Goal: Task Accomplishment & Management: Complete application form

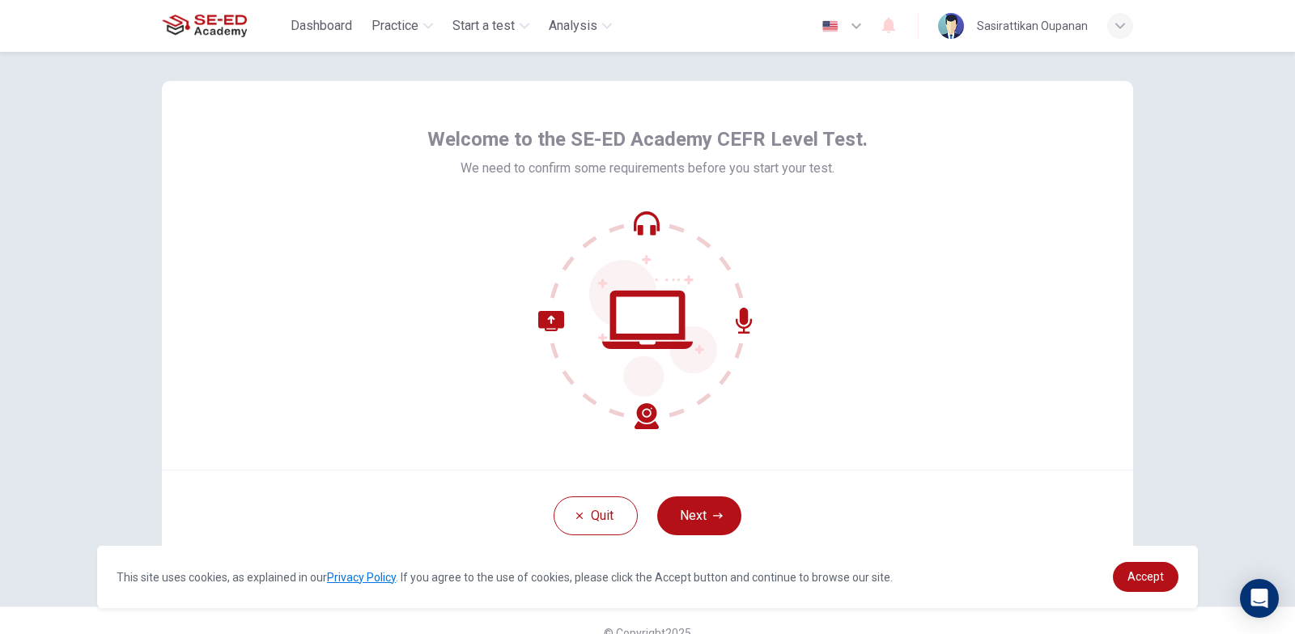
scroll to position [40, 0]
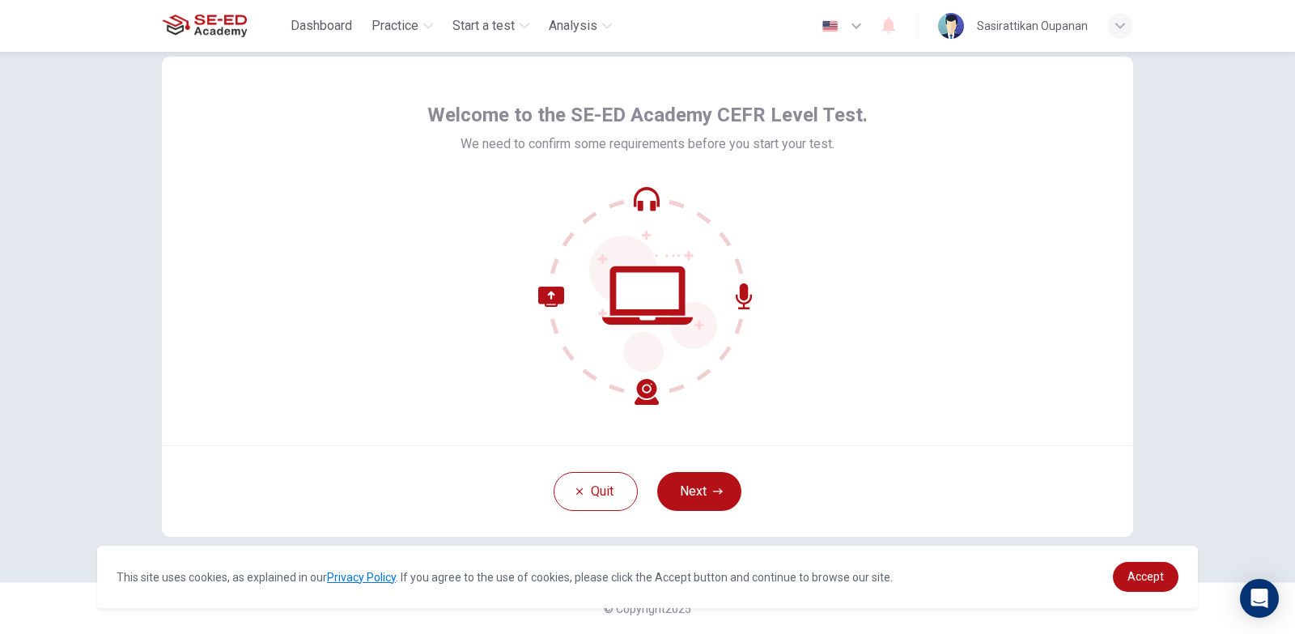
click at [693, 482] on button "Next" at bounding box center [699, 491] width 84 height 39
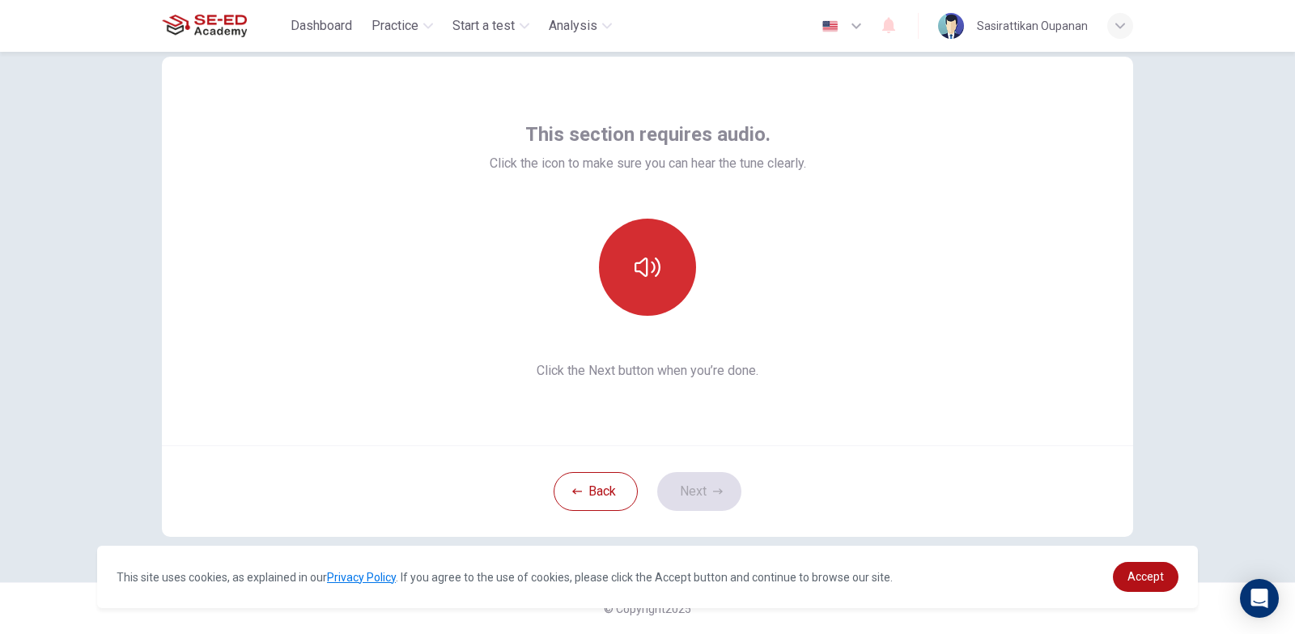
click at [645, 292] on button "button" at bounding box center [647, 267] width 97 height 97
click at [640, 278] on icon "button" at bounding box center [648, 267] width 26 height 26
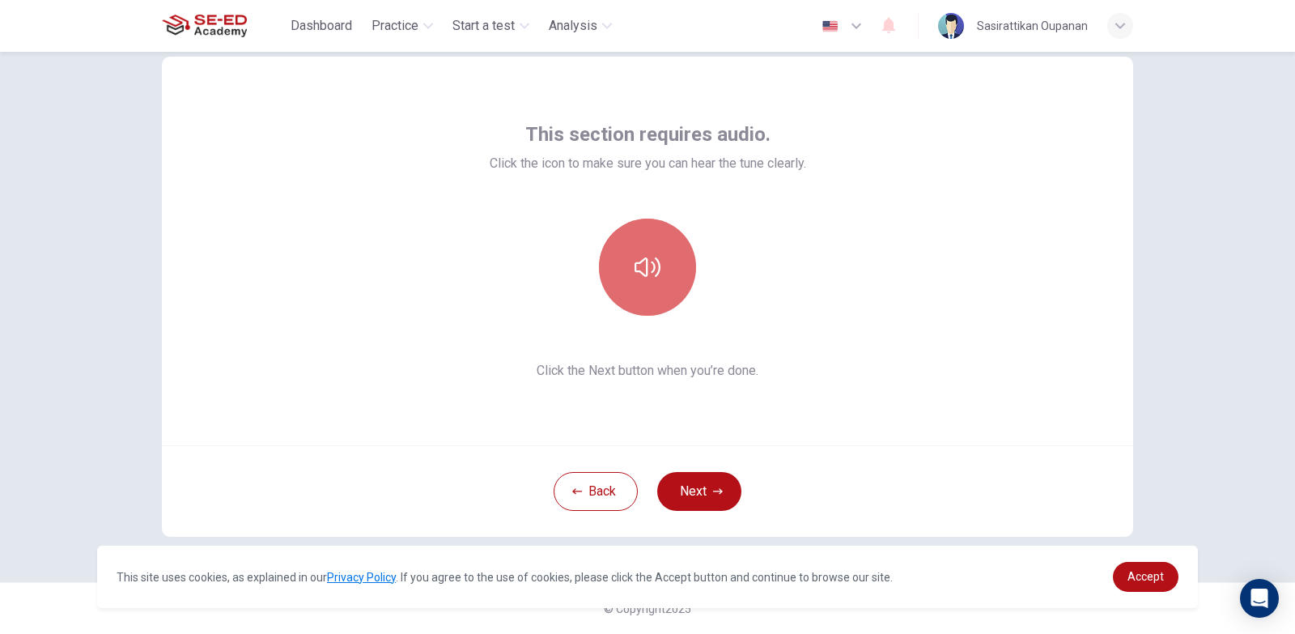
click at [640, 278] on icon "button" at bounding box center [648, 267] width 26 height 26
click at [660, 265] on button "button" at bounding box center [647, 267] width 97 height 97
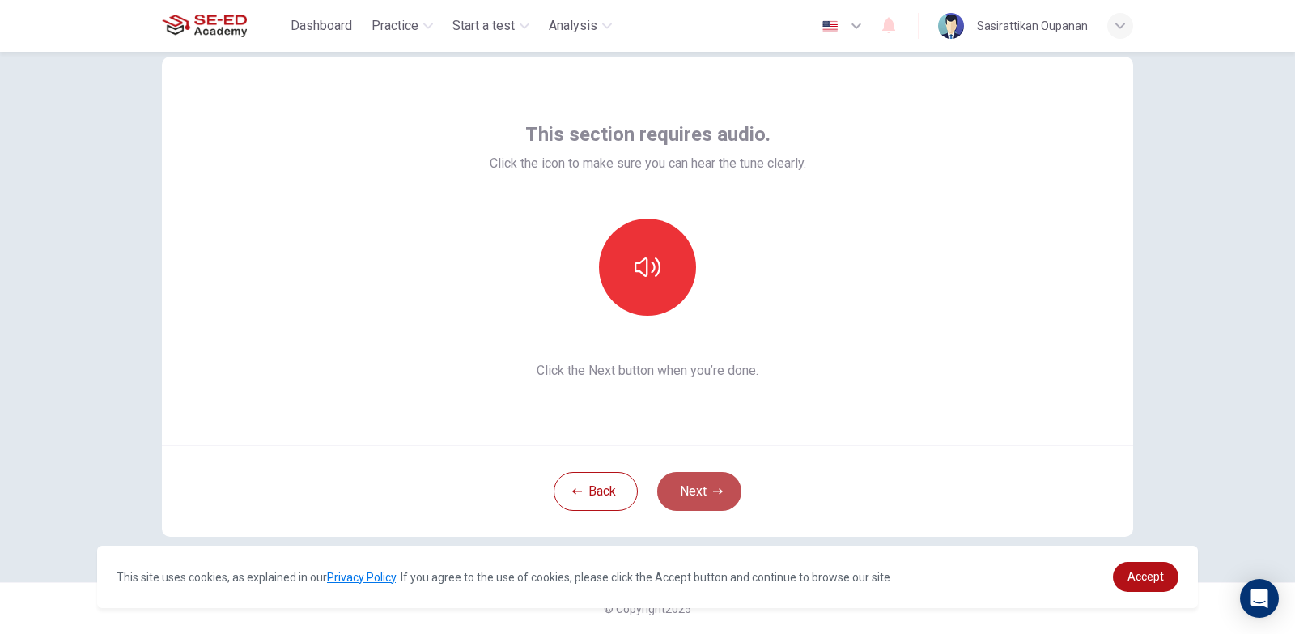
click at [668, 491] on button "Next" at bounding box center [699, 491] width 84 height 39
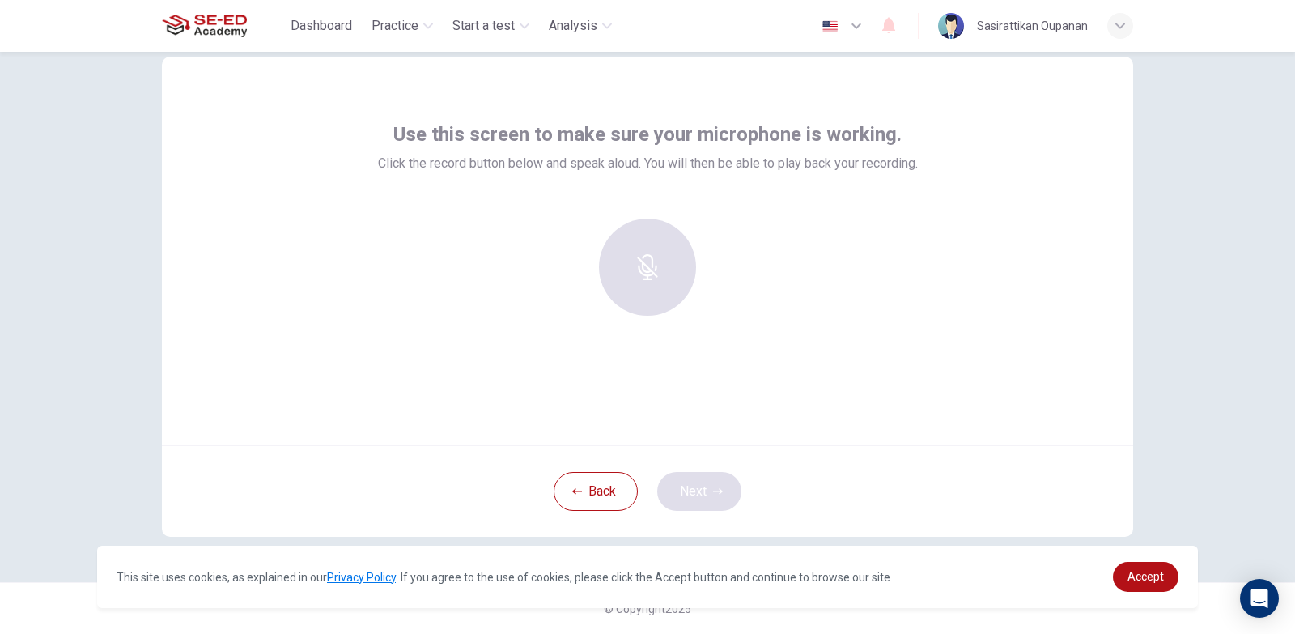
click at [668, 491] on div "Back Next" at bounding box center [648, 490] width 972 height 91
click at [613, 368] on div "Use this screen to make sure your microphone is working. Click the record butto…" at bounding box center [648, 251] width 972 height 389
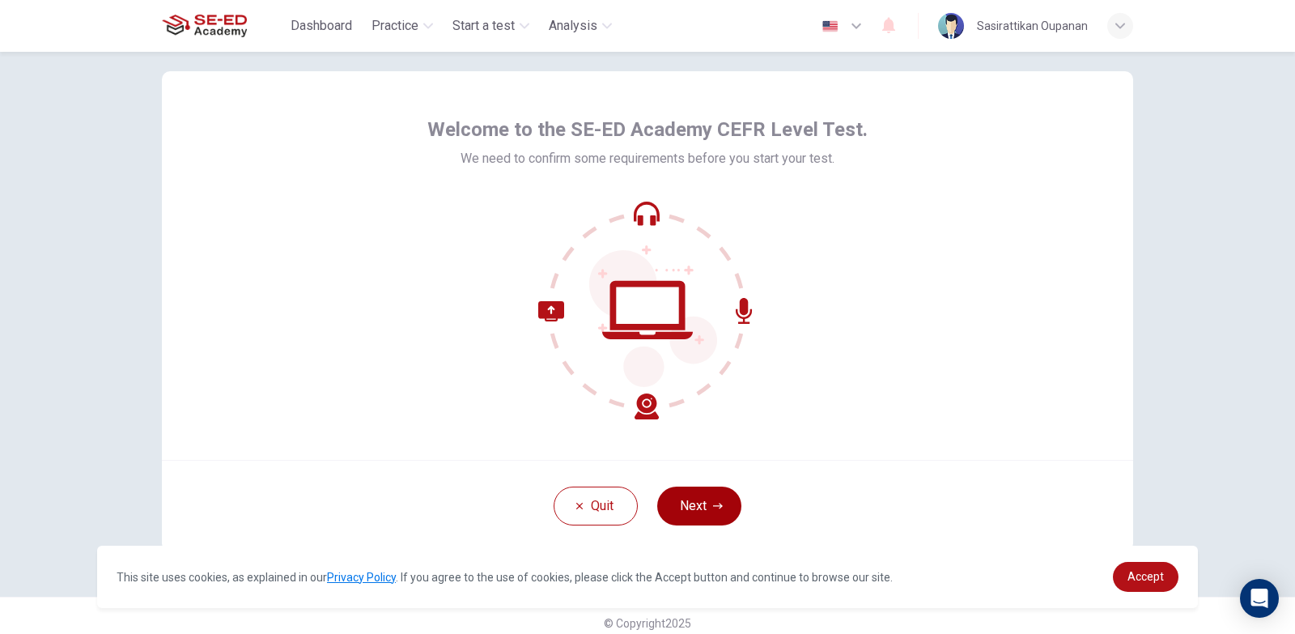
scroll to position [40, 0]
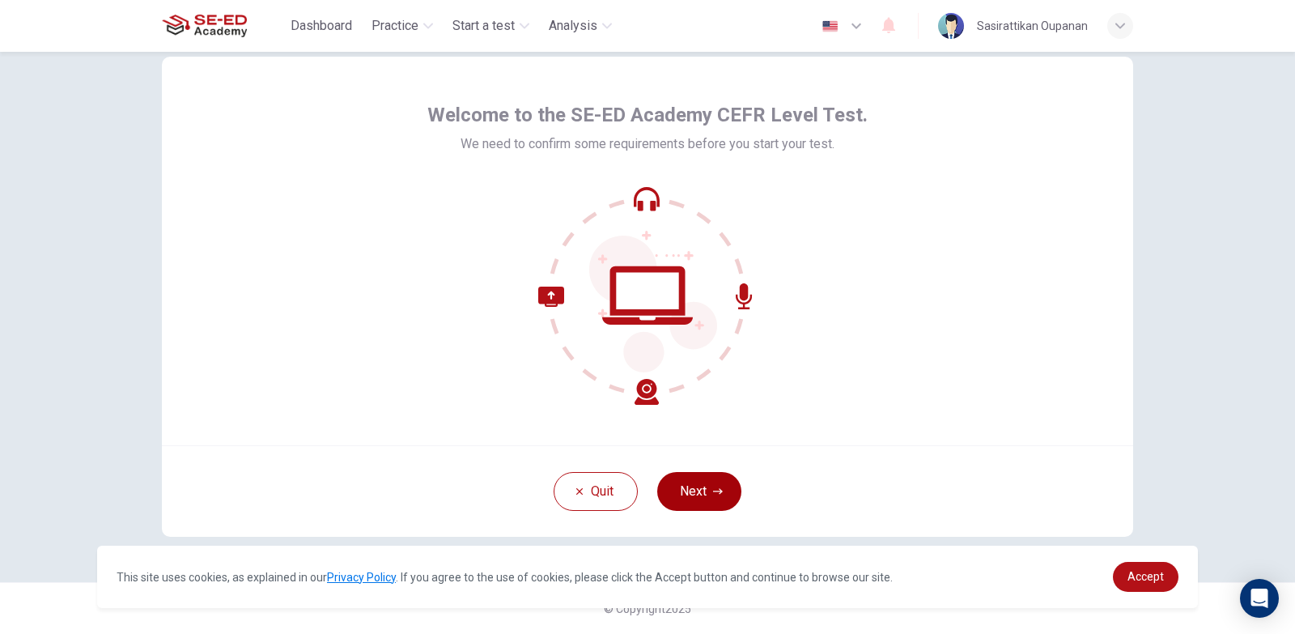
click at [722, 489] on button "Next" at bounding box center [699, 491] width 84 height 39
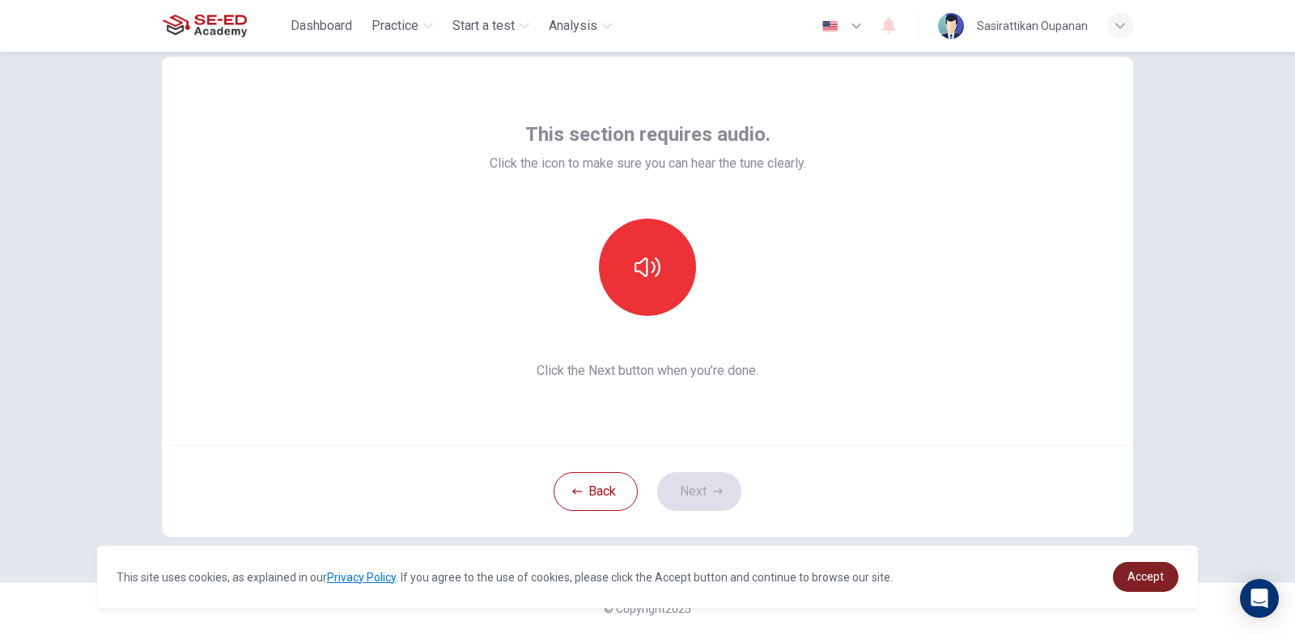
click at [1142, 581] on span "Accept" at bounding box center [1146, 576] width 36 height 13
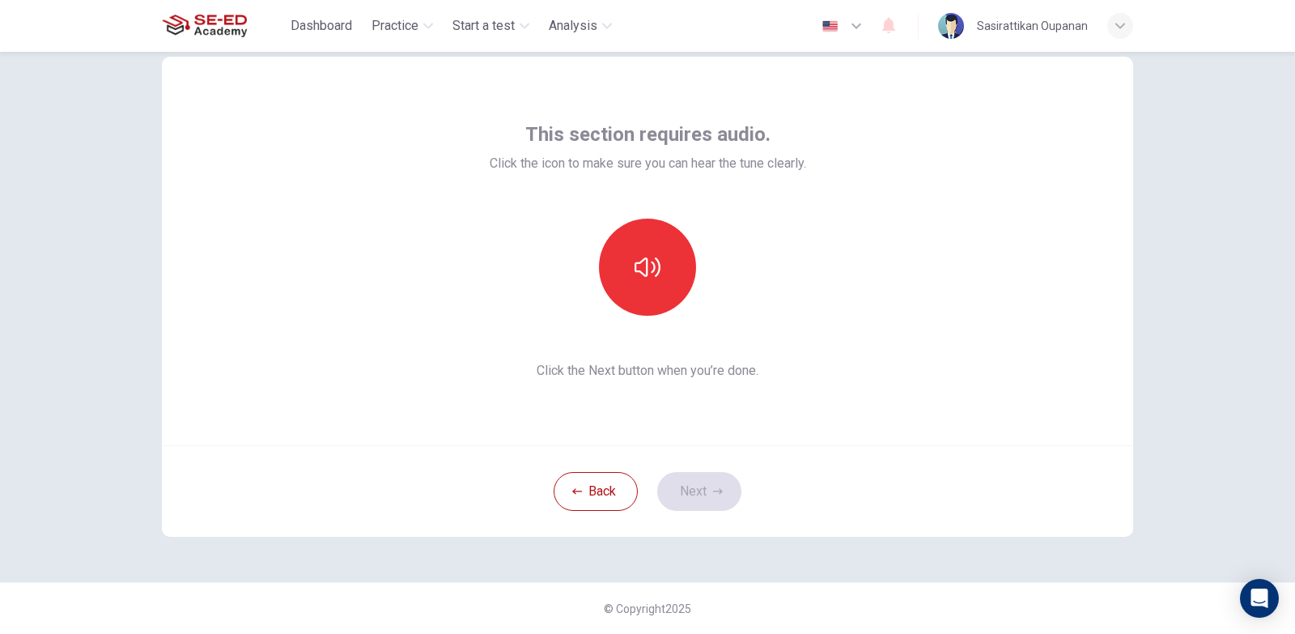
click at [700, 495] on div "Back Next" at bounding box center [648, 490] width 972 height 91
click at [651, 300] on button "button" at bounding box center [647, 267] width 97 height 97
click at [684, 491] on button "Next" at bounding box center [699, 491] width 84 height 39
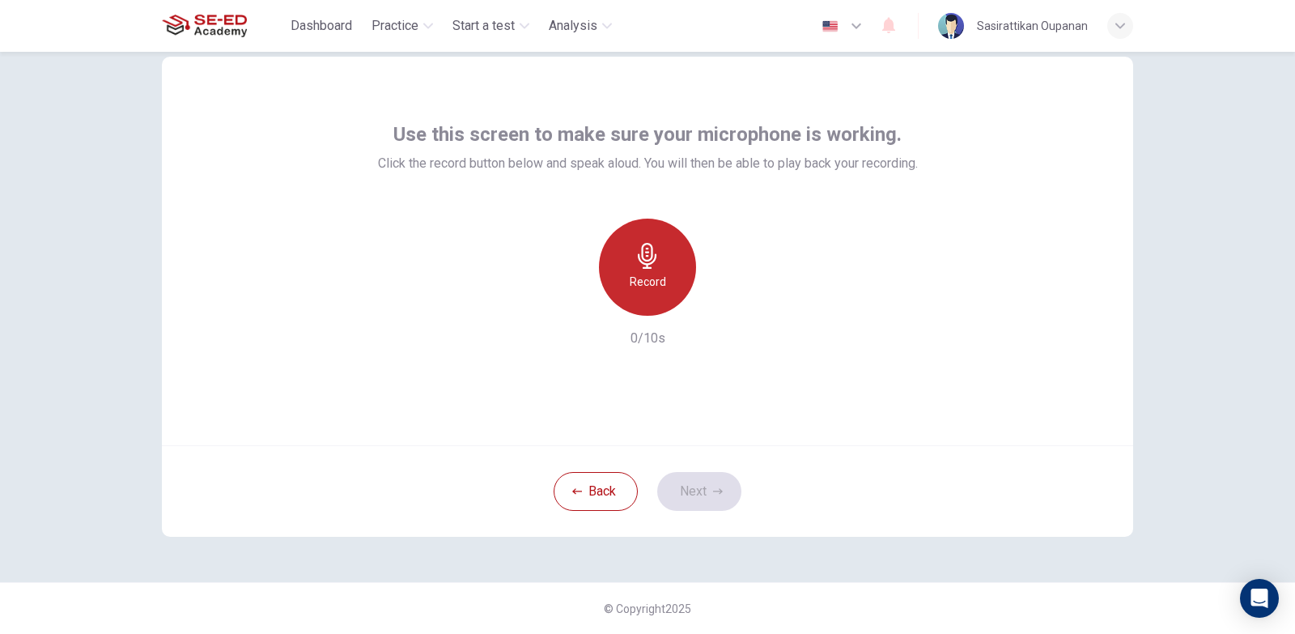
click at [645, 295] on div "Record" at bounding box center [647, 267] width 97 height 97
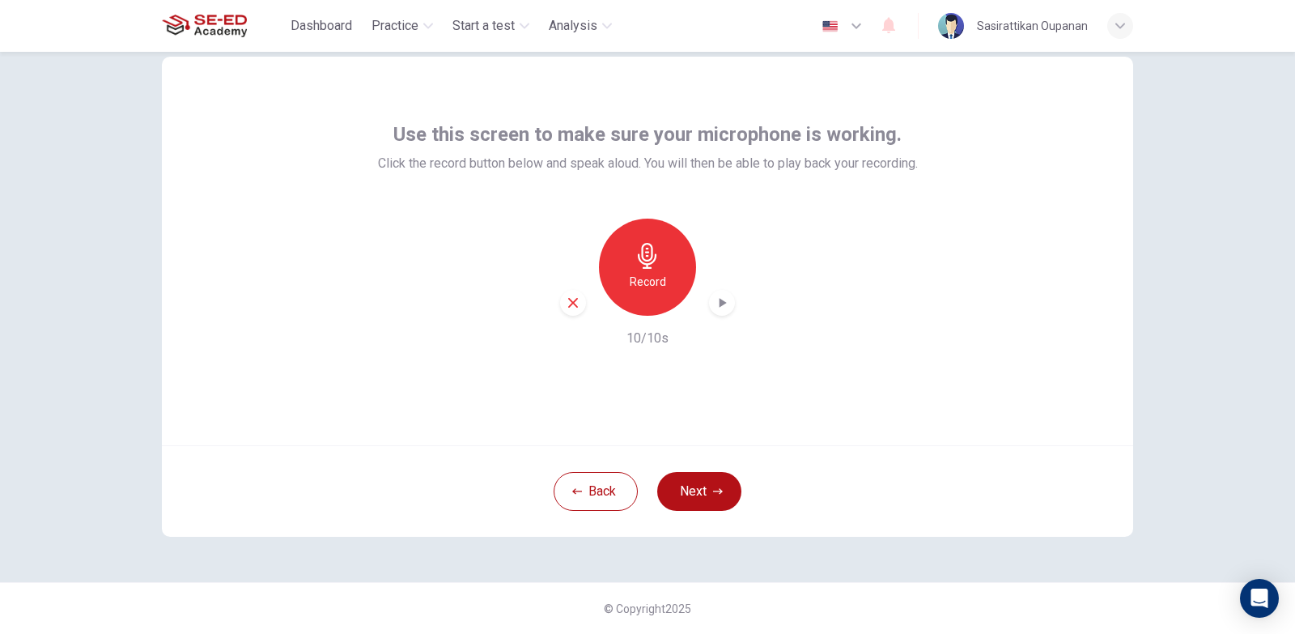
click at [721, 306] on icon "button" at bounding box center [722, 303] width 16 height 16
click at [688, 495] on button "Next" at bounding box center [699, 491] width 84 height 39
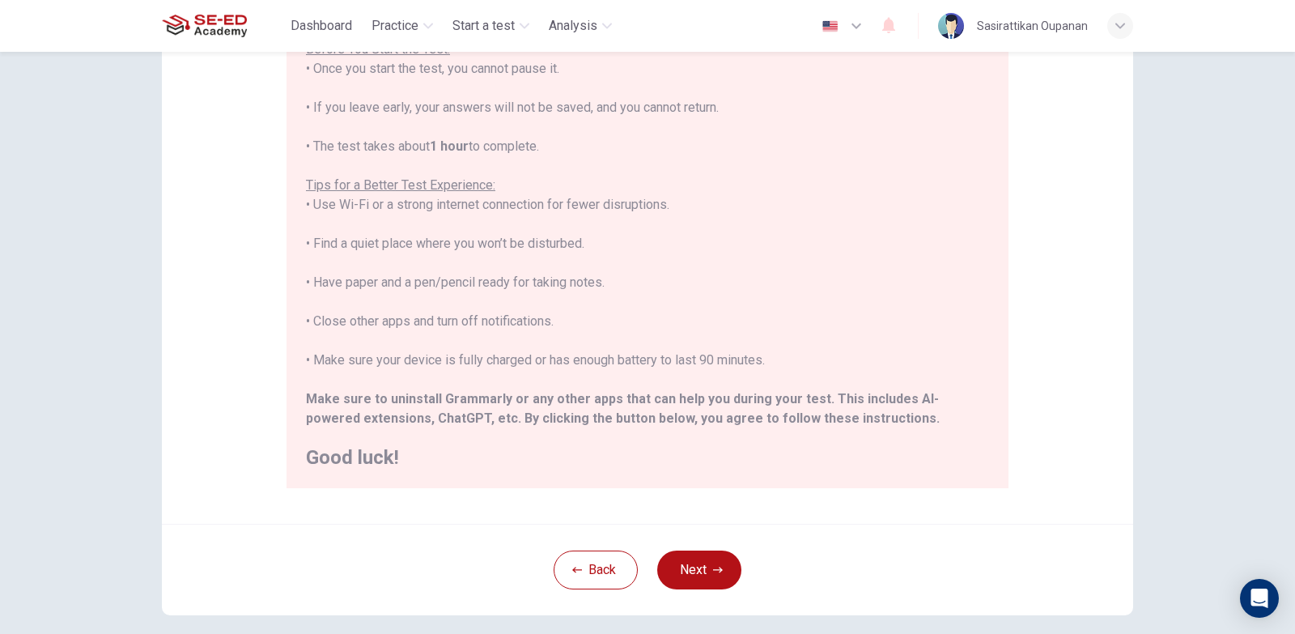
scroll to position [266, 0]
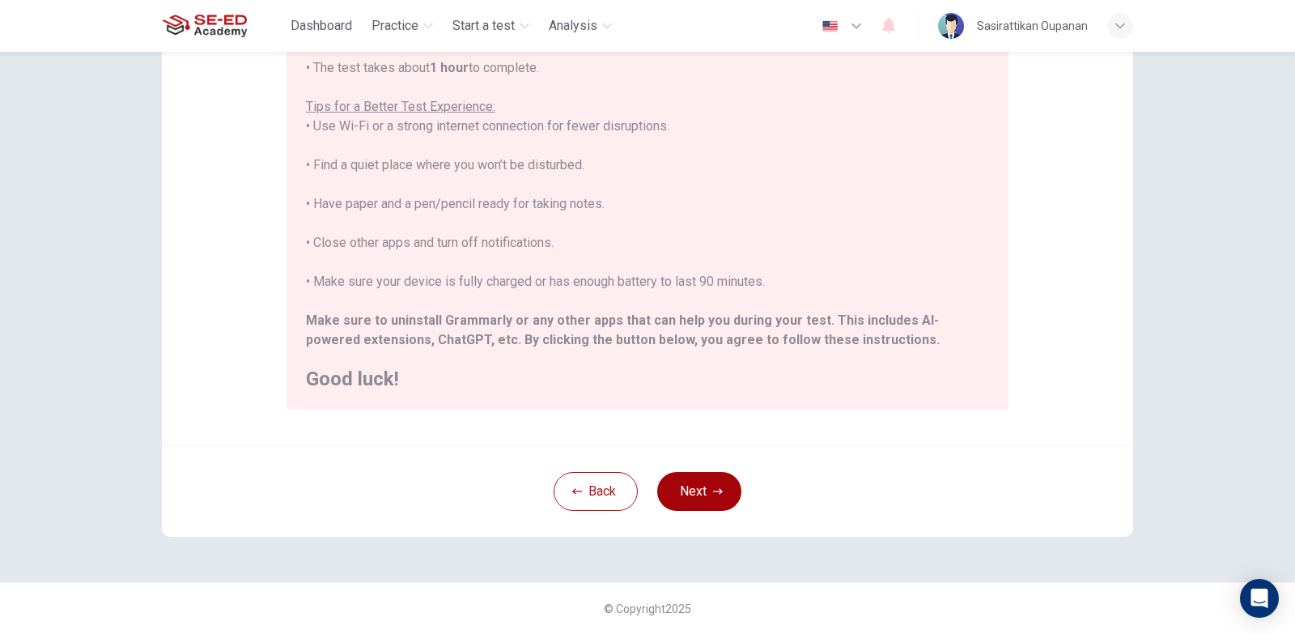
click at [706, 491] on button "Next" at bounding box center [699, 491] width 84 height 39
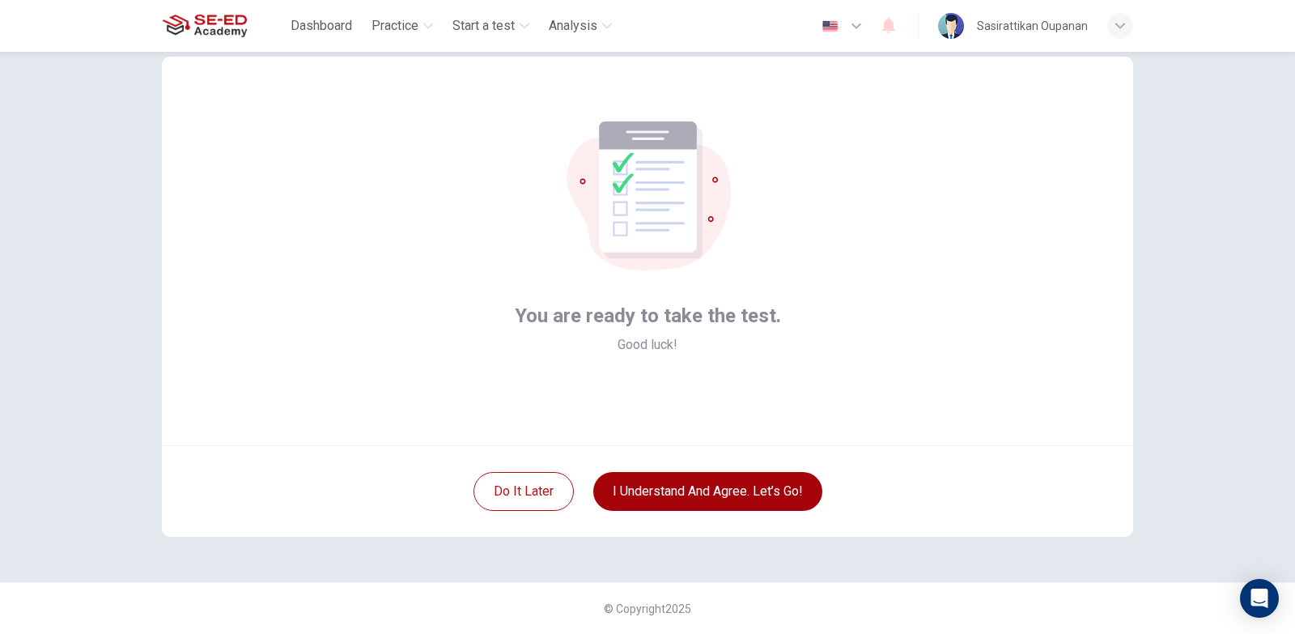
scroll to position [40, 0]
click at [607, 495] on button "I understand and agree. Let’s go!" at bounding box center [707, 491] width 229 height 39
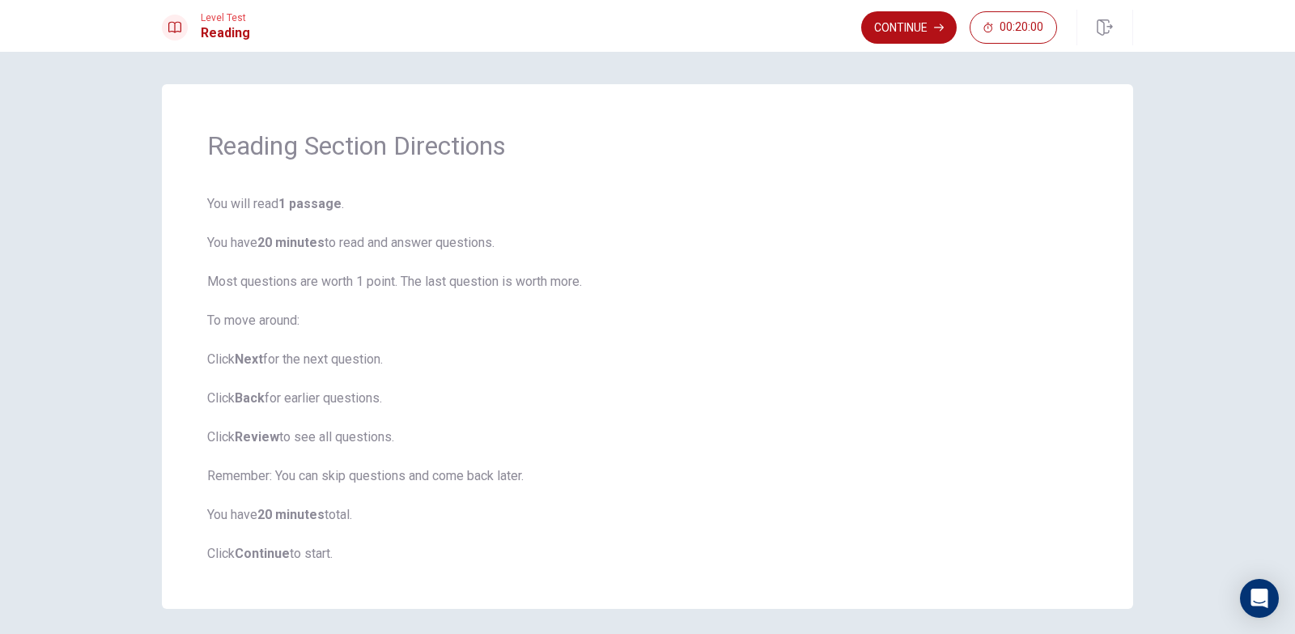
scroll to position [59, 0]
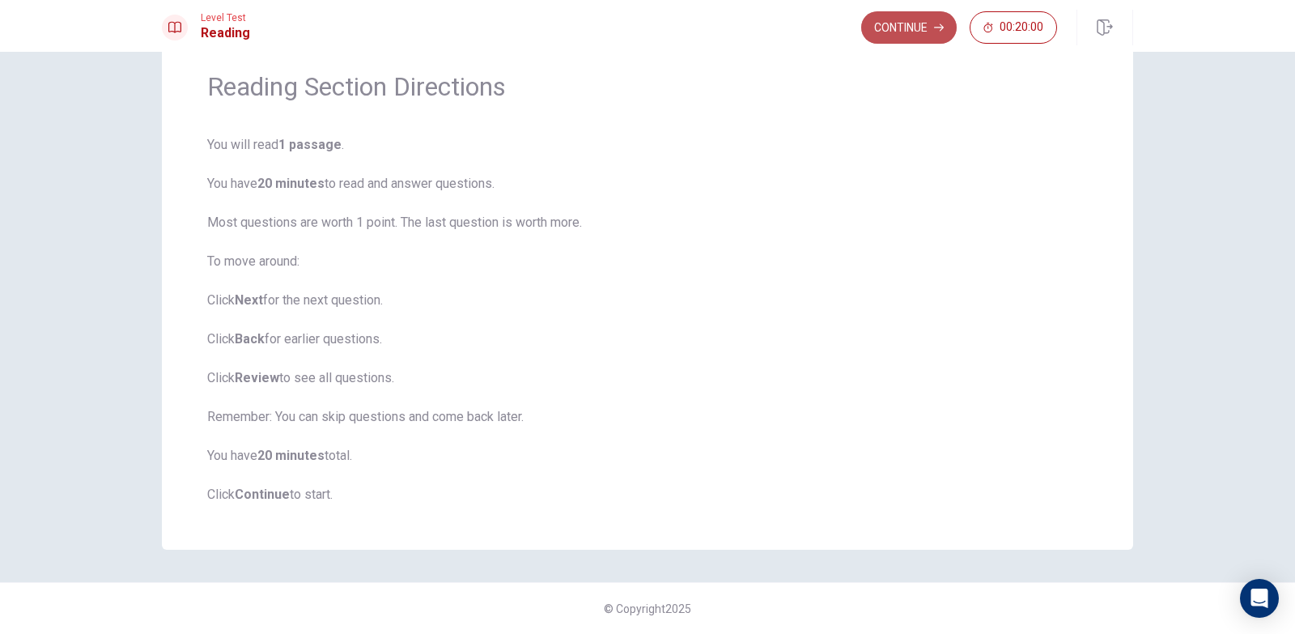
click at [919, 25] on button "Continue" at bounding box center [909, 27] width 96 height 32
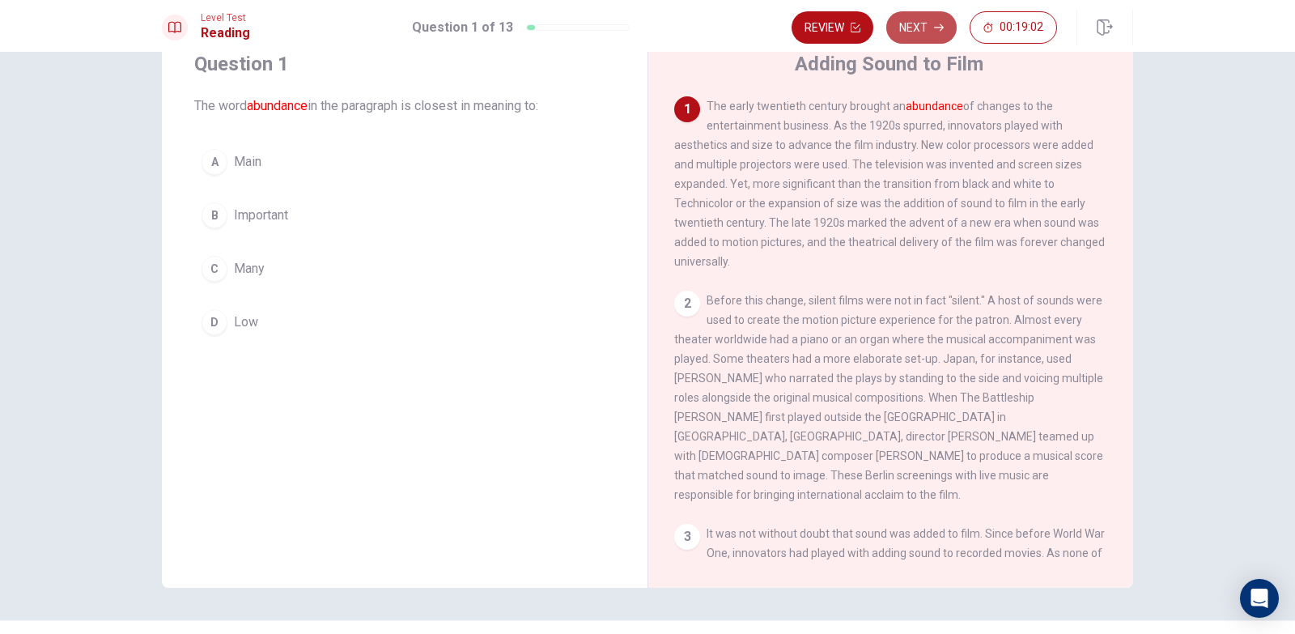
click at [912, 29] on button "Next" at bounding box center [922, 27] width 70 height 32
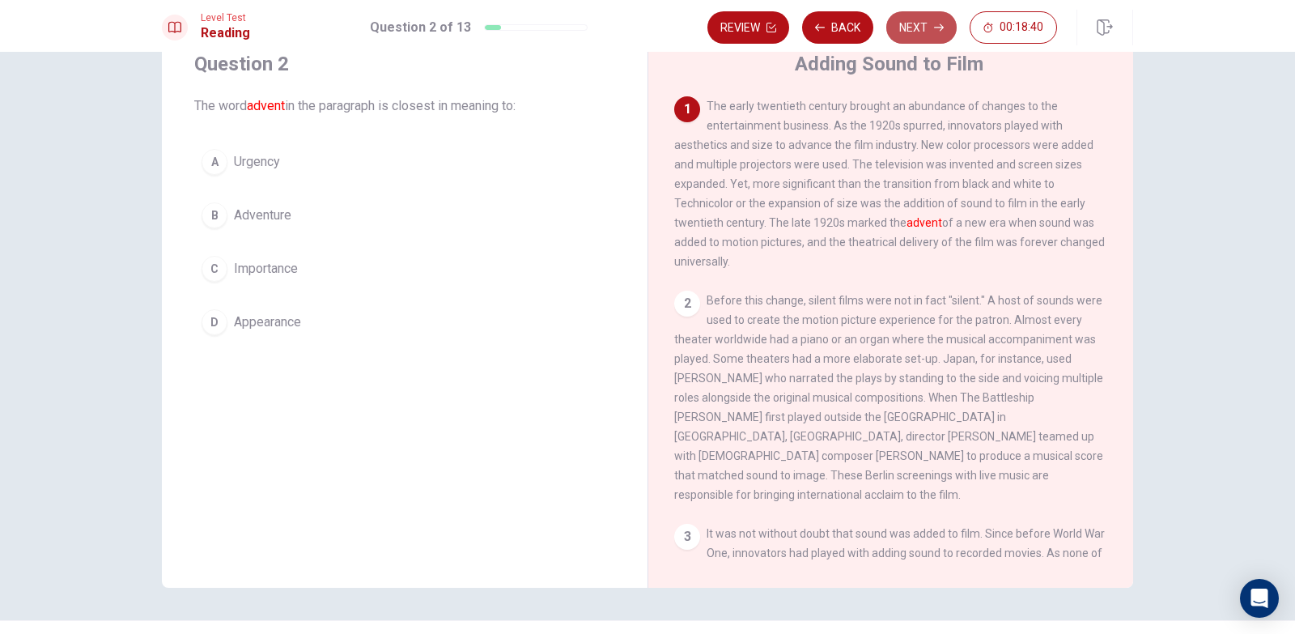
click at [927, 28] on button "Next" at bounding box center [922, 27] width 70 height 32
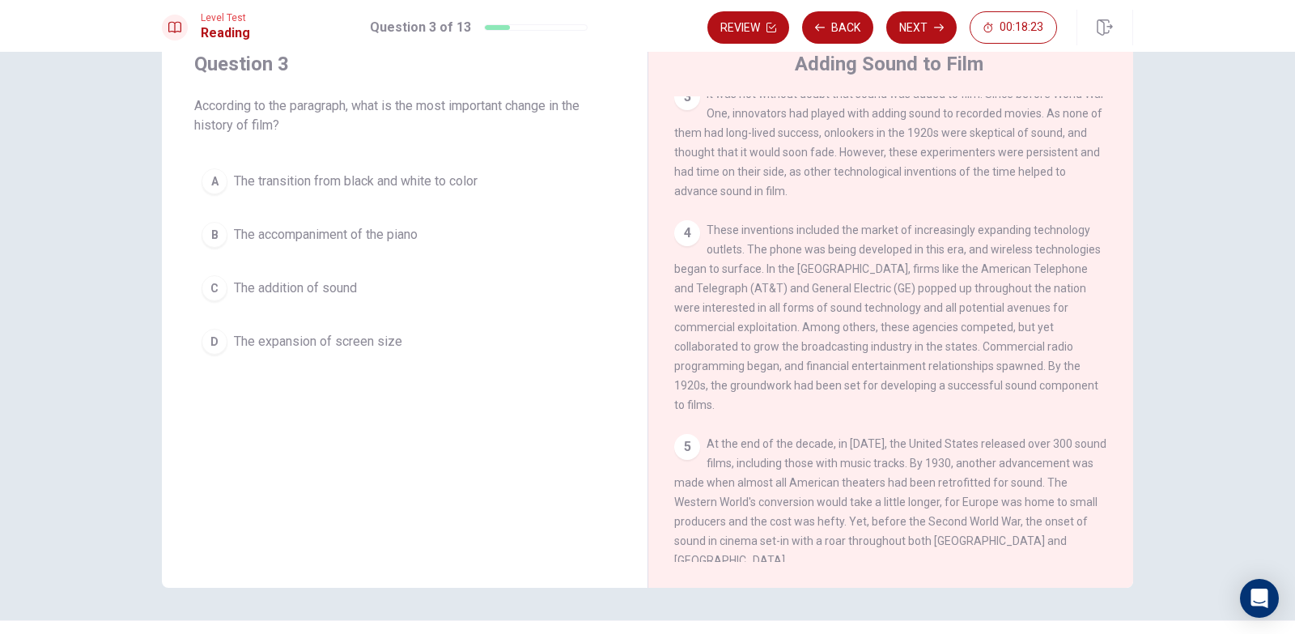
scroll to position [441, 0]
click at [689, 223] on div "4" at bounding box center [687, 232] width 26 height 26
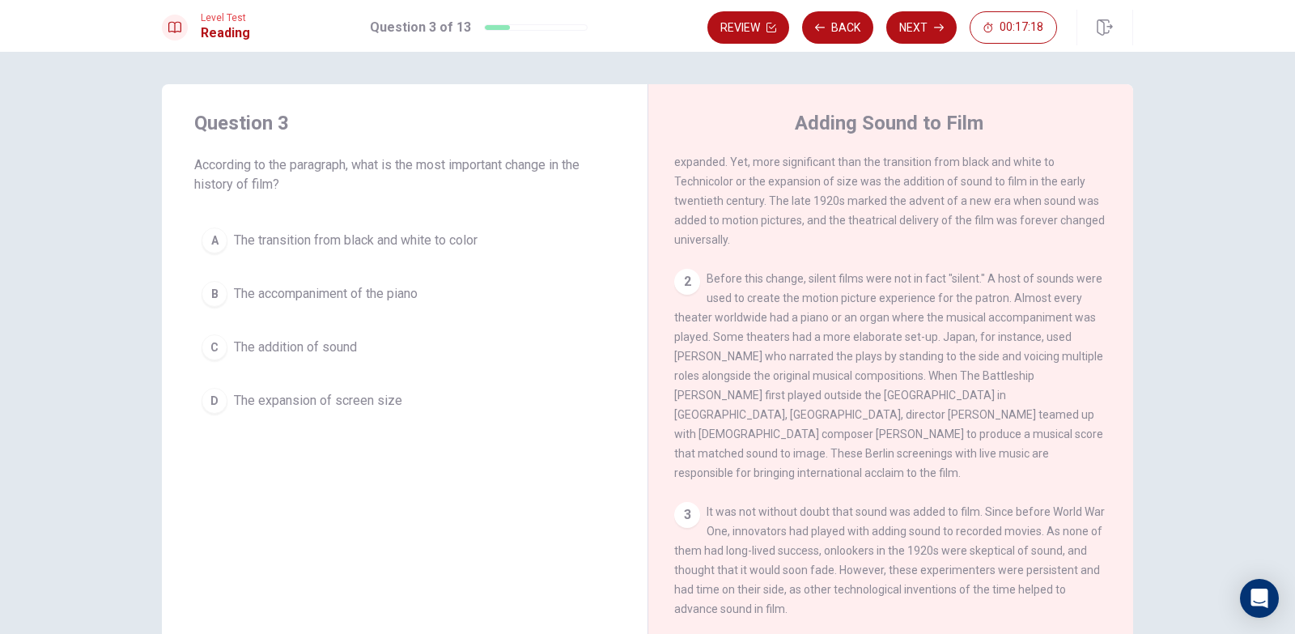
scroll to position [0, 0]
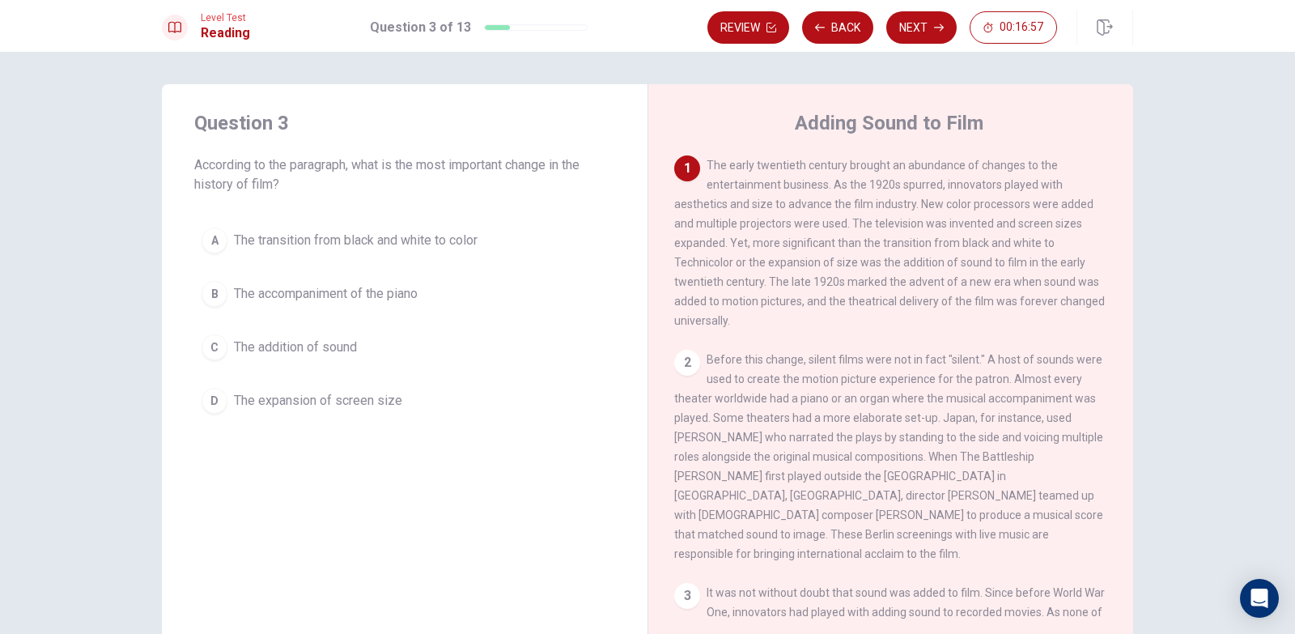
click at [212, 354] on div "C" at bounding box center [215, 347] width 26 height 26
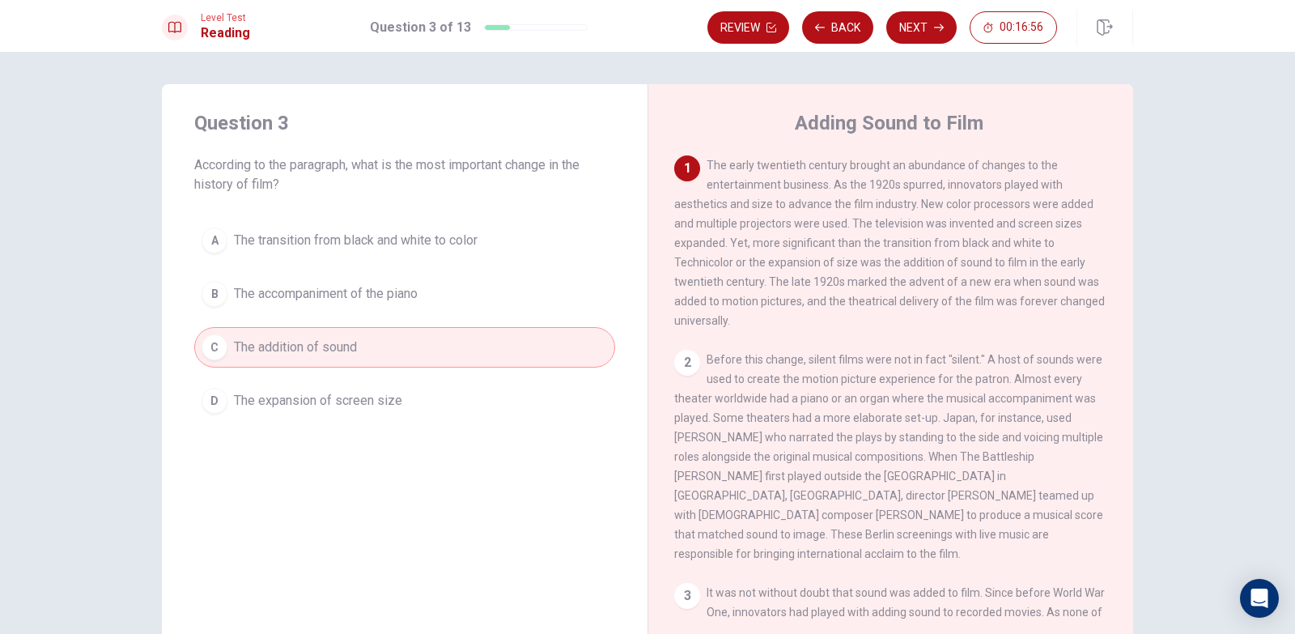
click at [203, 287] on div "B" at bounding box center [215, 294] width 26 height 26
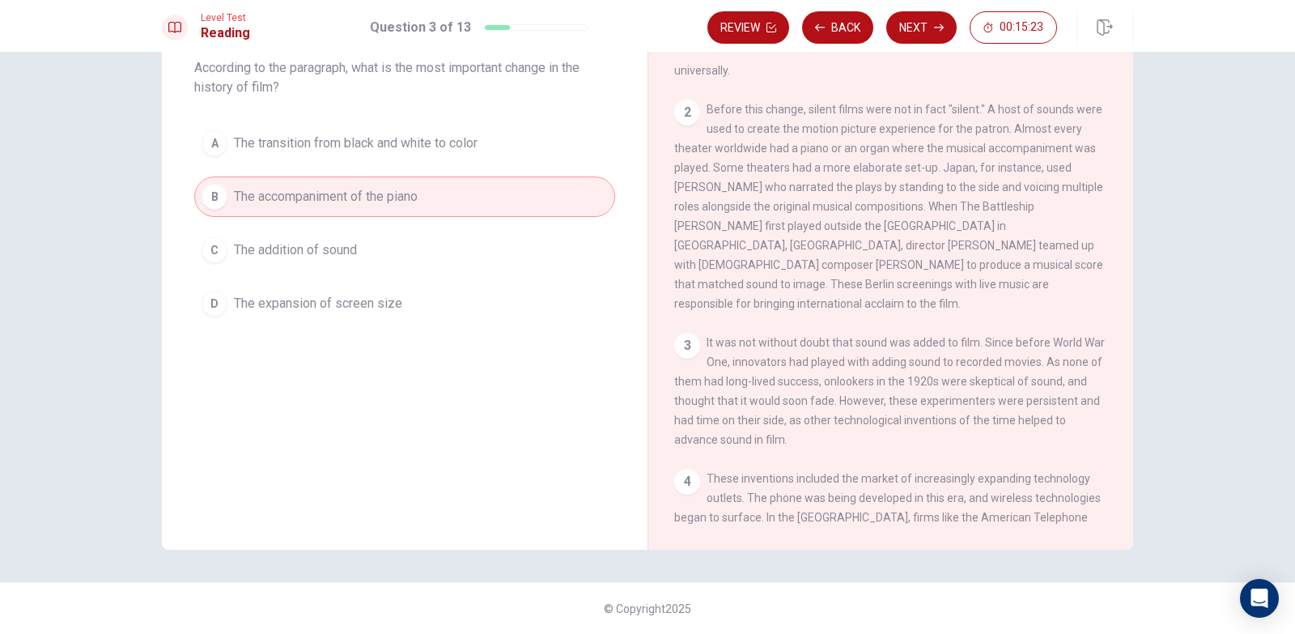
scroll to position [117, 0]
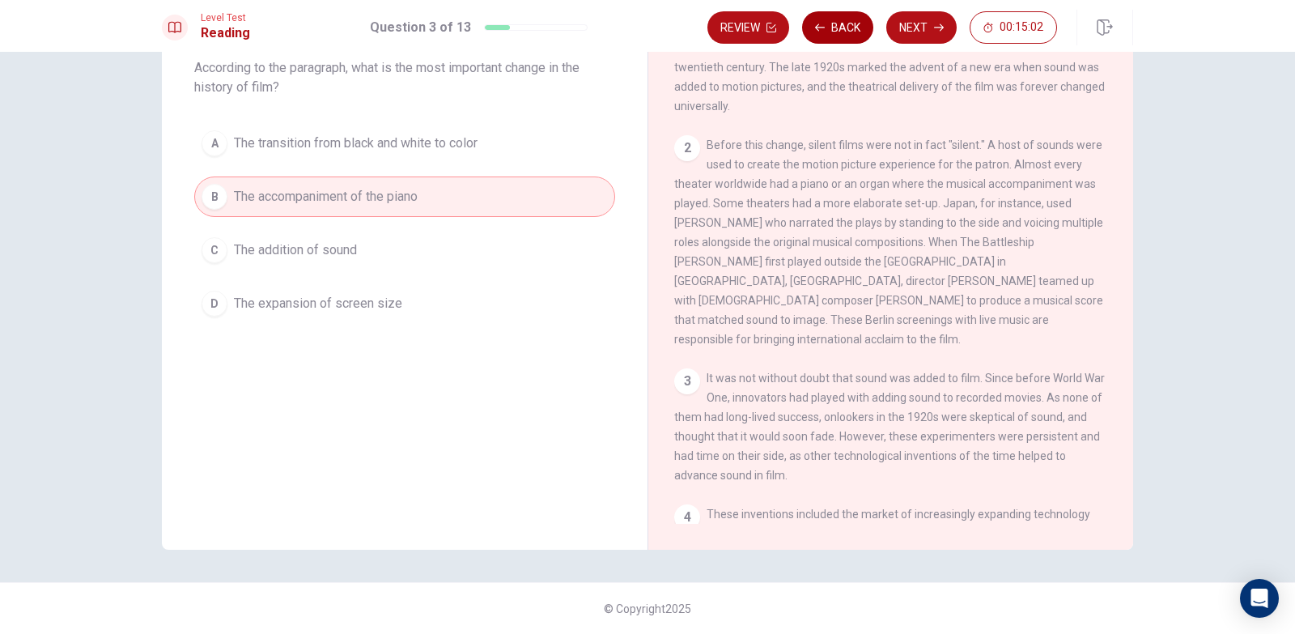
click at [824, 29] on icon "button" at bounding box center [820, 28] width 10 height 10
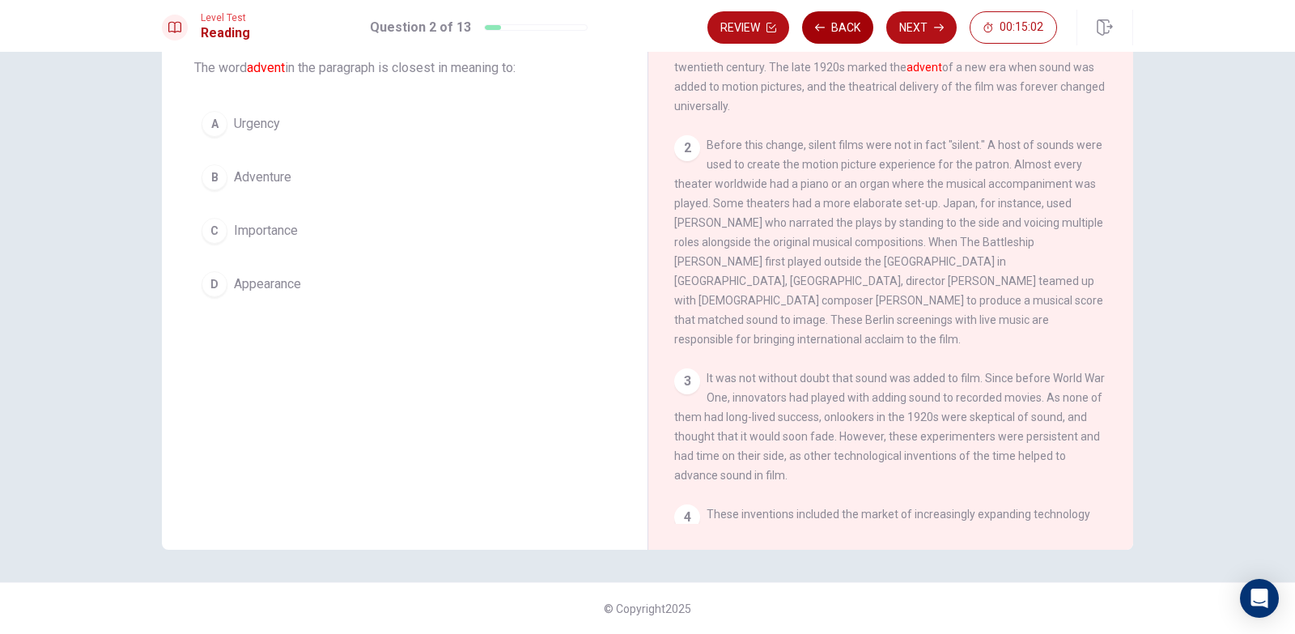
scroll to position [0, 0]
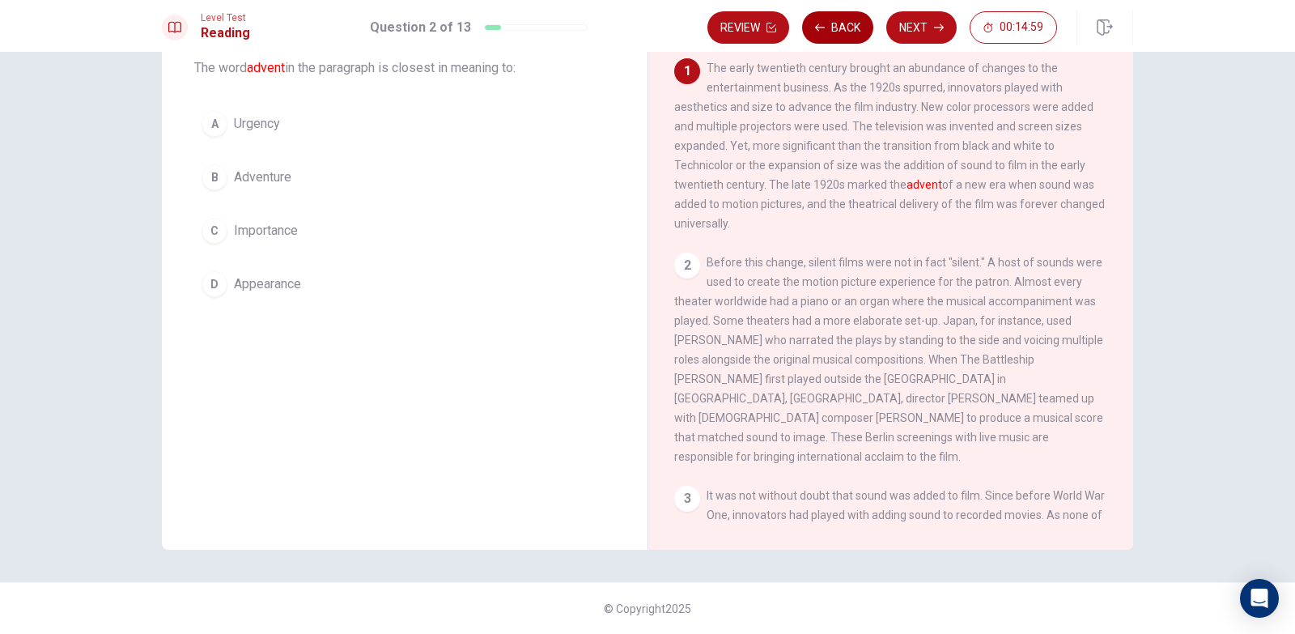
click at [823, 28] on icon "button" at bounding box center [820, 28] width 10 height 10
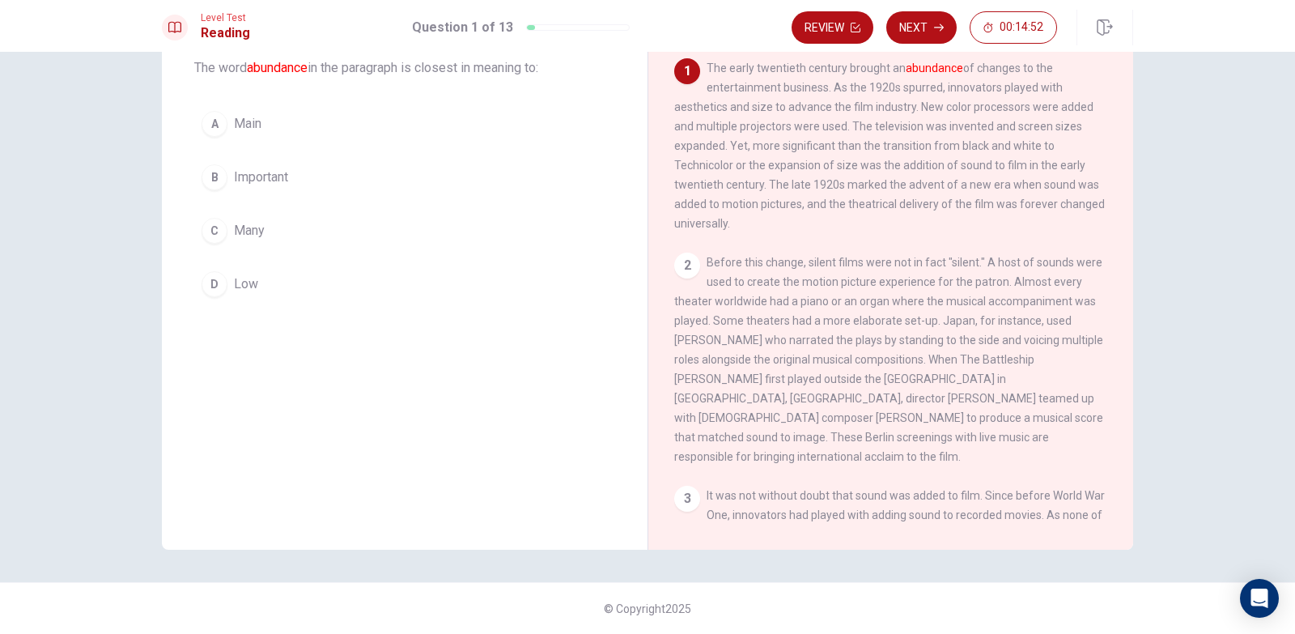
click at [213, 181] on div "B" at bounding box center [215, 177] width 26 height 26
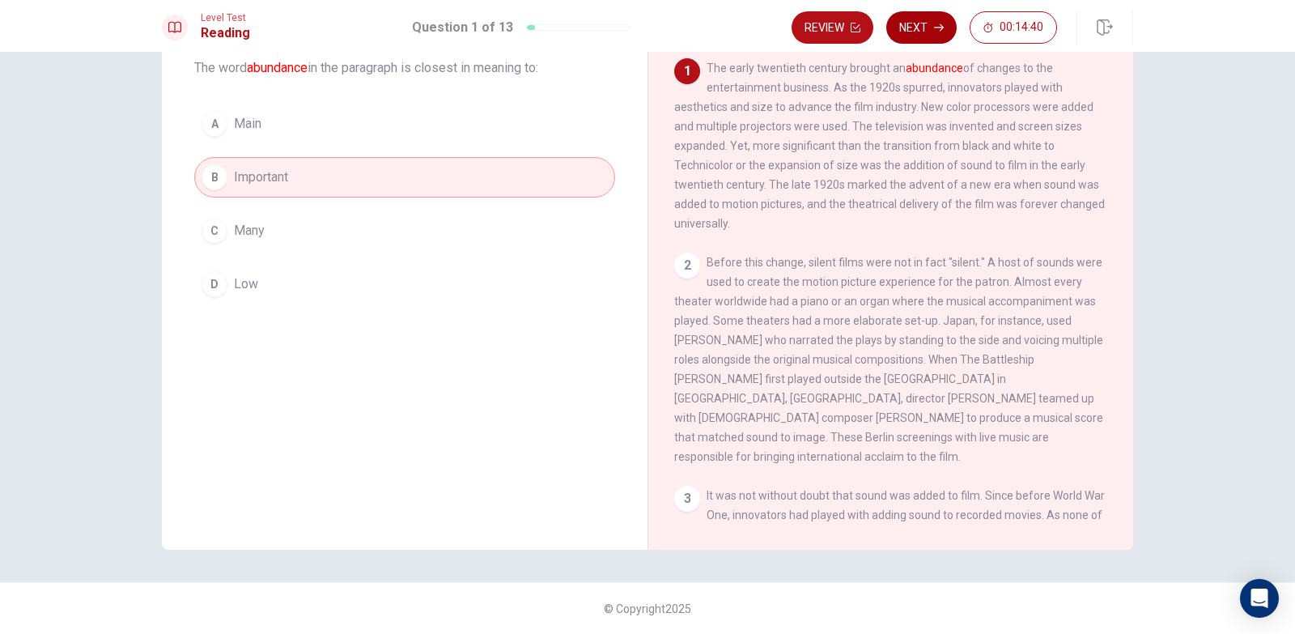
click at [932, 31] on button "Next" at bounding box center [922, 27] width 70 height 32
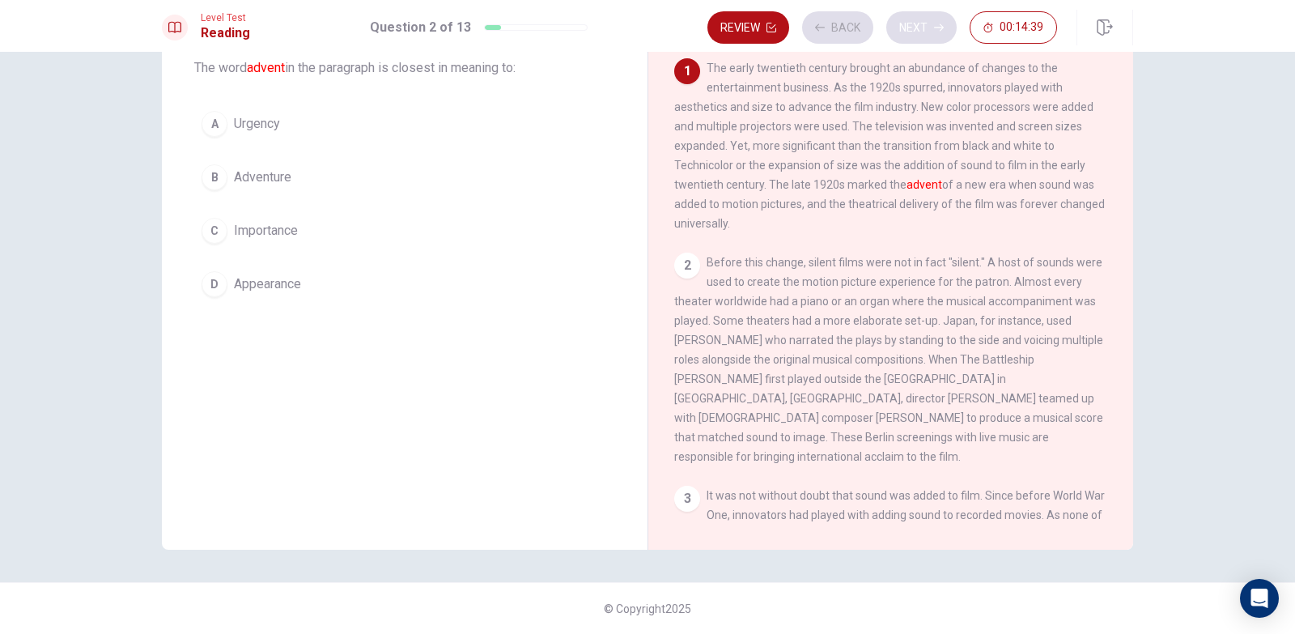
click at [932, 31] on div "Review Back Next 00:14:39" at bounding box center [883, 27] width 350 height 32
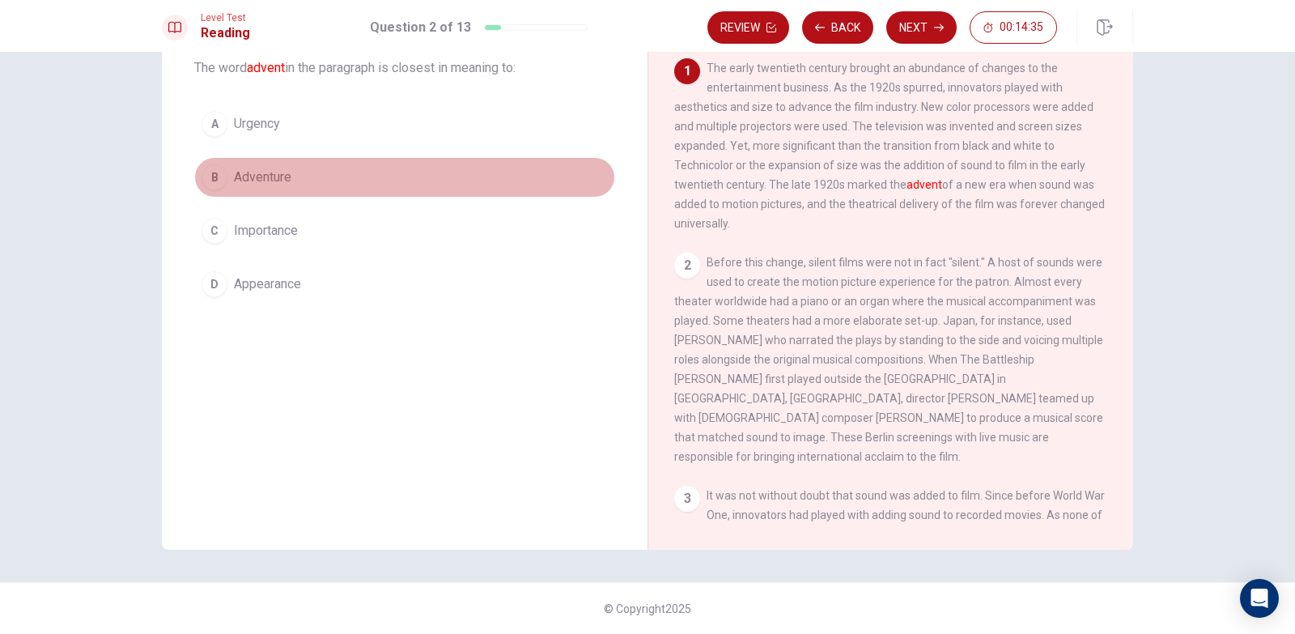
click at [211, 172] on div "B" at bounding box center [215, 177] width 26 height 26
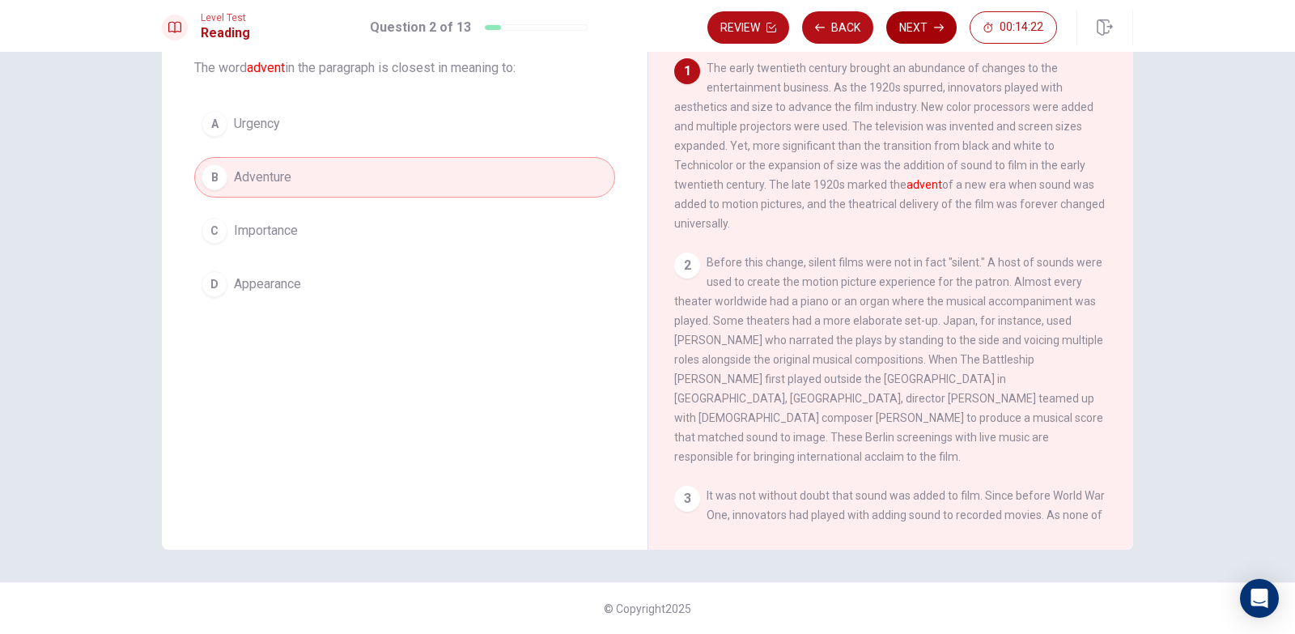
click at [924, 23] on button "Next" at bounding box center [922, 27] width 70 height 32
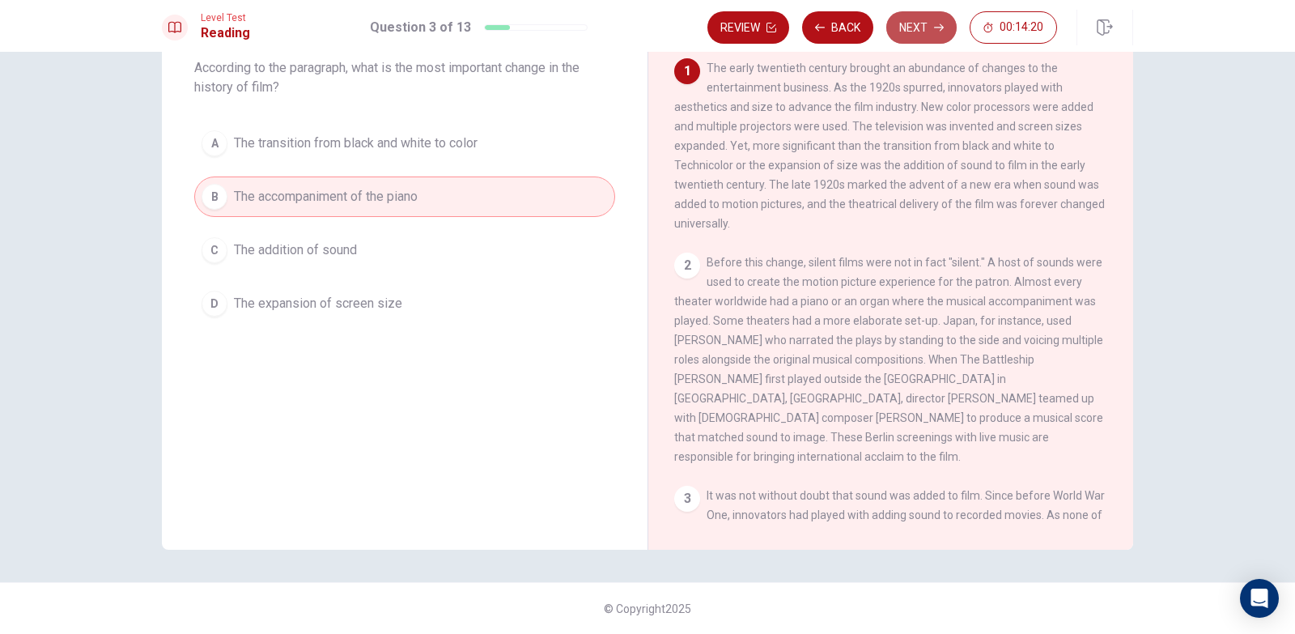
click at [924, 23] on button "Next" at bounding box center [922, 27] width 70 height 32
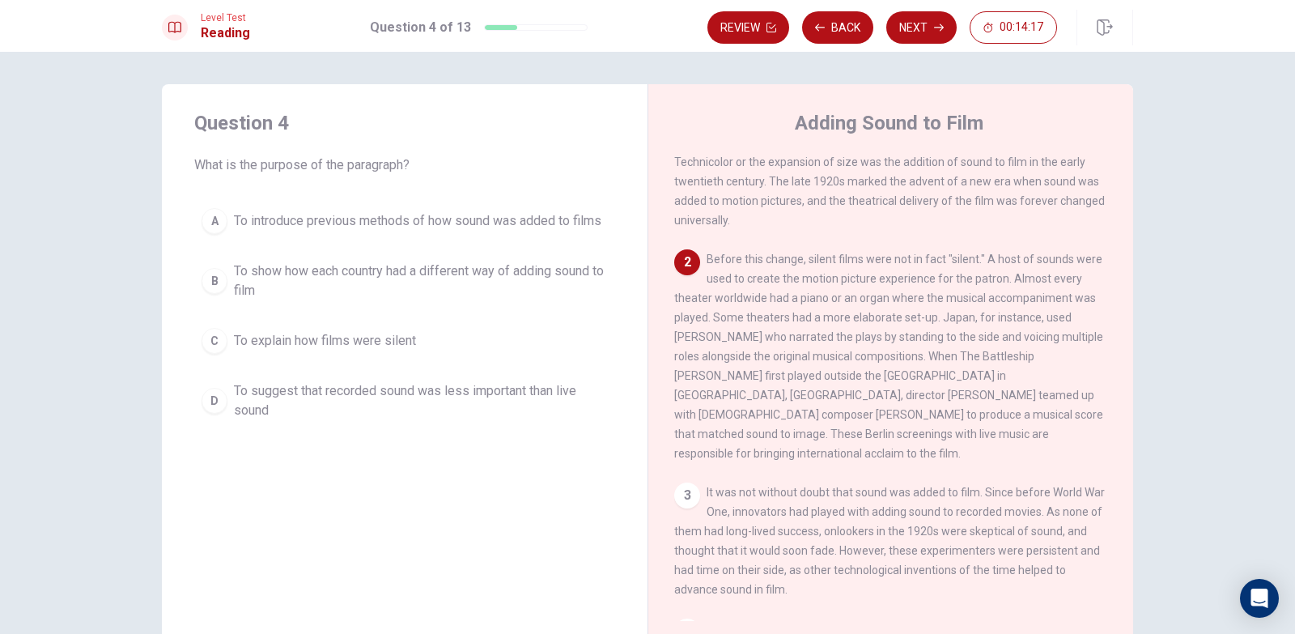
scroll to position [100, 0]
click at [679, 495] on div "3" at bounding box center [687, 496] width 26 height 26
drag, startPoint x: 199, startPoint y: 407, endPoint x: 218, endPoint y: 402, distance: 19.5
click at [211, 406] on div "D" at bounding box center [215, 401] width 26 height 26
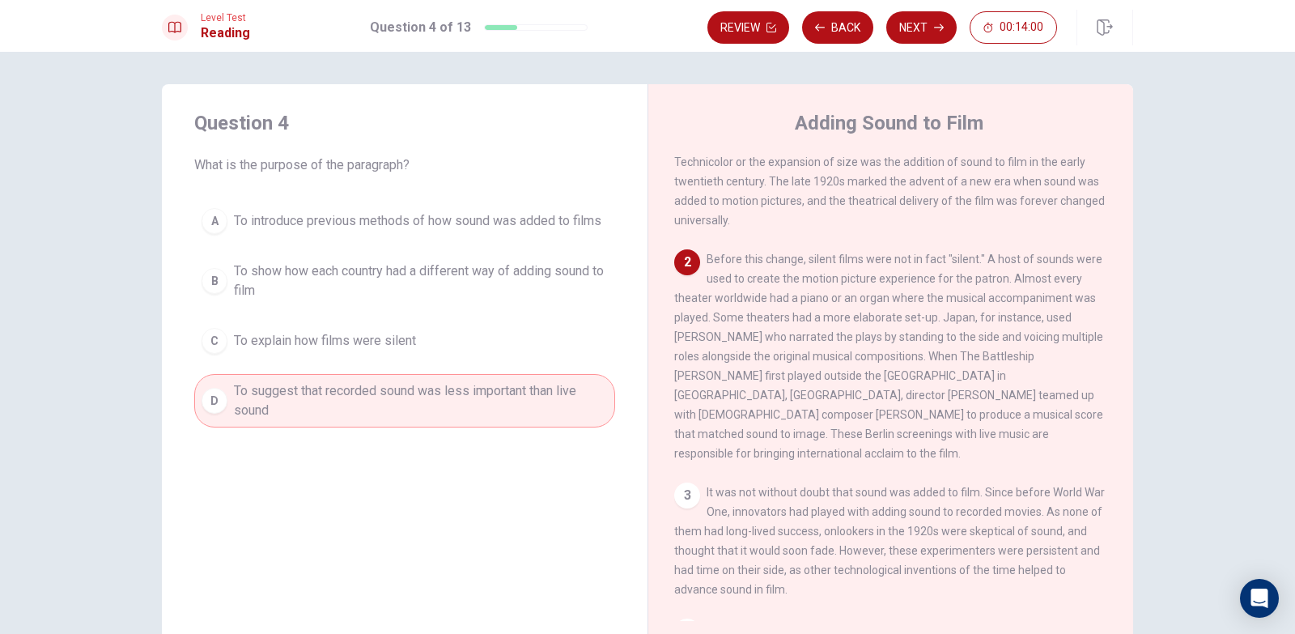
click at [222, 398] on div "D" at bounding box center [215, 401] width 26 height 26
click at [211, 285] on div "B" at bounding box center [215, 281] width 26 height 26
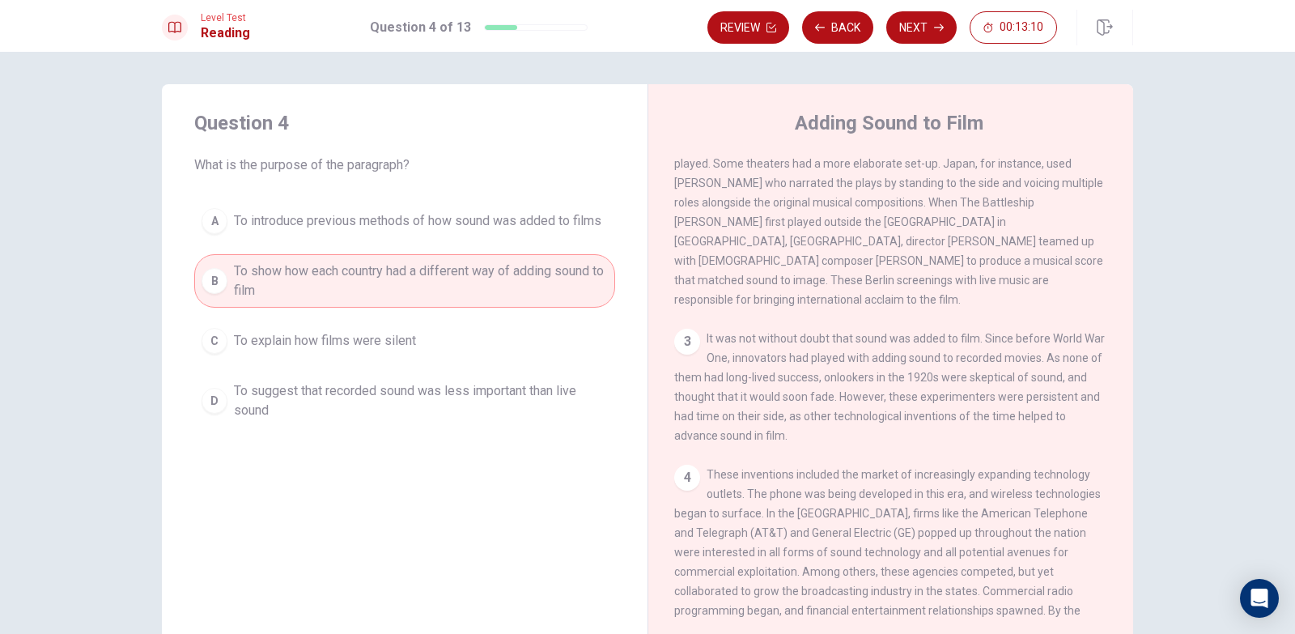
scroll to position [262, 0]
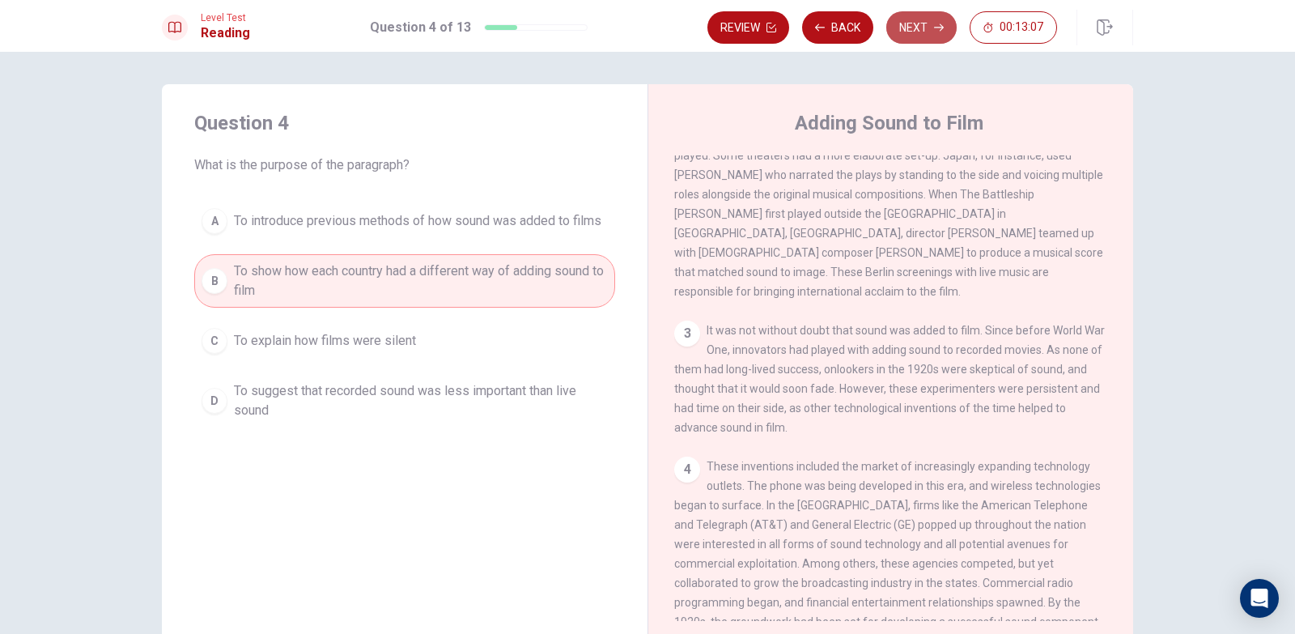
click at [911, 29] on button "Next" at bounding box center [922, 27] width 70 height 32
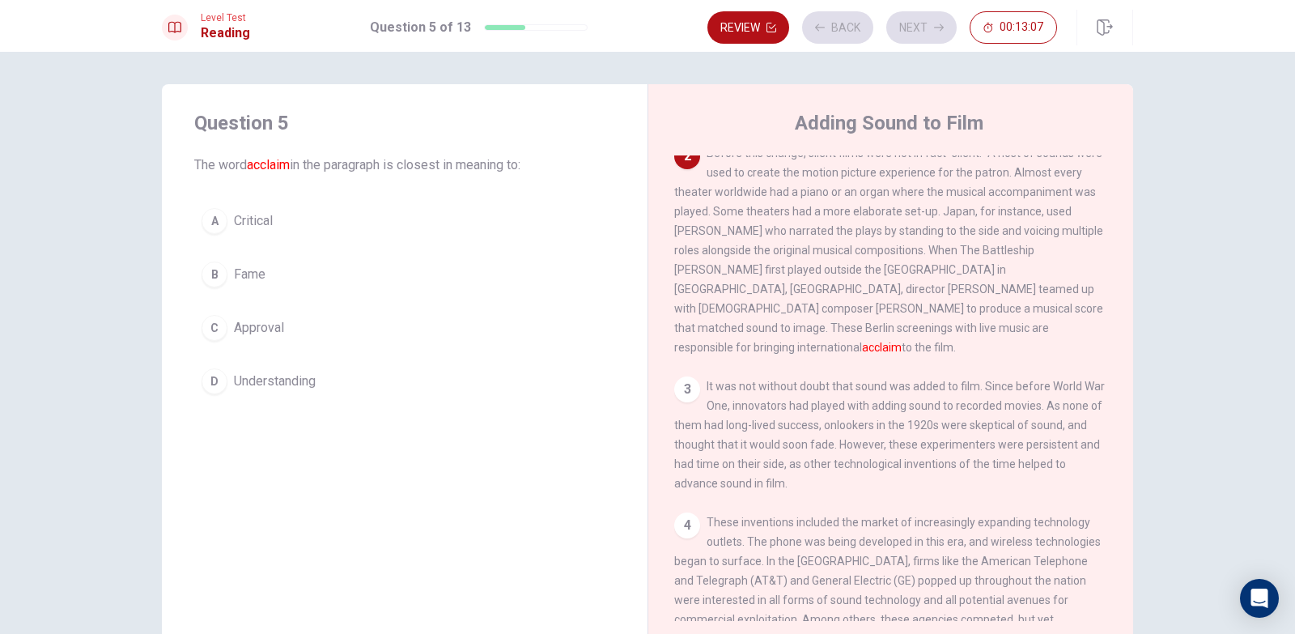
scroll to position [202, 0]
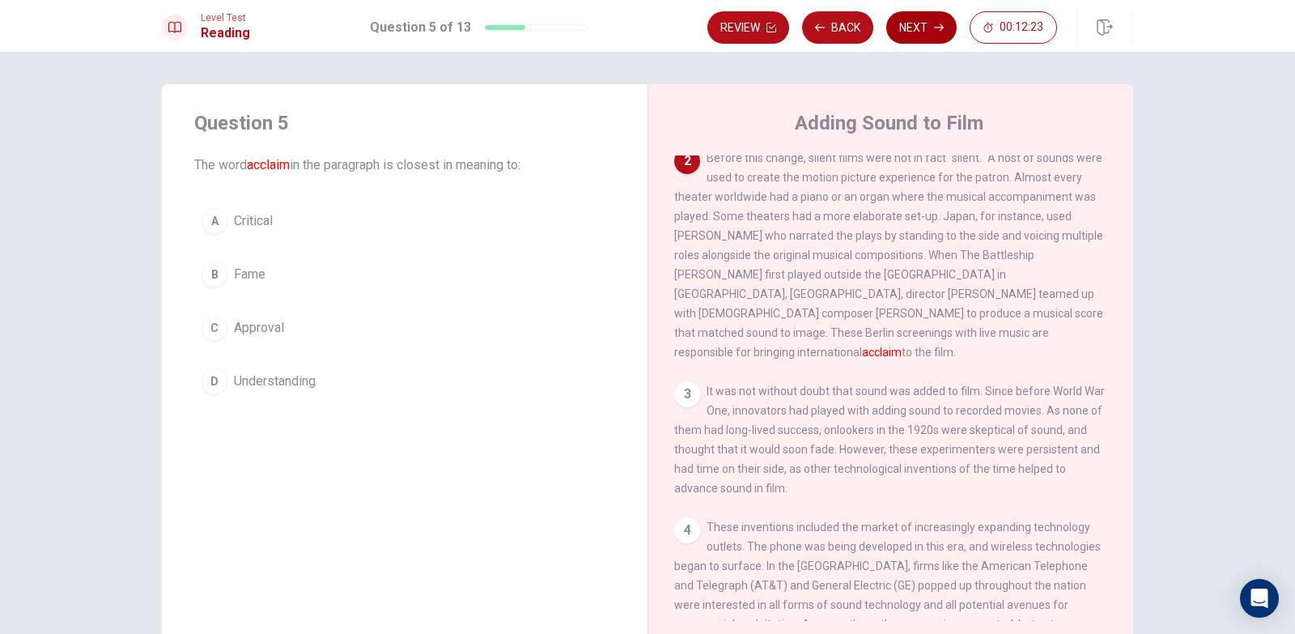
click at [925, 27] on button "Next" at bounding box center [922, 27] width 70 height 32
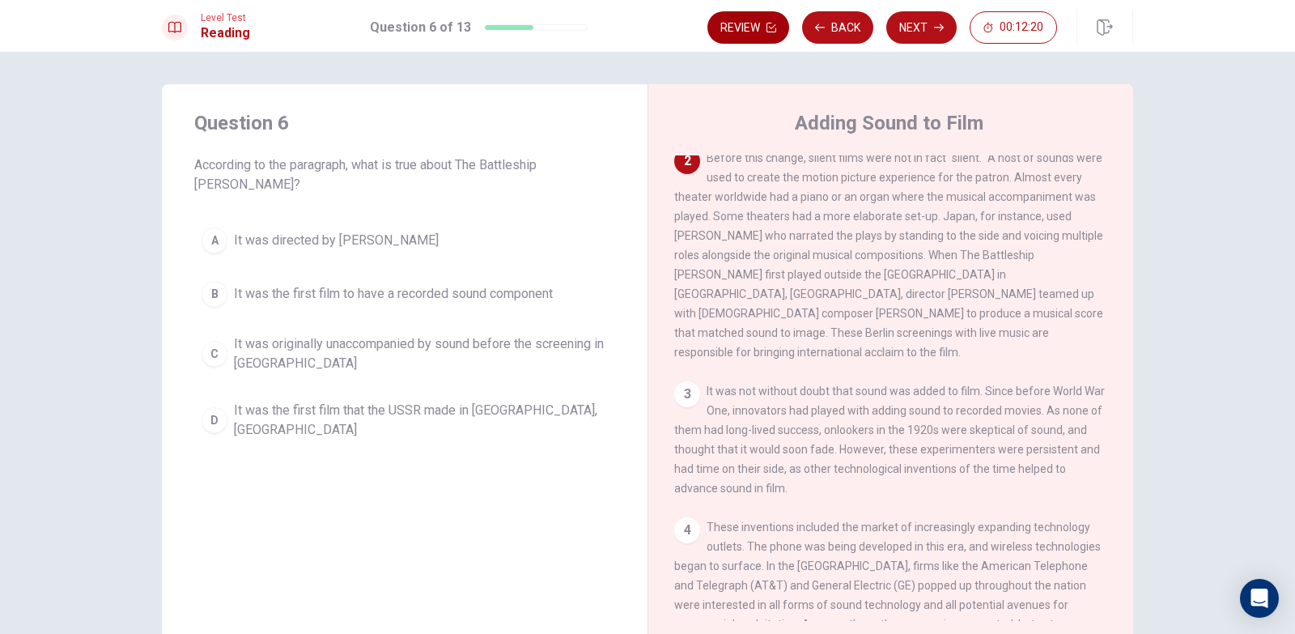
click at [746, 36] on button "Review" at bounding box center [749, 27] width 82 height 32
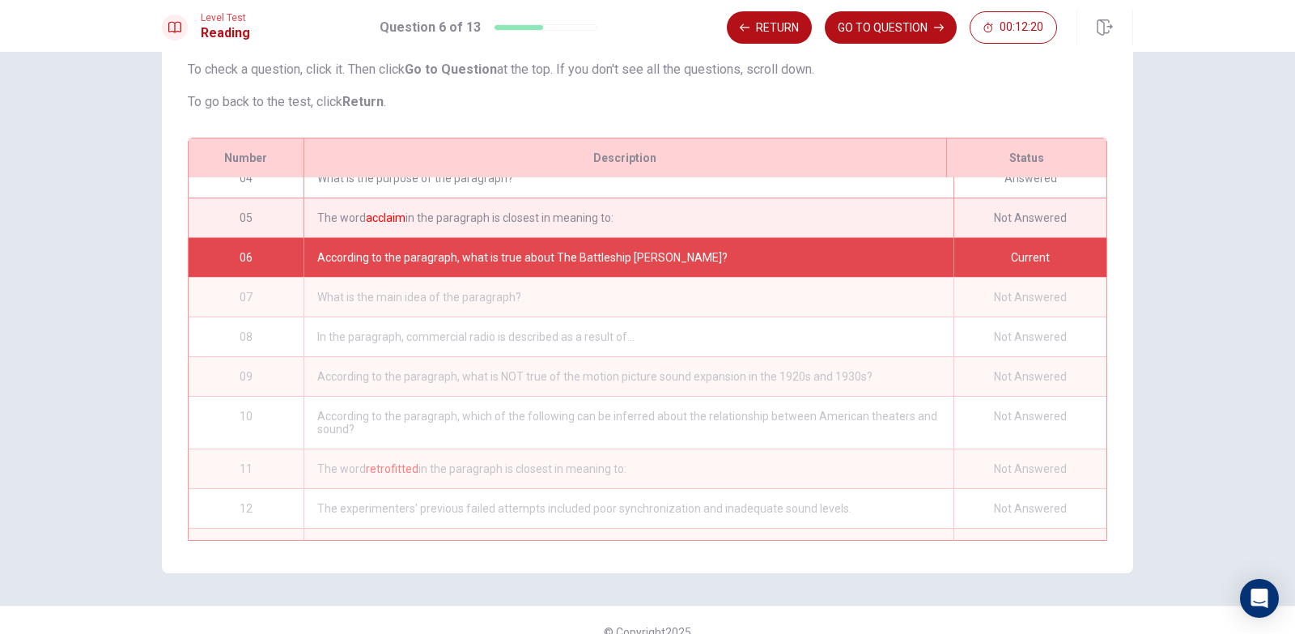
scroll to position [173, 0]
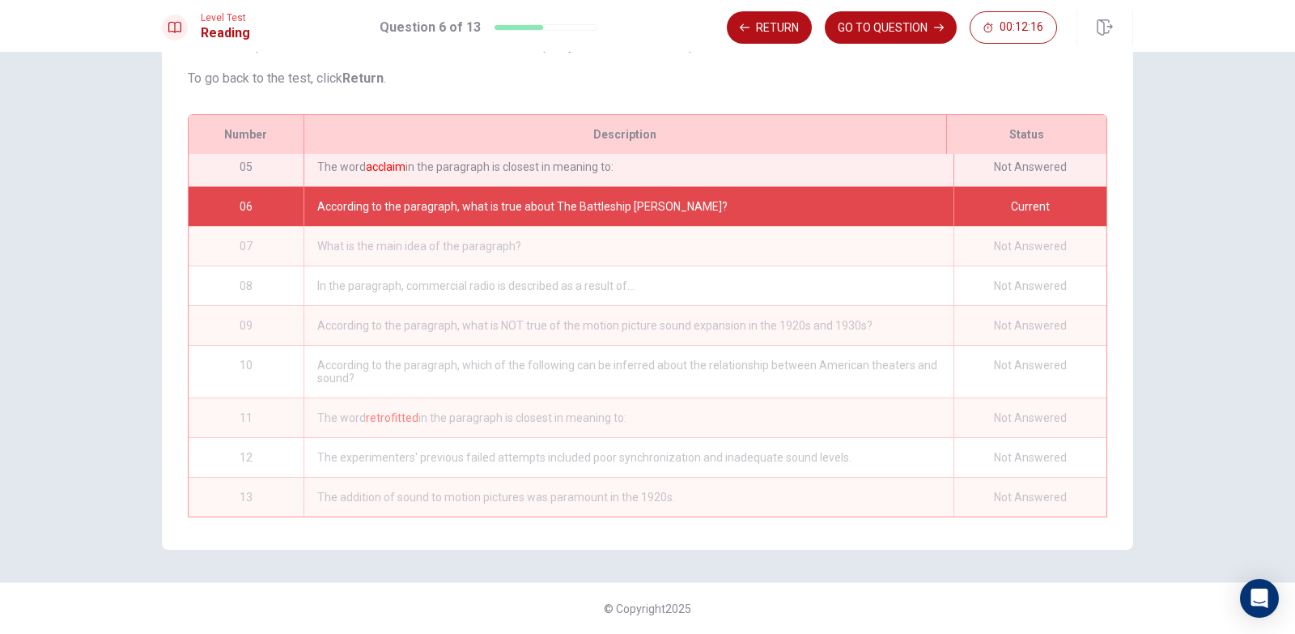
click at [918, 188] on div "According to the paragraph, what is true about The Battleship Potemkin?" at bounding box center [629, 206] width 650 height 39
click at [996, 198] on div "Current" at bounding box center [1030, 206] width 153 height 39
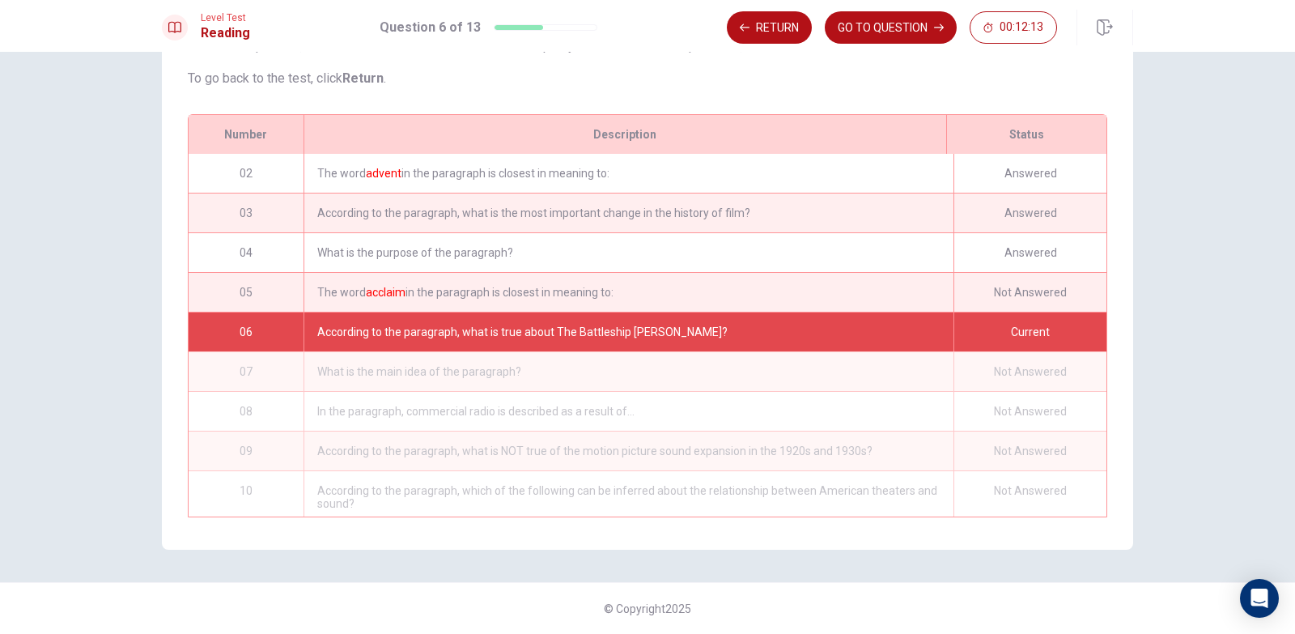
scroll to position [11, 0]
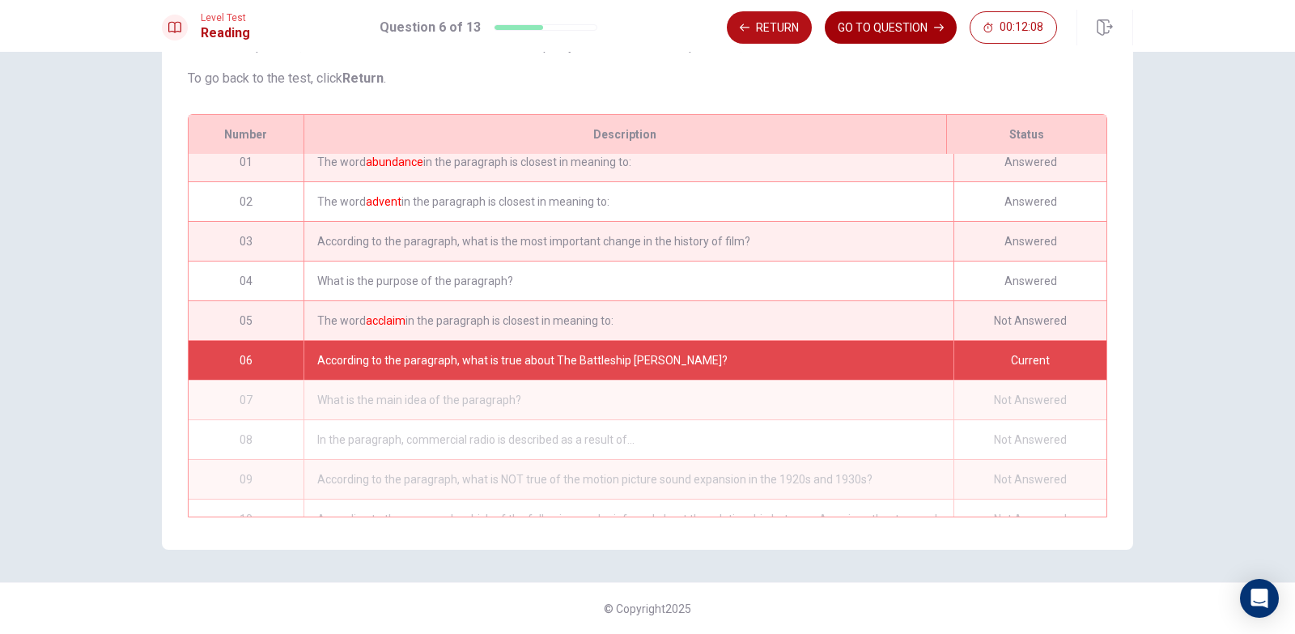
click at [870, 22] on button "GO TO QUESTION" at bounding box center [891, 27] width 132 height 32
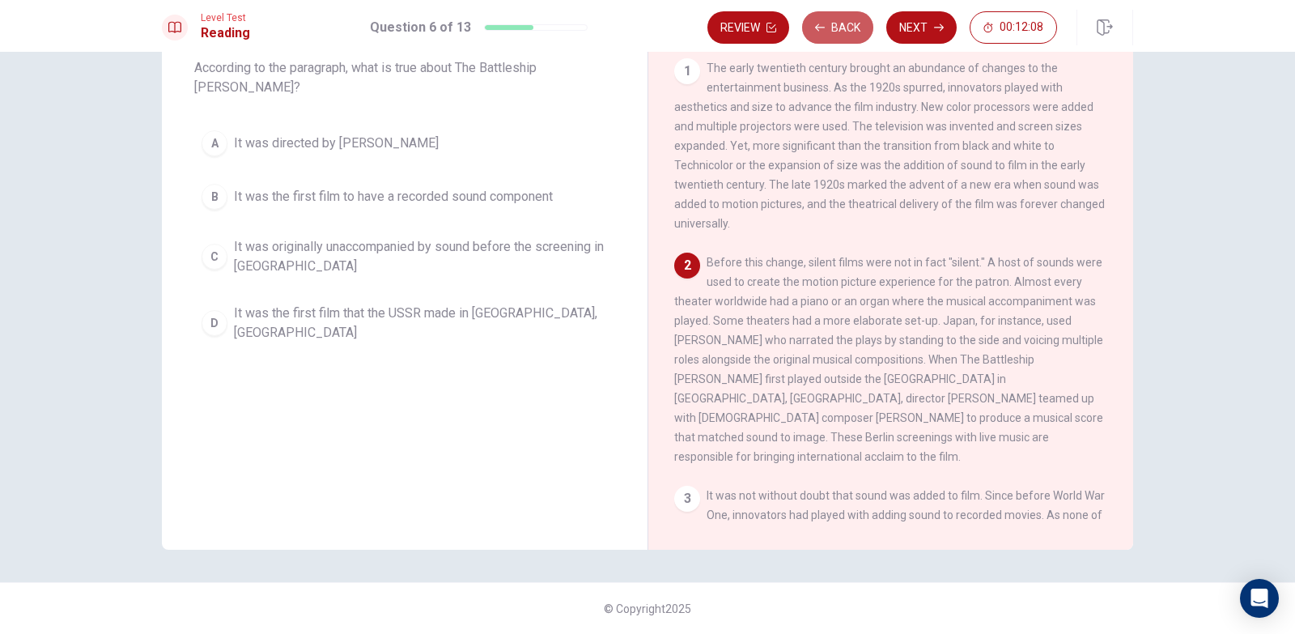
click at [870, 22] on button "Back" at bounding box center [837, 27] width 71 height 32
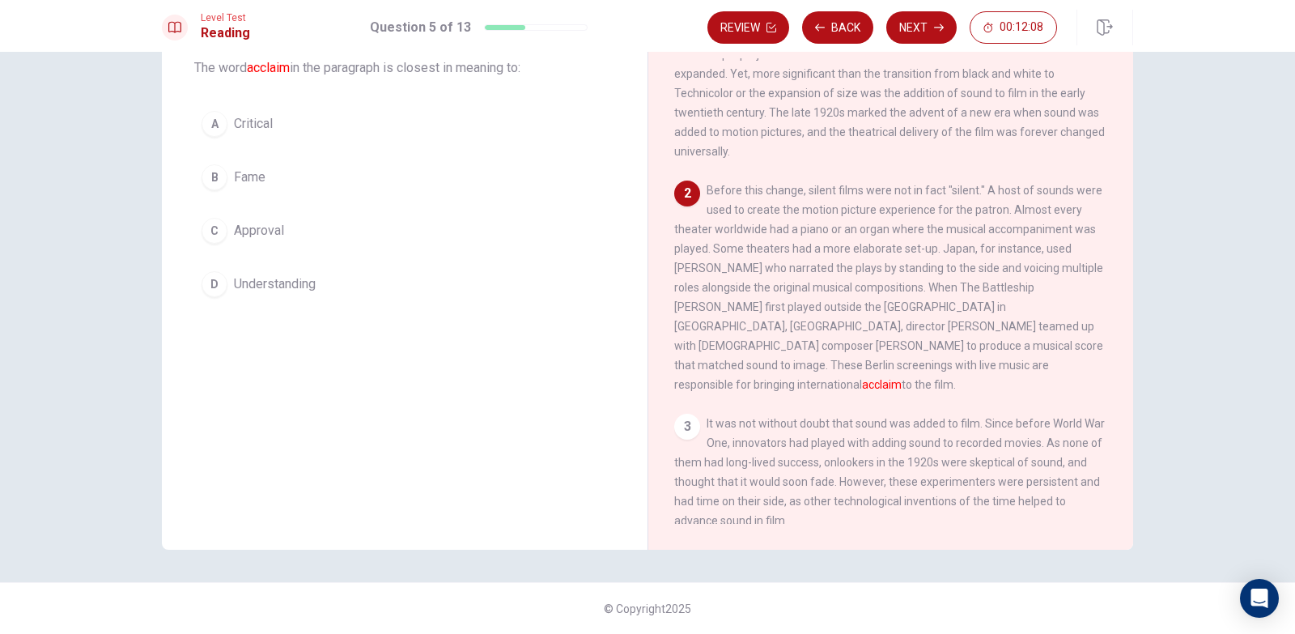
scroll to position [100, 0]
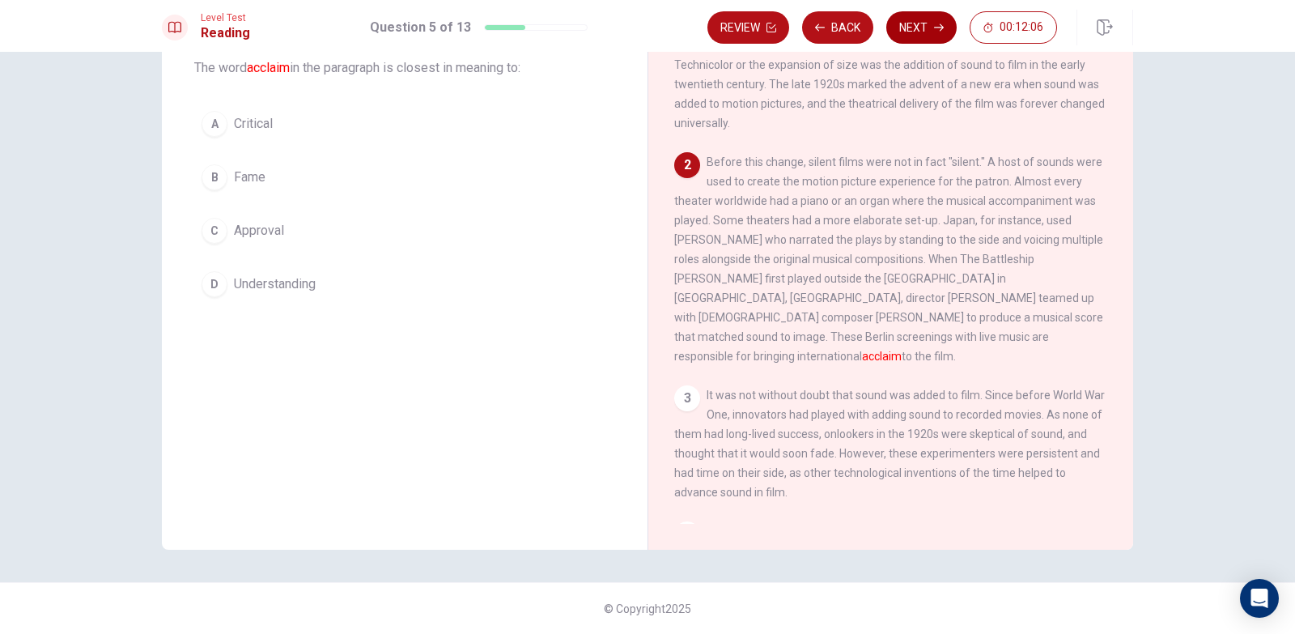
click at [916, 34] on button "Next" at bounding box center [922, 27] width 70 height 32
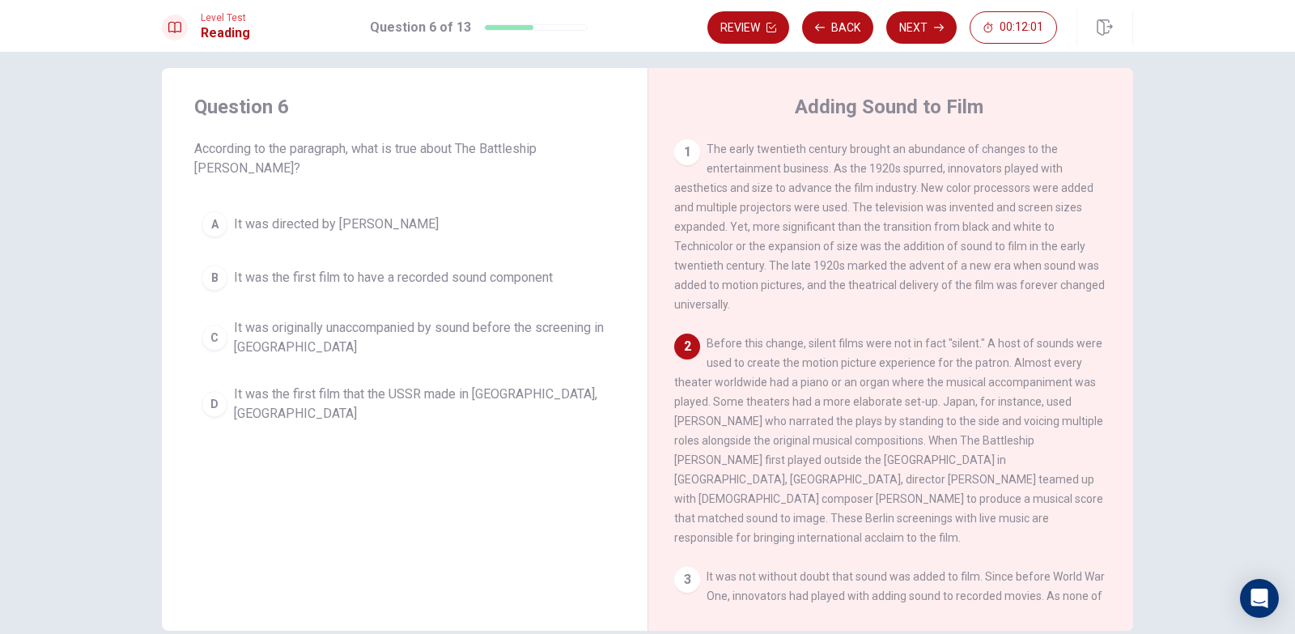
scroll to position [243, 0]
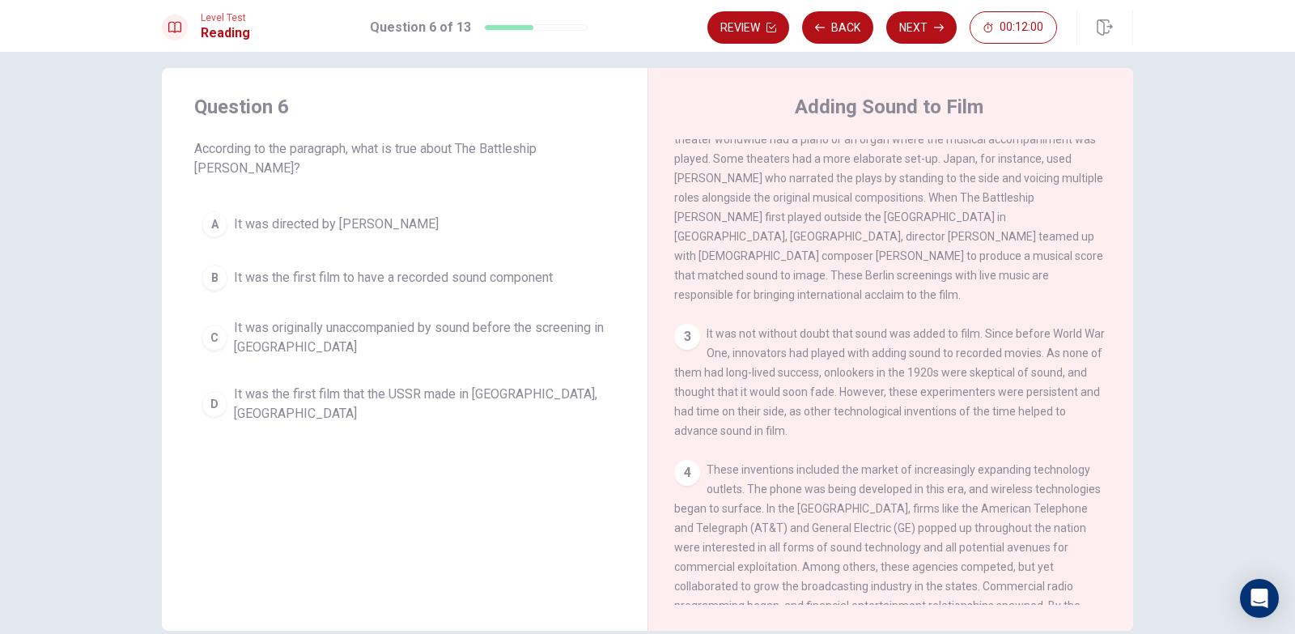
click at [686, 328] on div "3" at bounding box center [687, 337] width 26 height 26
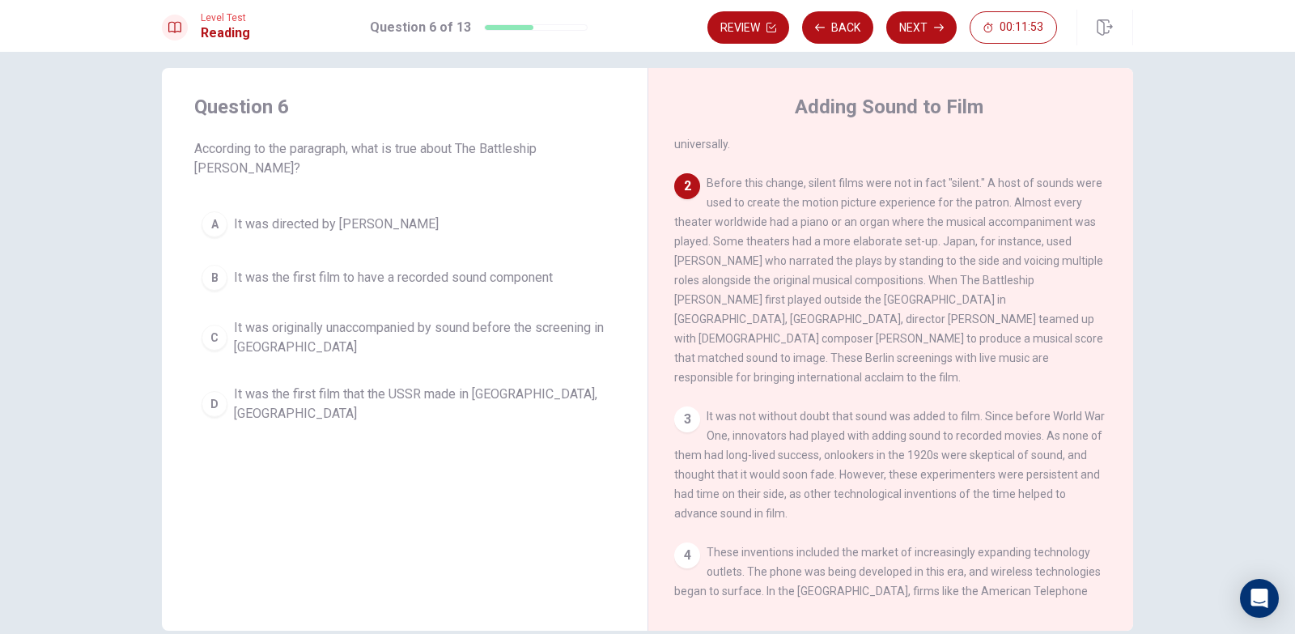
scroll to position [162, 0]
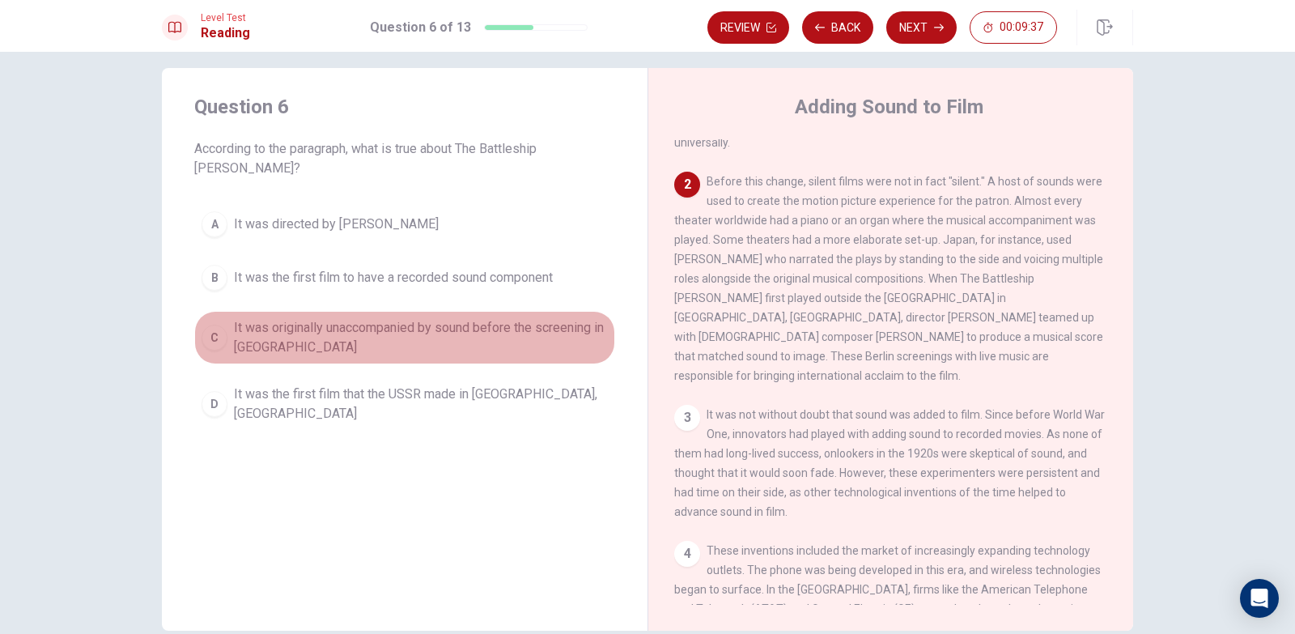
click at [223, 311] on button "C It was originally unaccompanied by sound before the screening in Germany" at bounding box center [404, 337] width 421 height 53
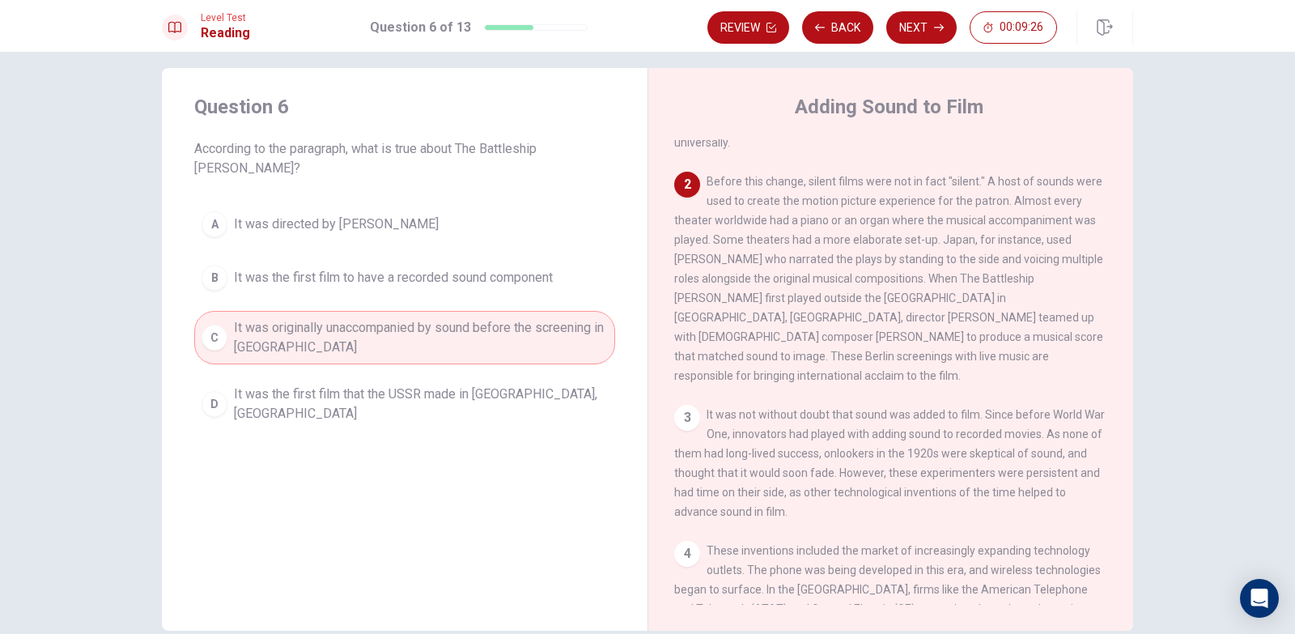
click at [418, 385] on span "It was the first film that the USSR made in Berlin, Germany" at bounding box center [421, 404] width 374 height 39
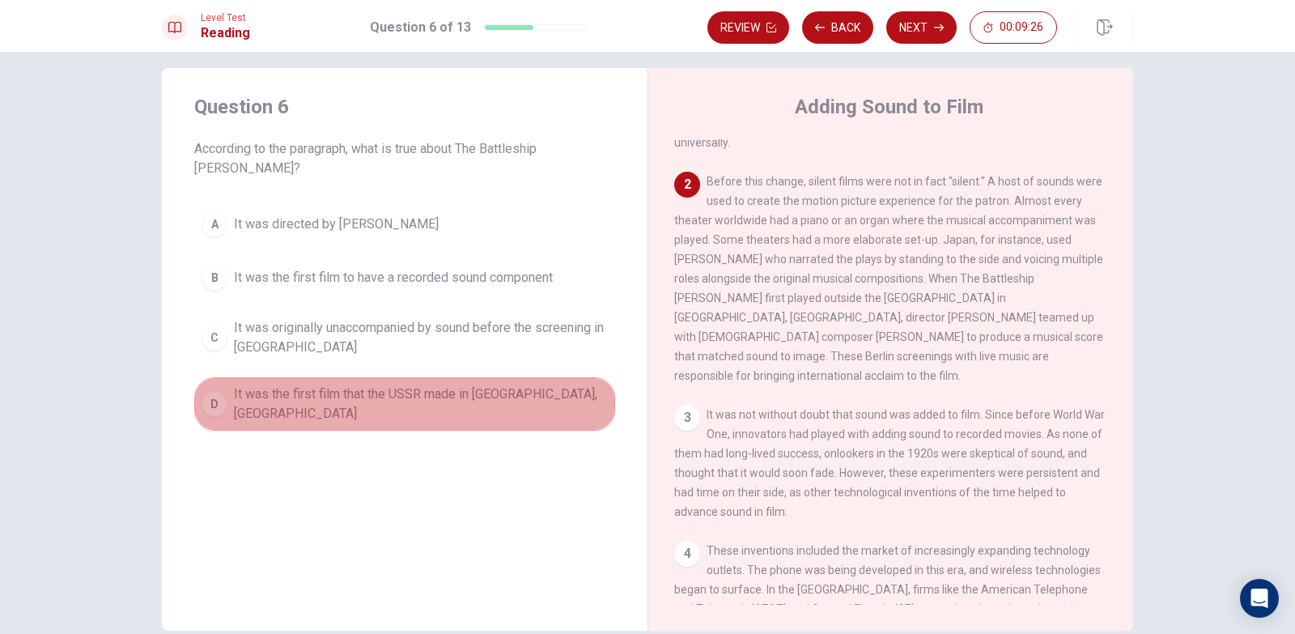
click at [418, 385] on span "It was the first film that the USSR made in Berlin, Germany" at bounding box center [421, 404] width 374 height 39
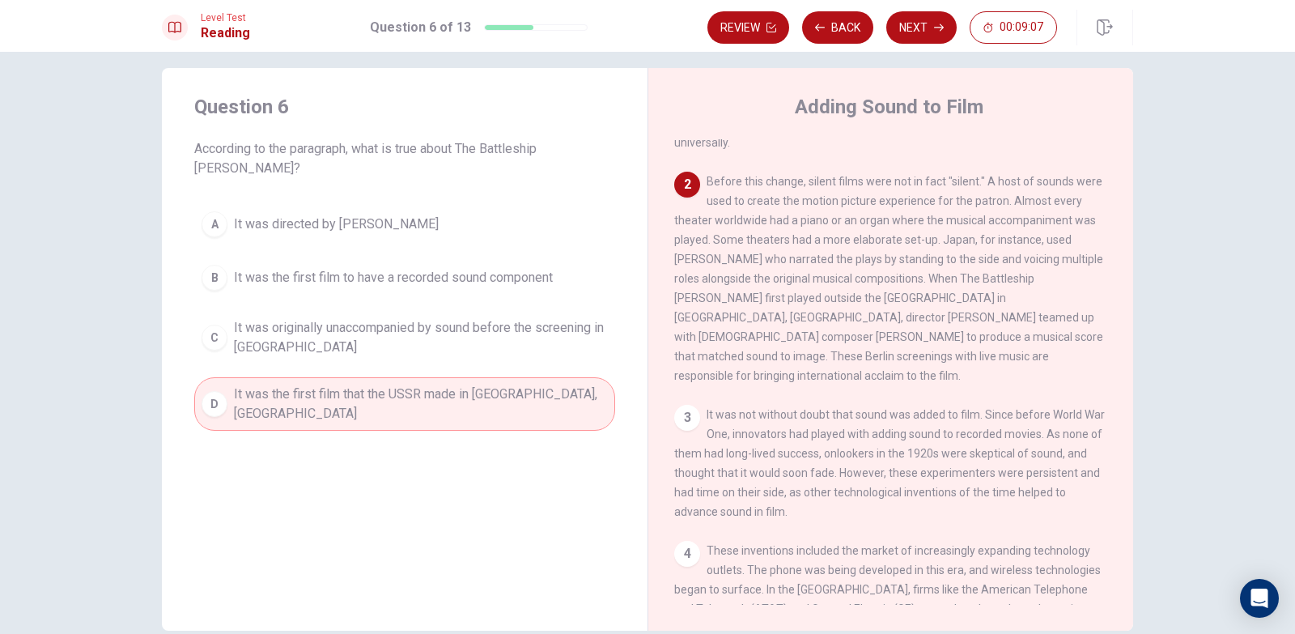
click at [406, 318] on span "It was originally unaccompanied by sound before the screening in Germany" at bounding box center [421, 337] width 374 height 39
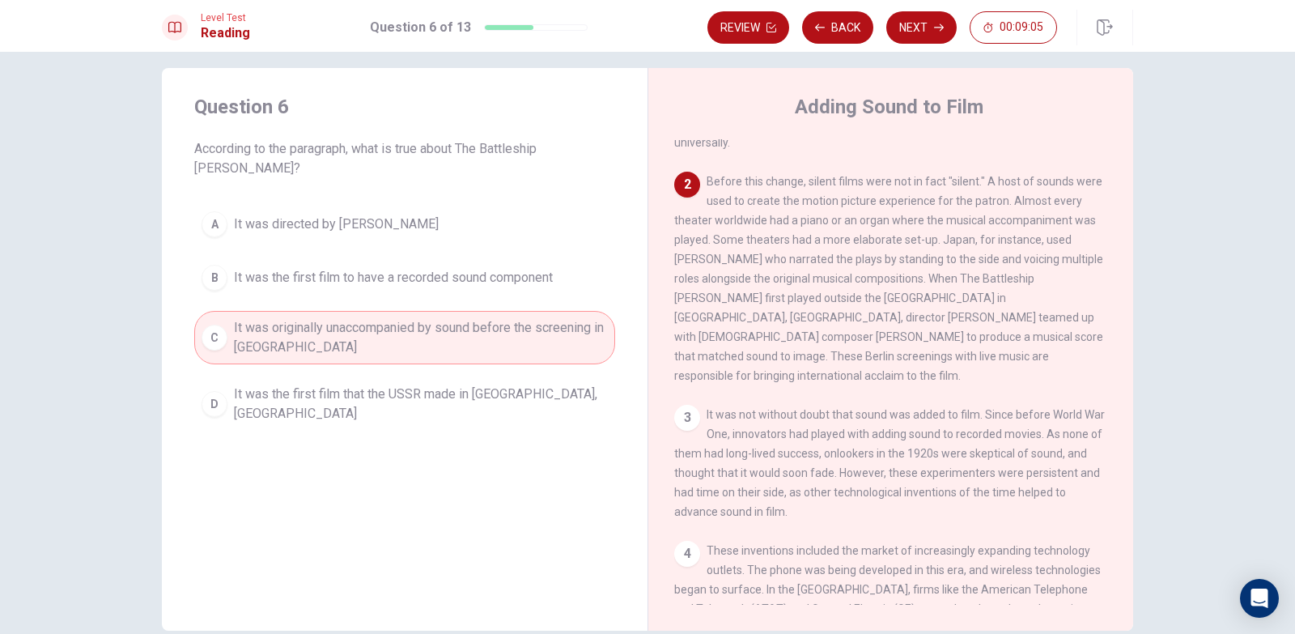
click at [508, 318] on span "It was originally unaccompanied by sound before the screening in Germany" at bounding box center [421, 337] width 374 height 39
click at [908, 25] on button "Next" at bounding box center [922, 27] width 70 height 32
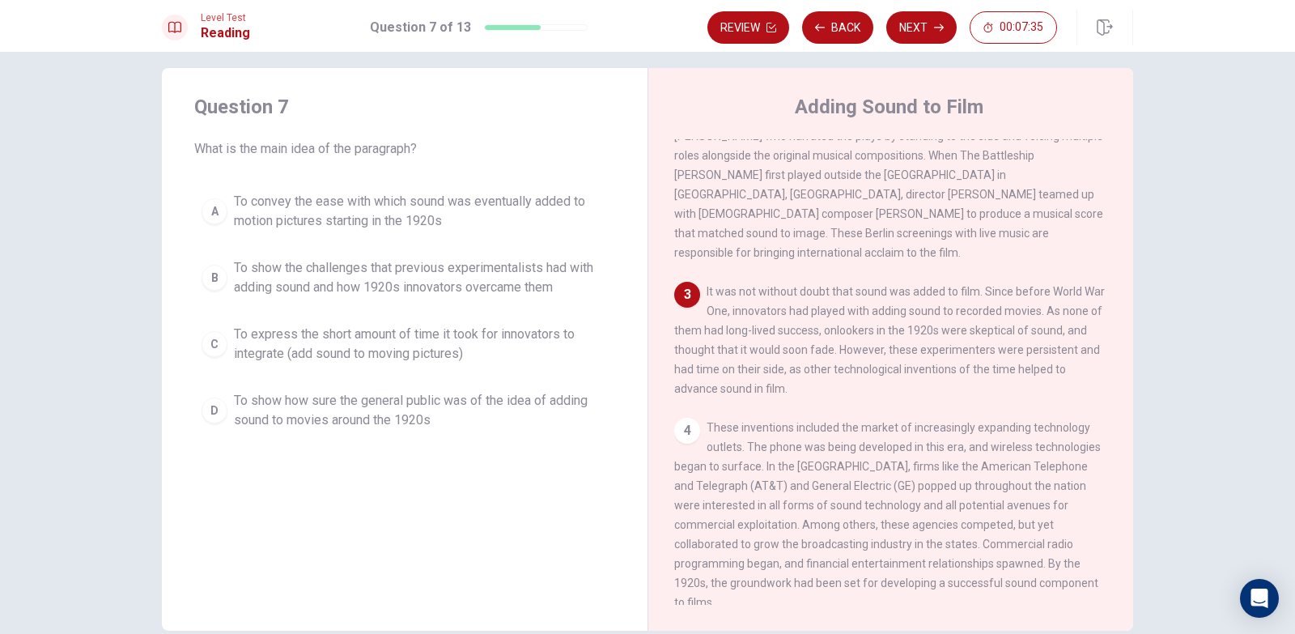
scroll to position [322, 0]
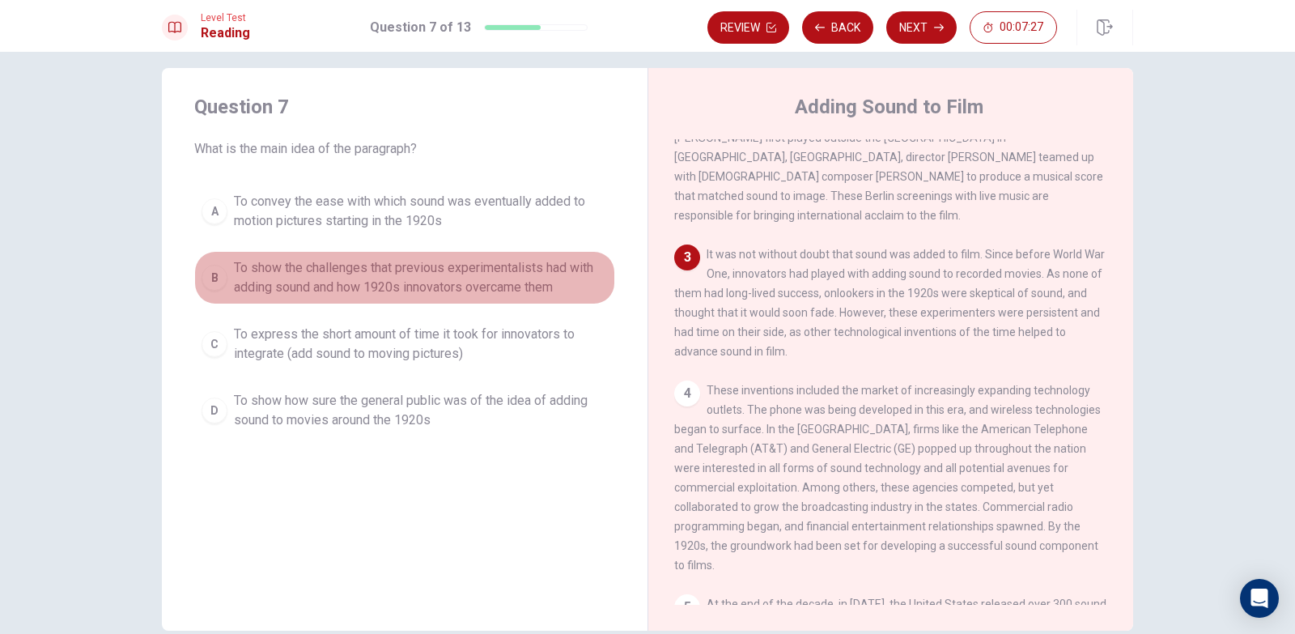
click at [220, 279] on div "B" at bounding box center [215, 278] width 26 height 26
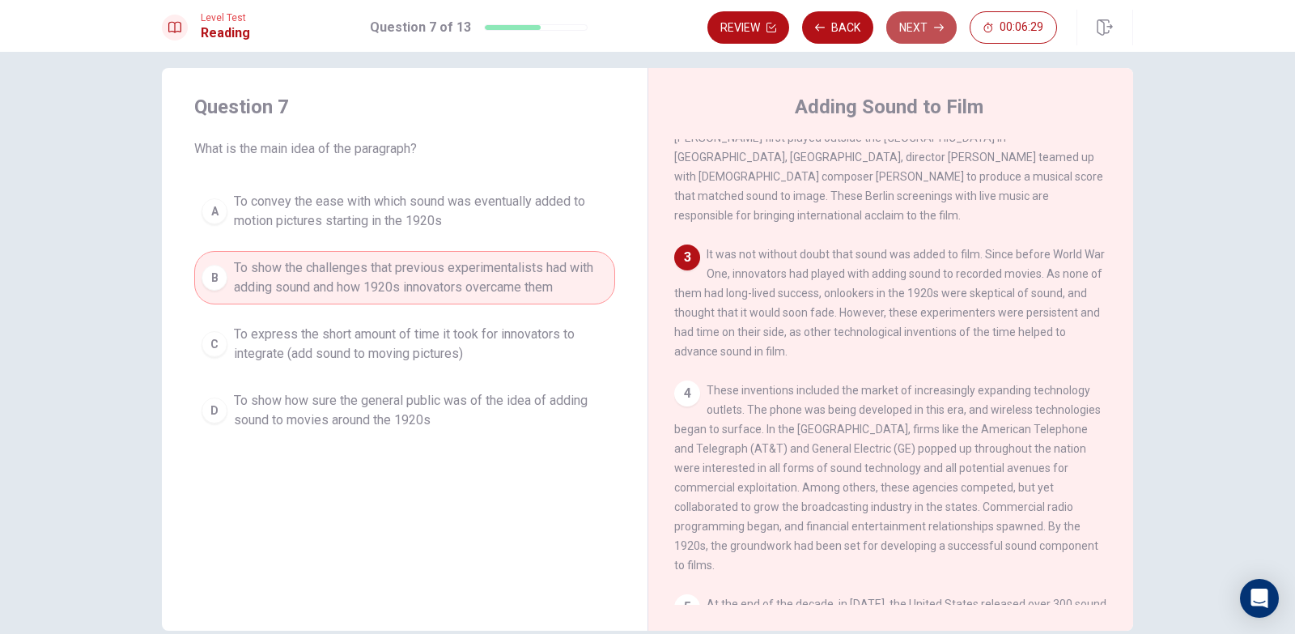
click at [923, 32] on button "Next" at bounding box center [922, 27] width 70 height 32
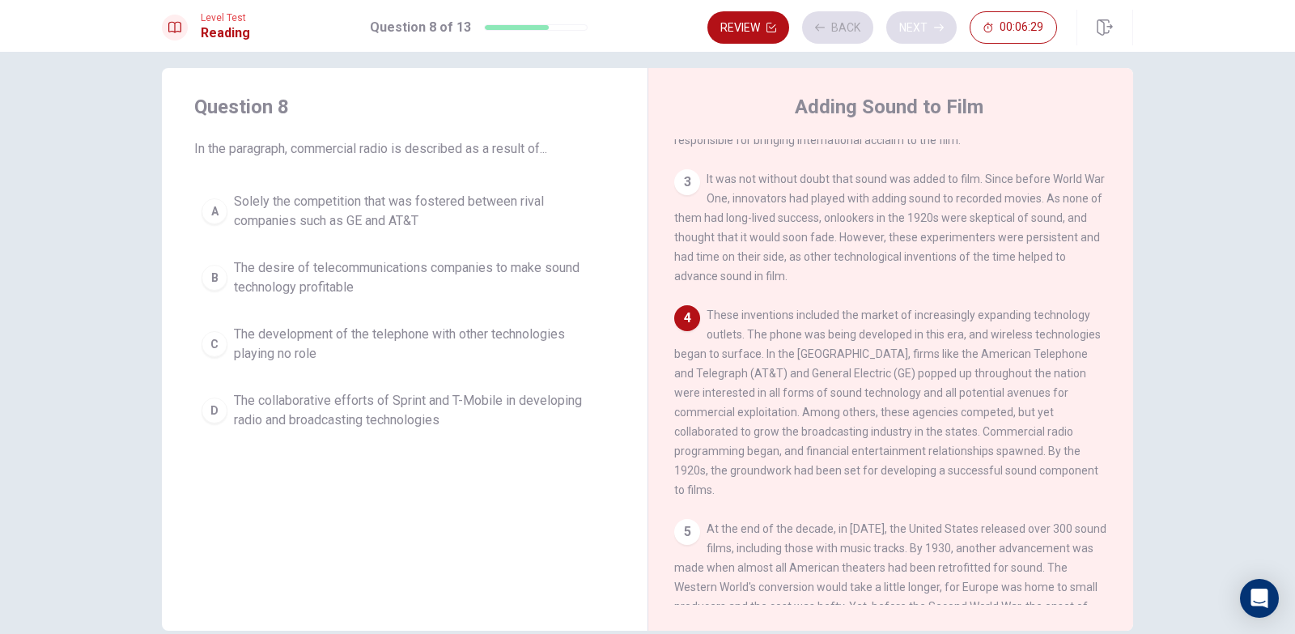
scroll to position [441, 0]
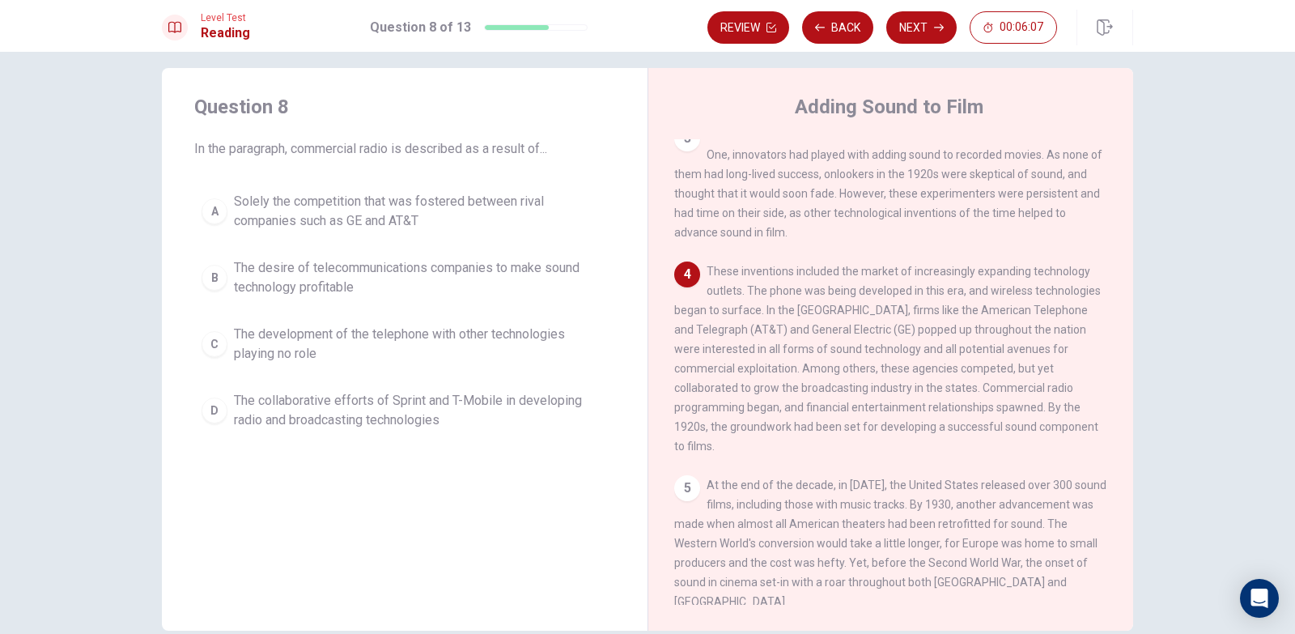
click at [370, 224] on span "Solely the competition that was fostered between rival companies such as GE and…" at bounding box center [421, 211] width 374 height 39
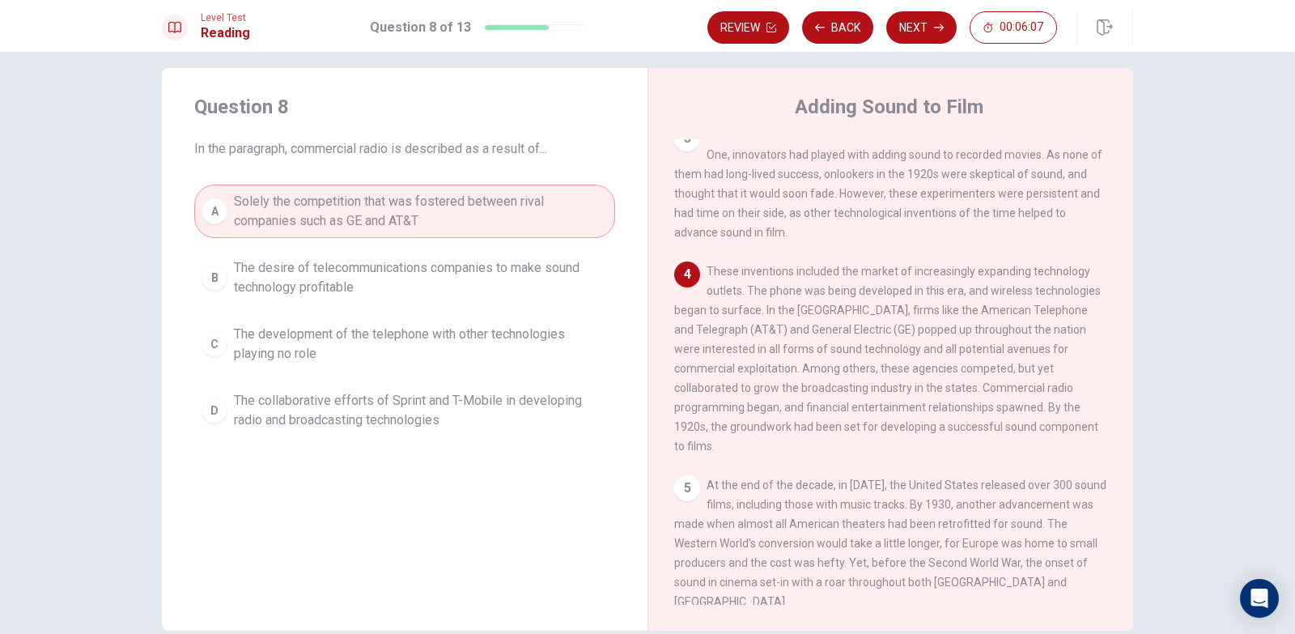
click at [359, 197] on span "Solely the competition that was fostered between rival companies such as GE and…" at bounding box center [421, 211] width 374 height 39
drag, startPoint x: 1010, startPoint y: 429, endPoint x: 1044, endPoint y: 428, distance: 34.0
click at [1044, 428] on div "4 These inventions included the market of increasingly expanding technology out…" at bounding box center [891, 359] width 434 height 194
click at [932, 29] on button "Next" at bounding box center [922, 27] width 70 height 32
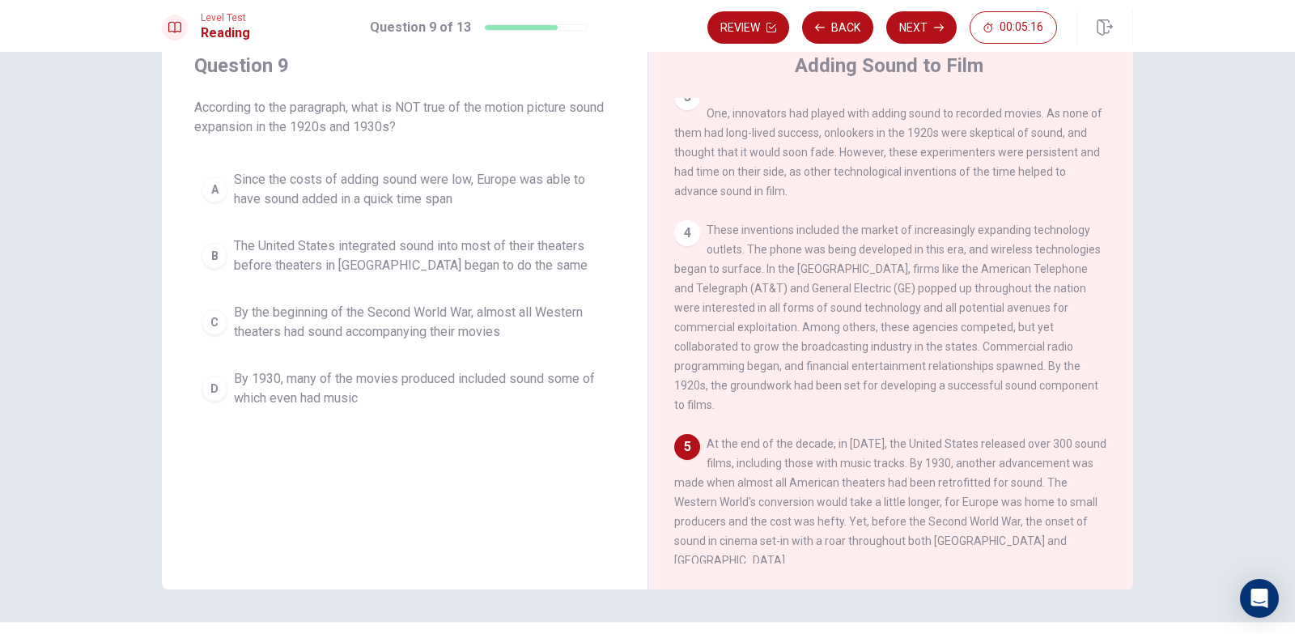
scroll to position [97, 0]
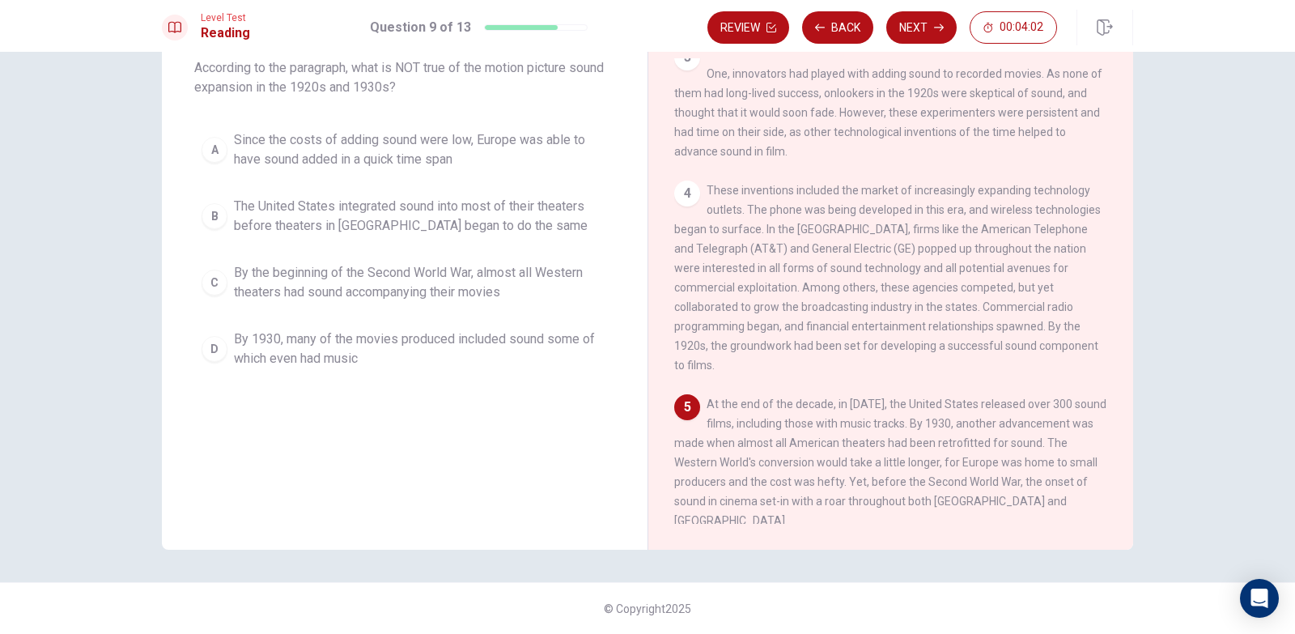
drag, startPoint x: 952, startPoint y: 470, endPoint x: 960, endPoint y: 468, distance: 8.5
click at [960, 468] on span "At the end of the decade, in 1929, the United States released over 300 sound fi…" at bounding box center [890, 463] width 432 height 130
click at [961, 468] on span "At the end of the decade, in 1929, the United States released over 300 sound fi…" at bounding box center [890, 463] width 432 height 130
click at [202, 280] on div "C" at bounding box center [215, 283] width 26 height 26
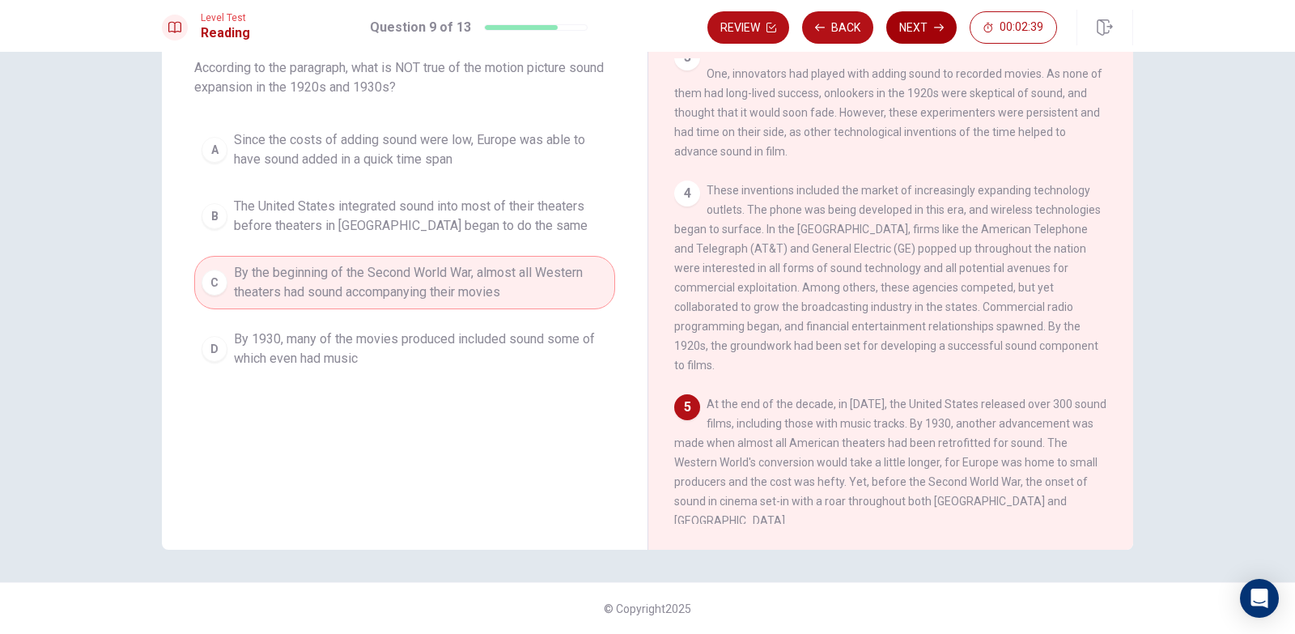
click at [921, 23] on button "Next" at bounding box center [922, 27] width 70 height 32
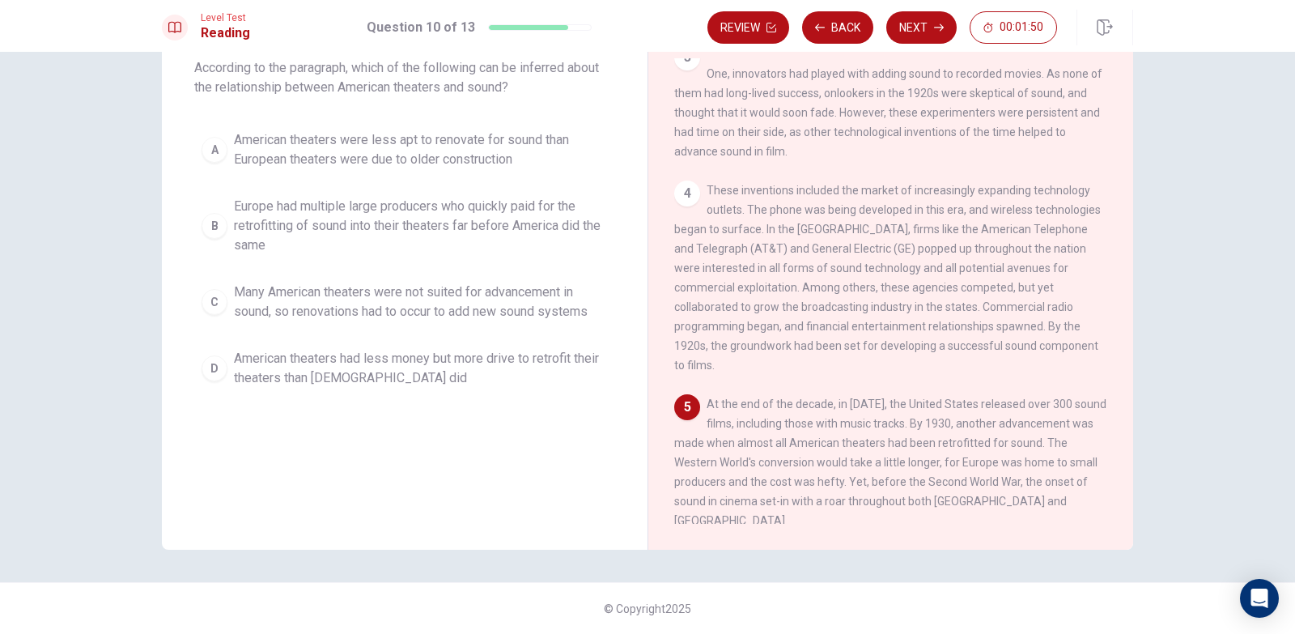
click at [206, 297] on div "C" at bounding box center [215, 302] width 26 height 26
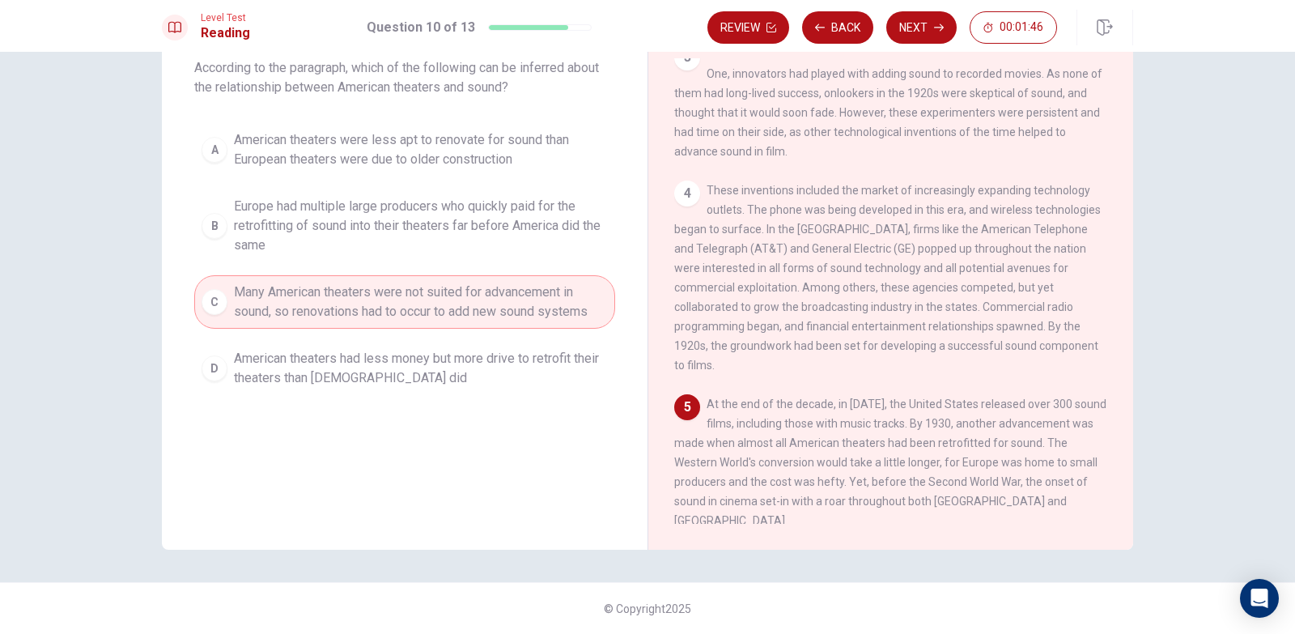
click at [355, 227] on span "Europe had multiple large producers who quickly paid for the retrofitting of so…" at bounding box center [421, 226] width 374 height 58
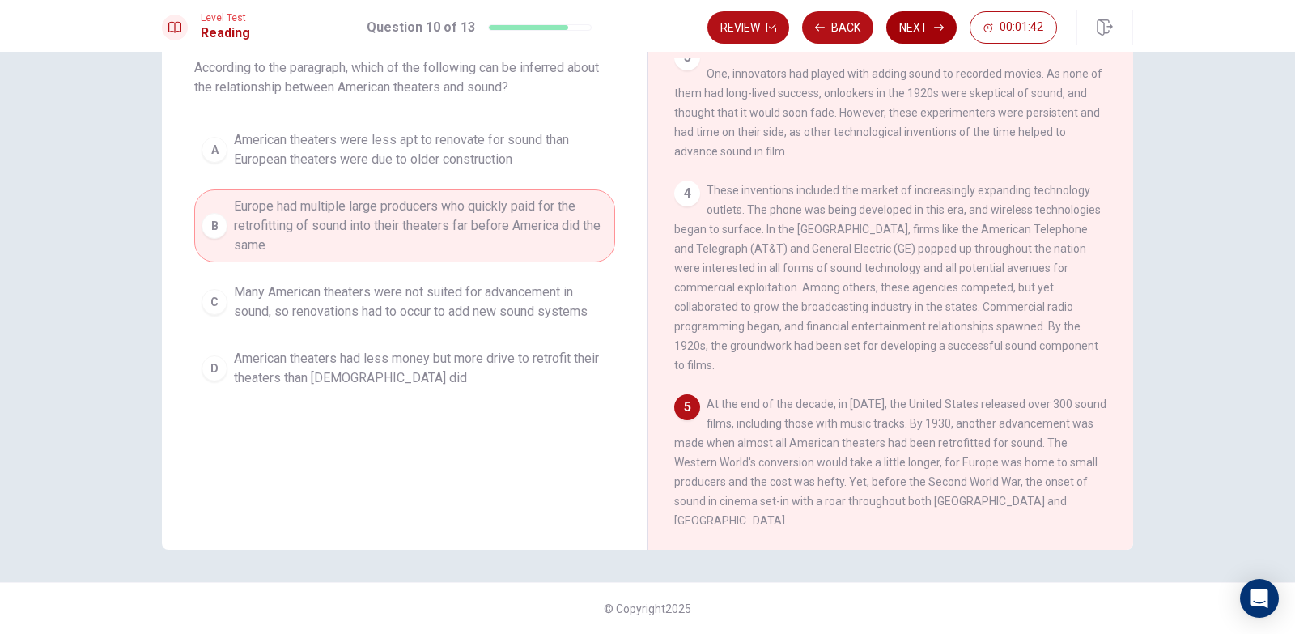
click at [907, 29] on button "Next" at bounding box center [922, 27] width 70 height 32
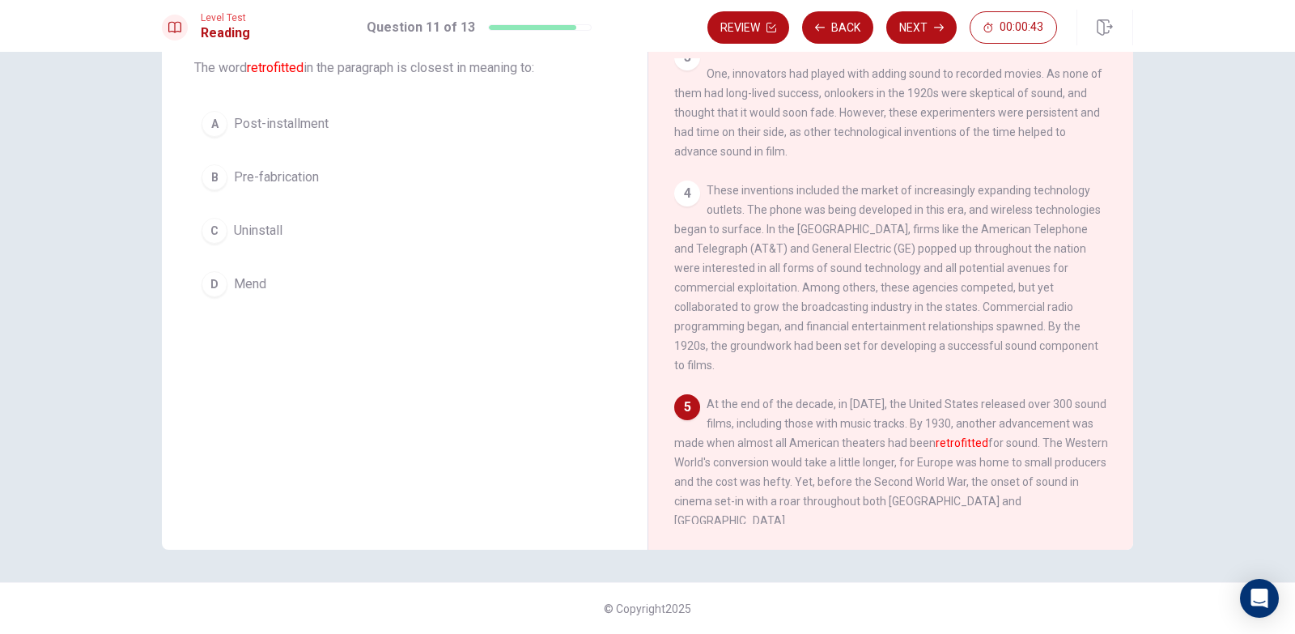
click at [198, 171] on button "B Pre-fabrication" at bounding box center [404, 177] width 421 height 40
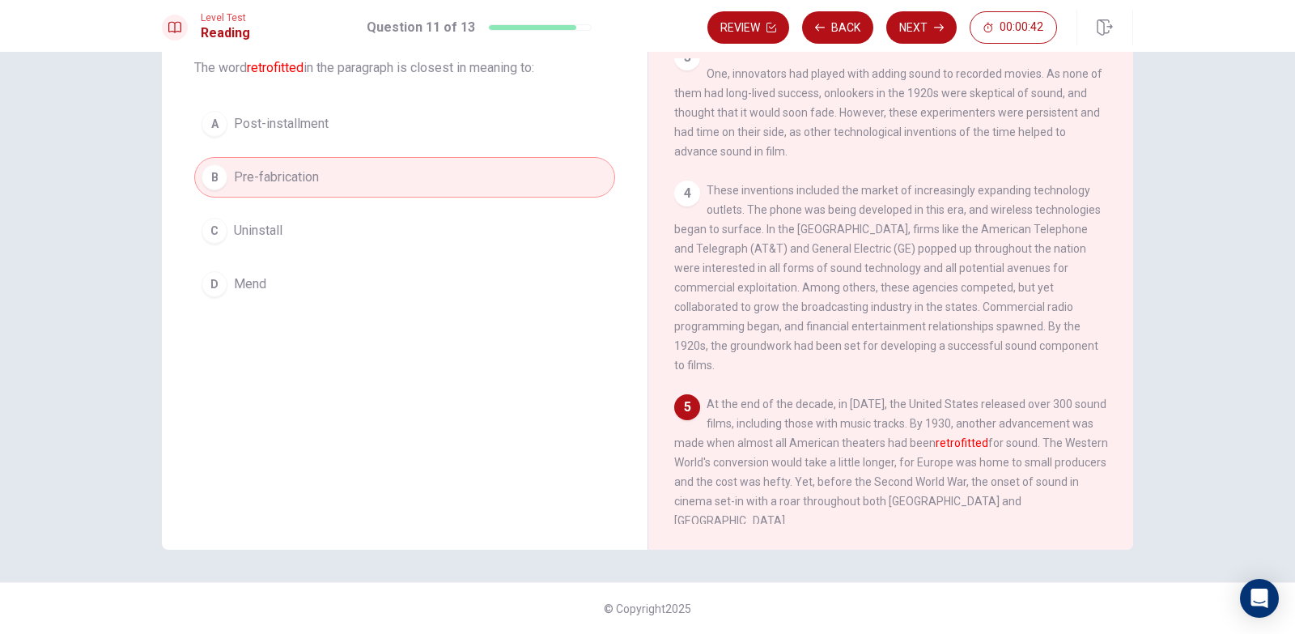
click at [214, 232] on div "C" at bounding box center [215, 231] width 26 height 26
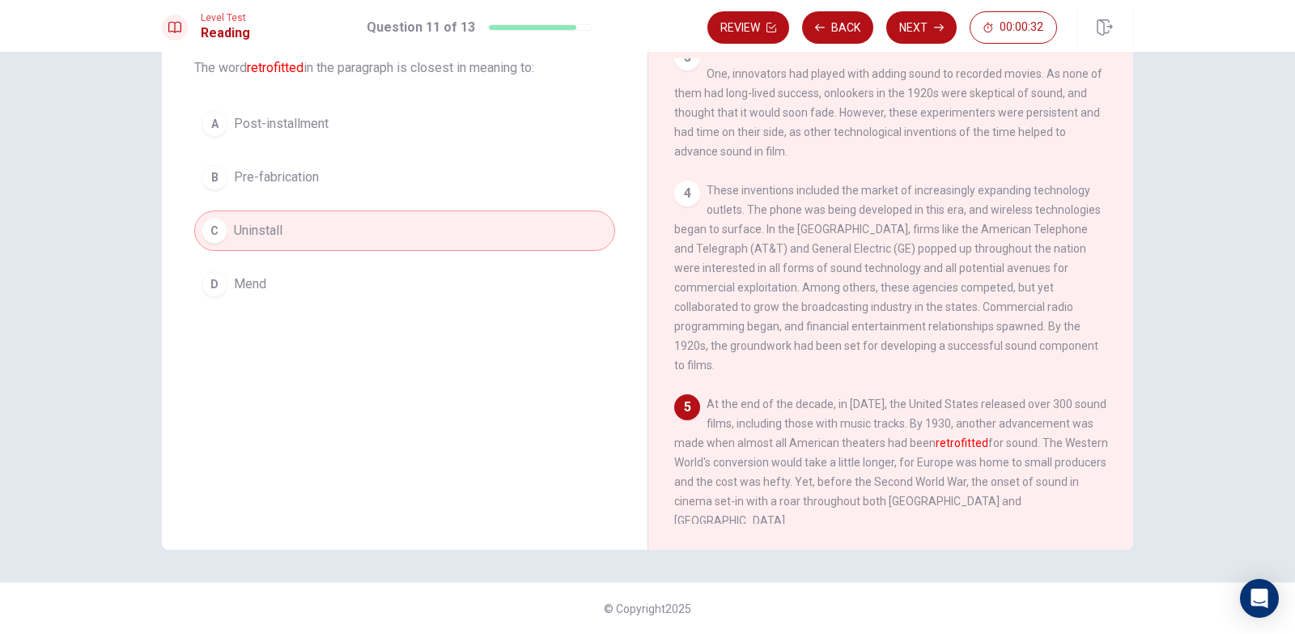
click at [209, 120] on div "A" at bounding box center [215, 124] width 26 height 26
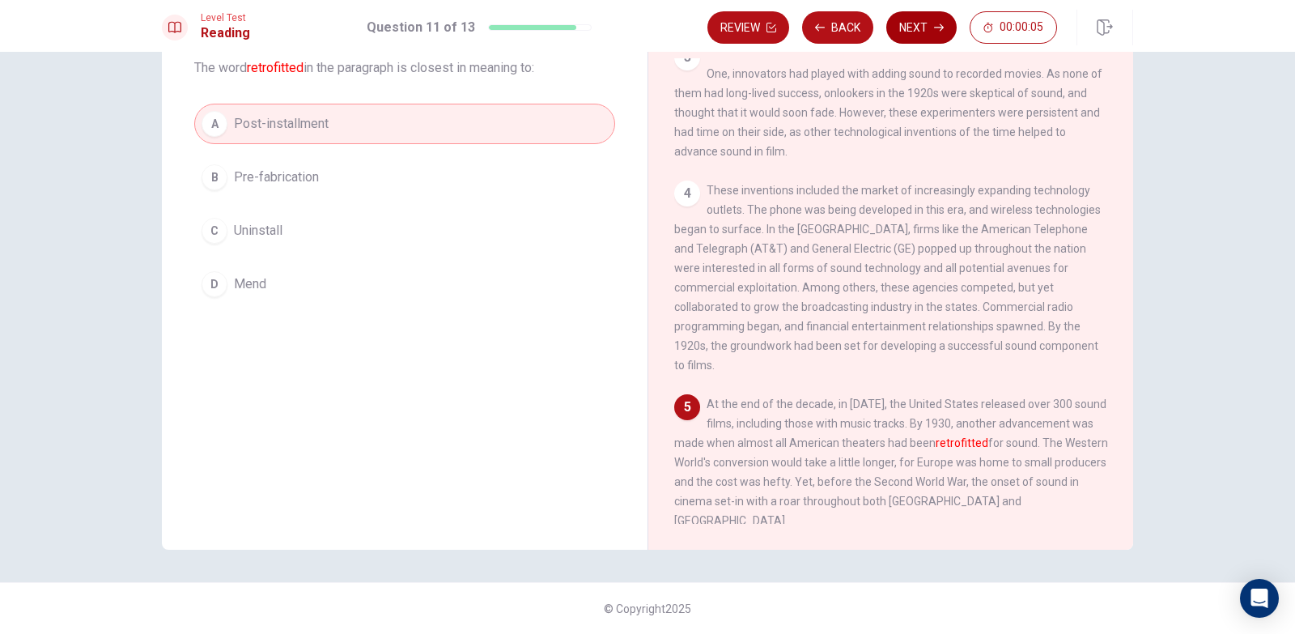
click at [922, 34] on button "Next" at bounding box center [922, 27] width 70 height 32
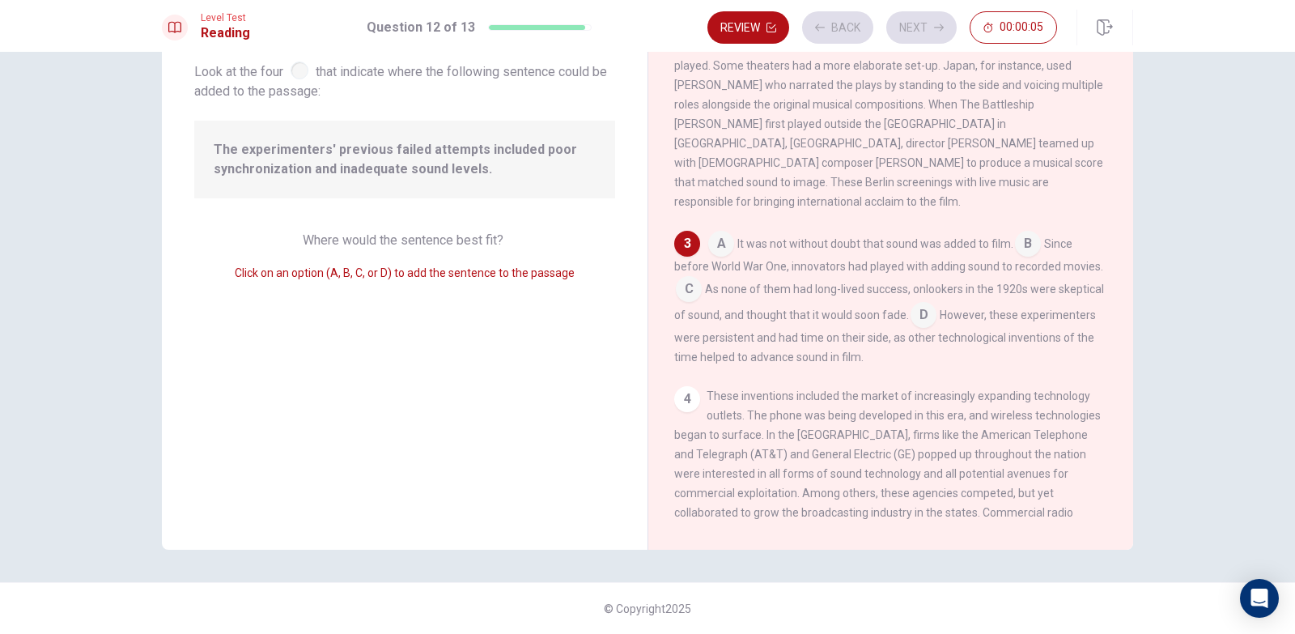
scroll to position [256, 0]
click at [716, 244] on input at bounding box center [721, 245] width 26 height 26
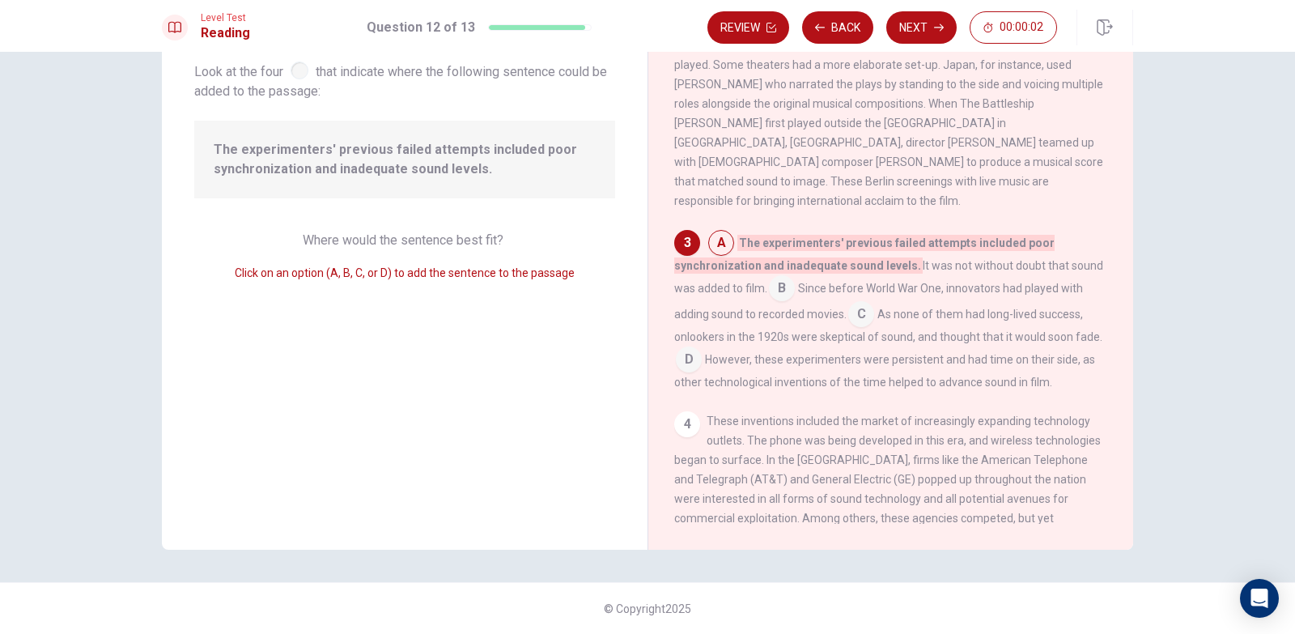
click at [678, 235] on div "3" at bounding box center [687, 243] width 26 height 26
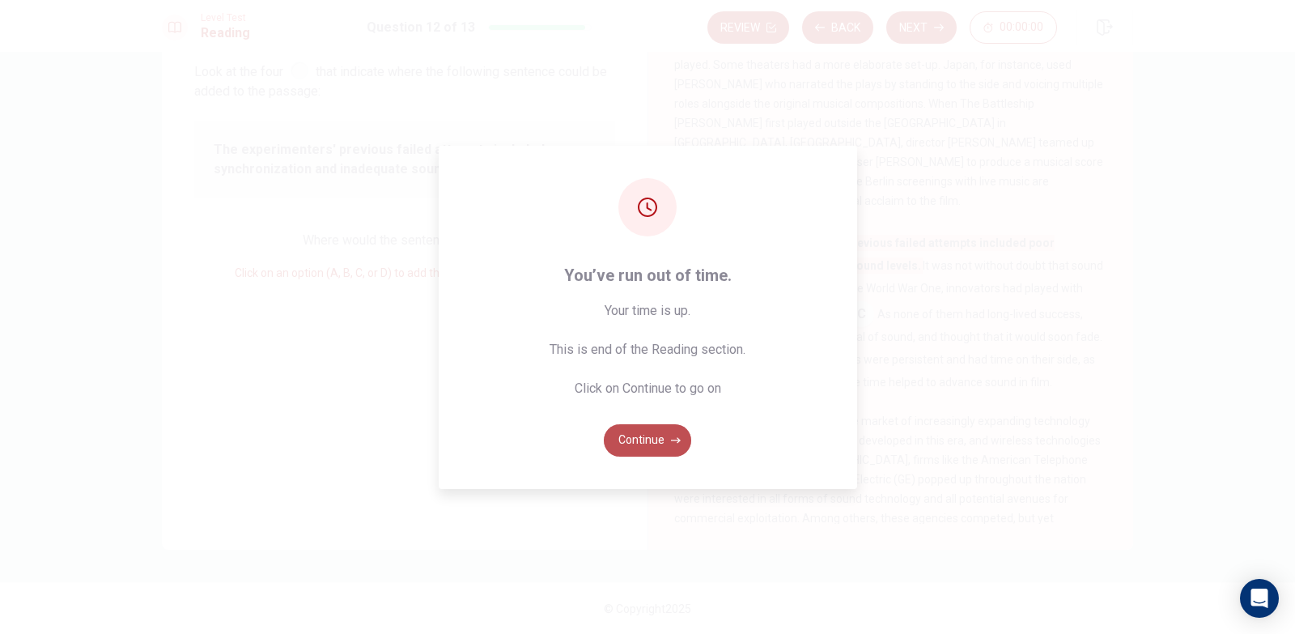
click at [644, 445] on button "Continue" at bounding box center [647, 440] width 87 height 32
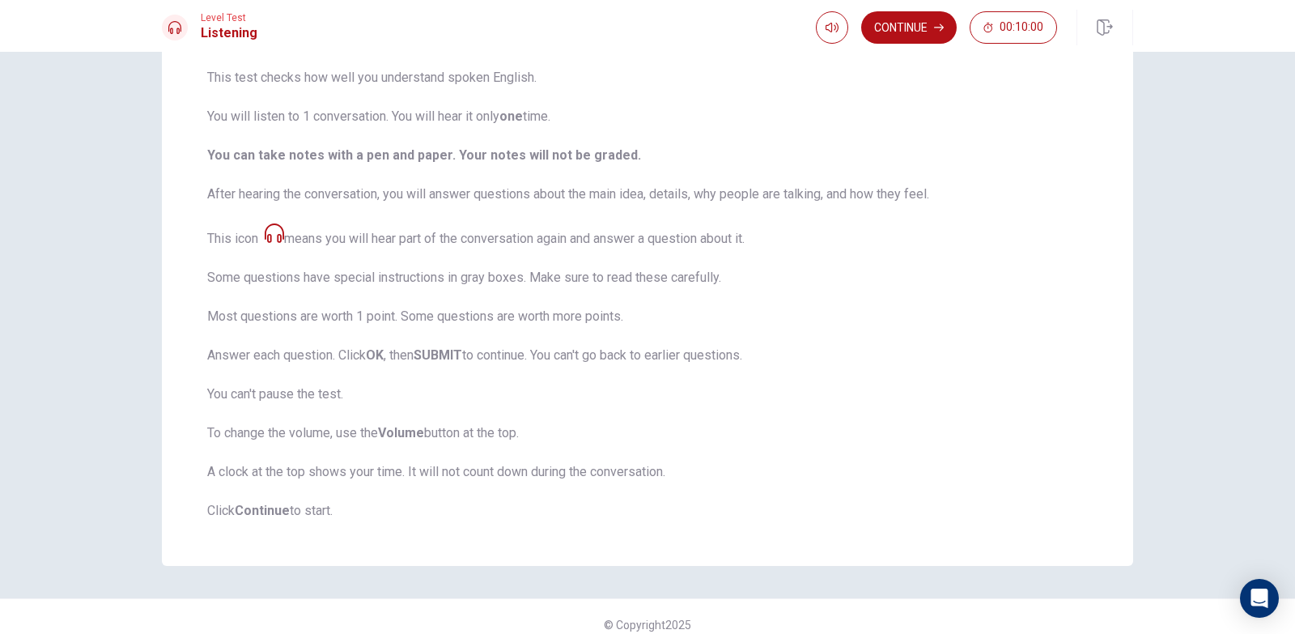
scroll to position [142, 0]
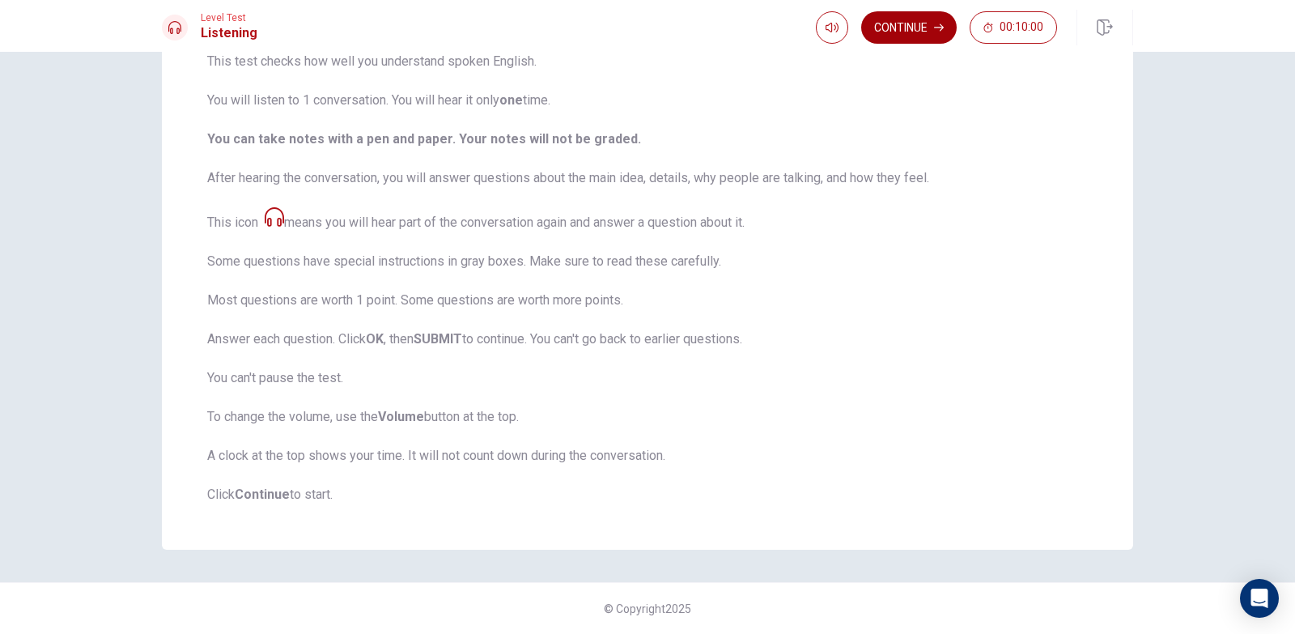
click at [921, 26] on button "Continue" at bounding box center [909, 27] width 96 height 32
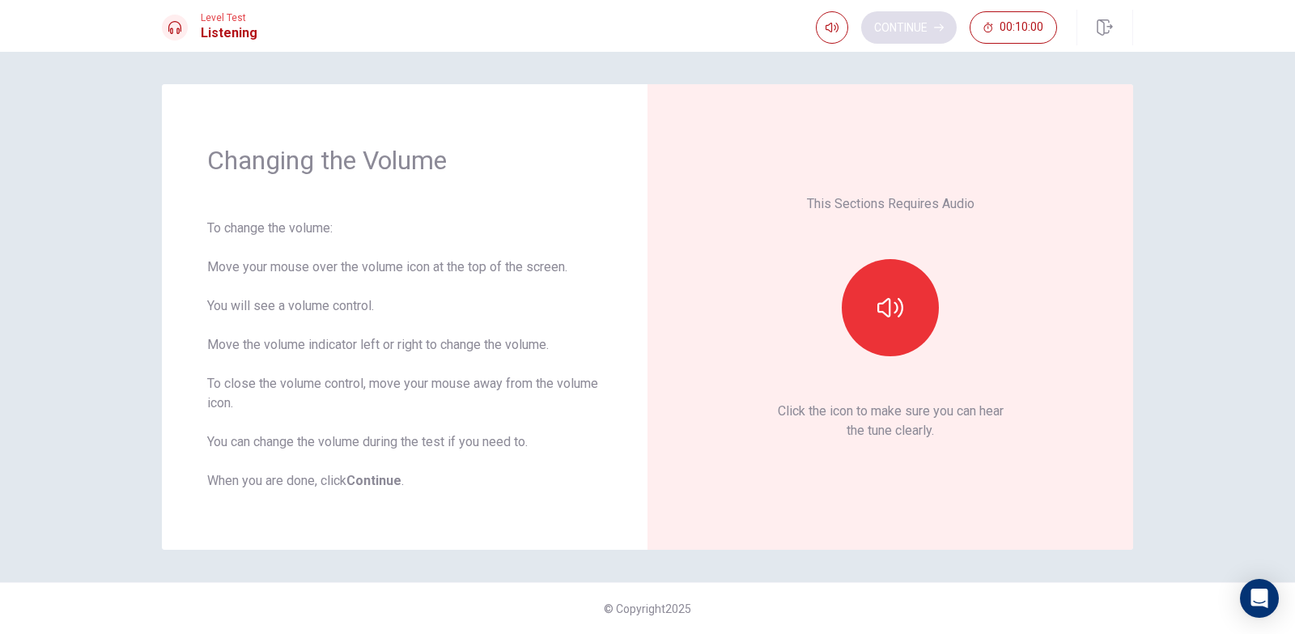
scroll to position [0, 0]
click at [921, 26] on div "Continue 00:10:00" at bounding box center [936, 27] width 241 height 32
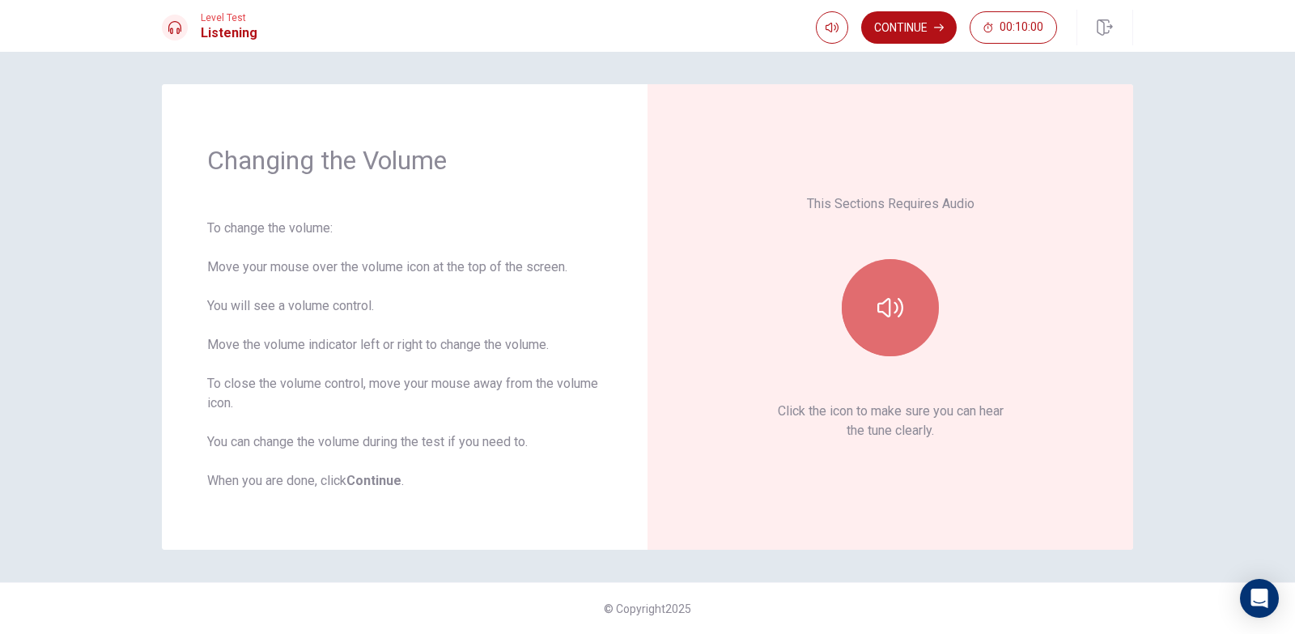
click at [899, 307] on icon "button" at bounding box center [891, 308] width 26 height 26
click at [911, 21] on button "Continue" at bounding box center [909, 27] width 96 height 32
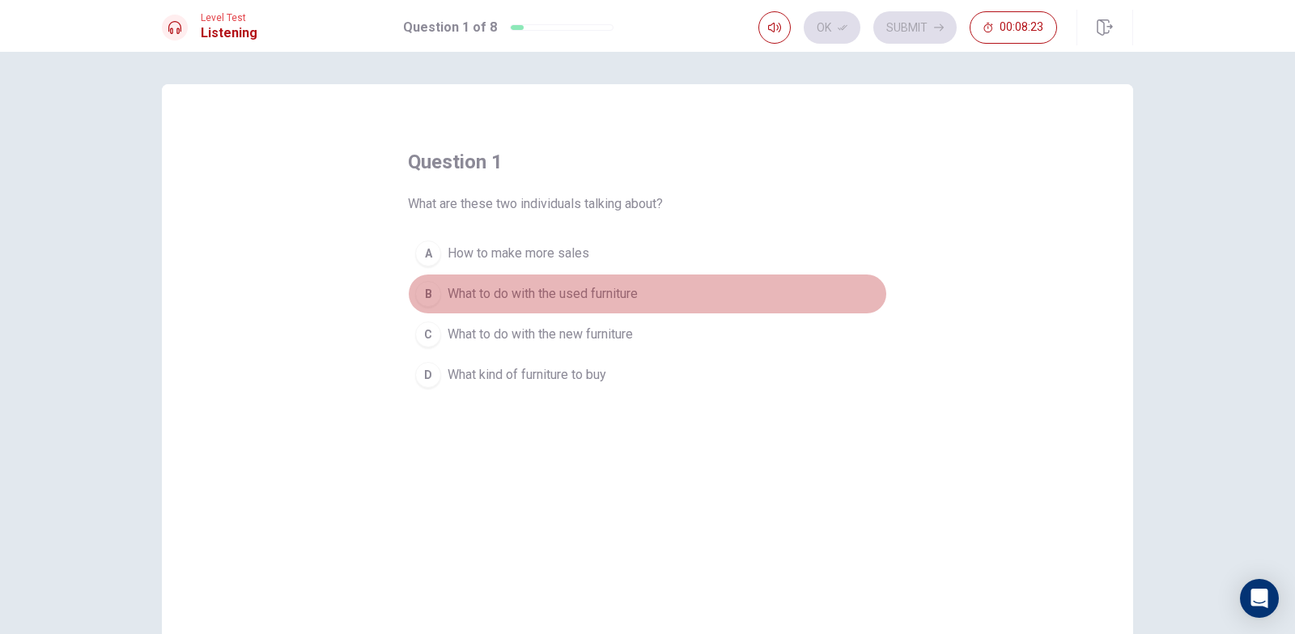
click at [424, 297] on div "B" at bounding box center [428, 294] width 26 height 26
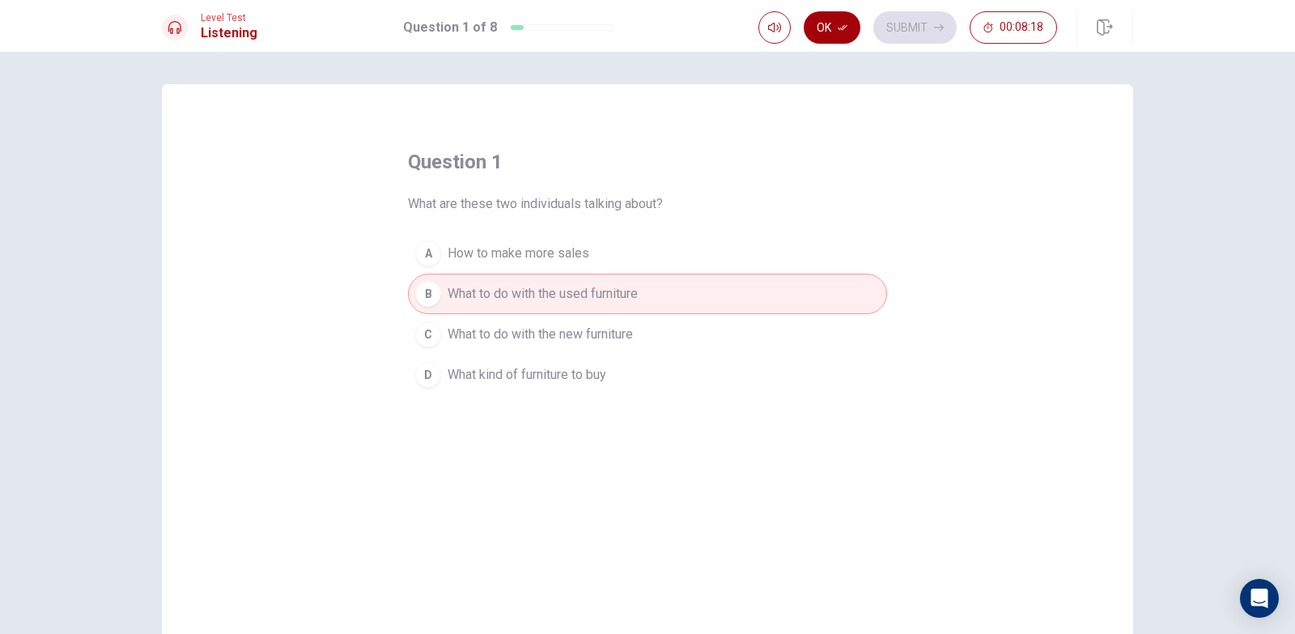
click at [819, 31] on button "Ok" at bounding box center [832, 27] width 57 height 32
click at [908, 22] on button "Submit" at bounding box center [915, 27] width 83 height 32
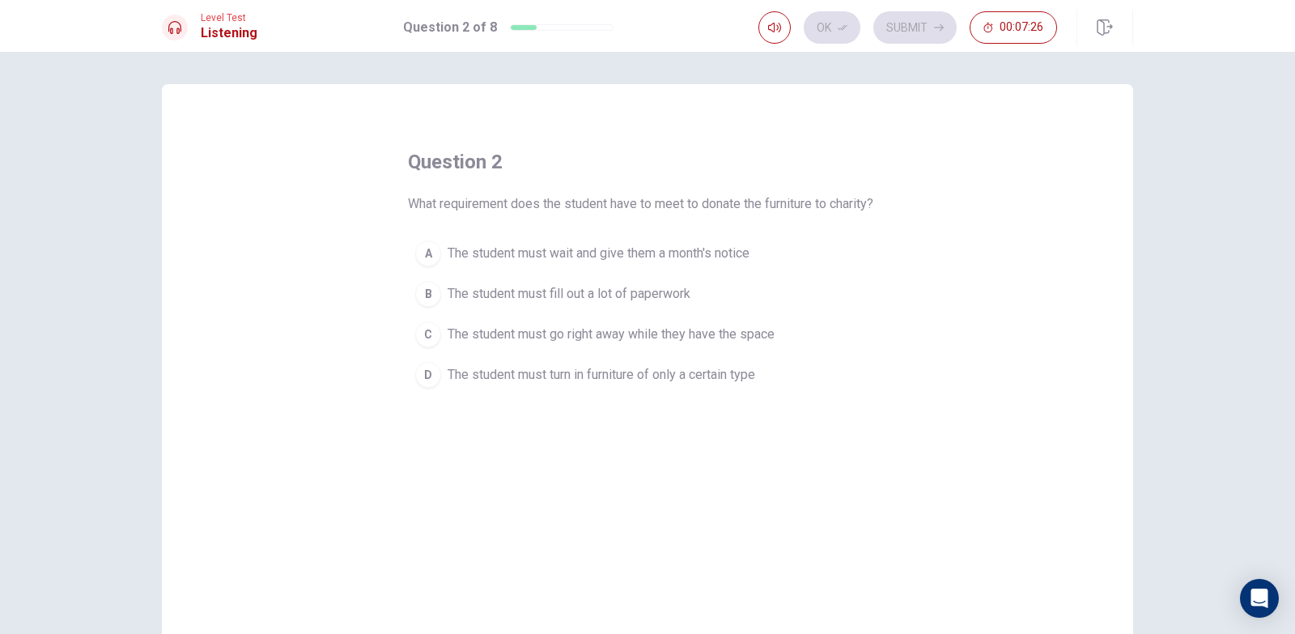
click at [418, 249] on div "A" at bounding box center [428, 253] width 26 height 26
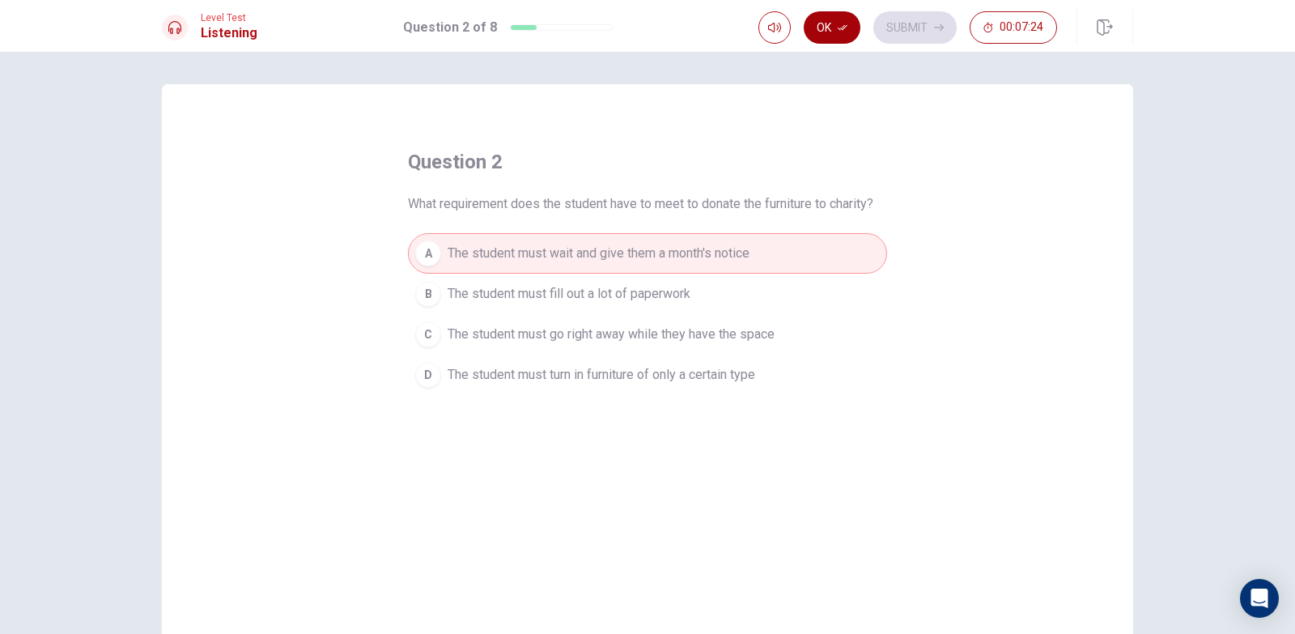
click at [840, 30] on icon "button" at bounding box center [843, 28] width 10 height 10
click at [916, 24] on button "Submit" at bounding box center [915, 27] width 83 height 32
click at [916, 24] on div "Ok Submit 00:07:23" at bounding box center [908, 27] width 299 height 32
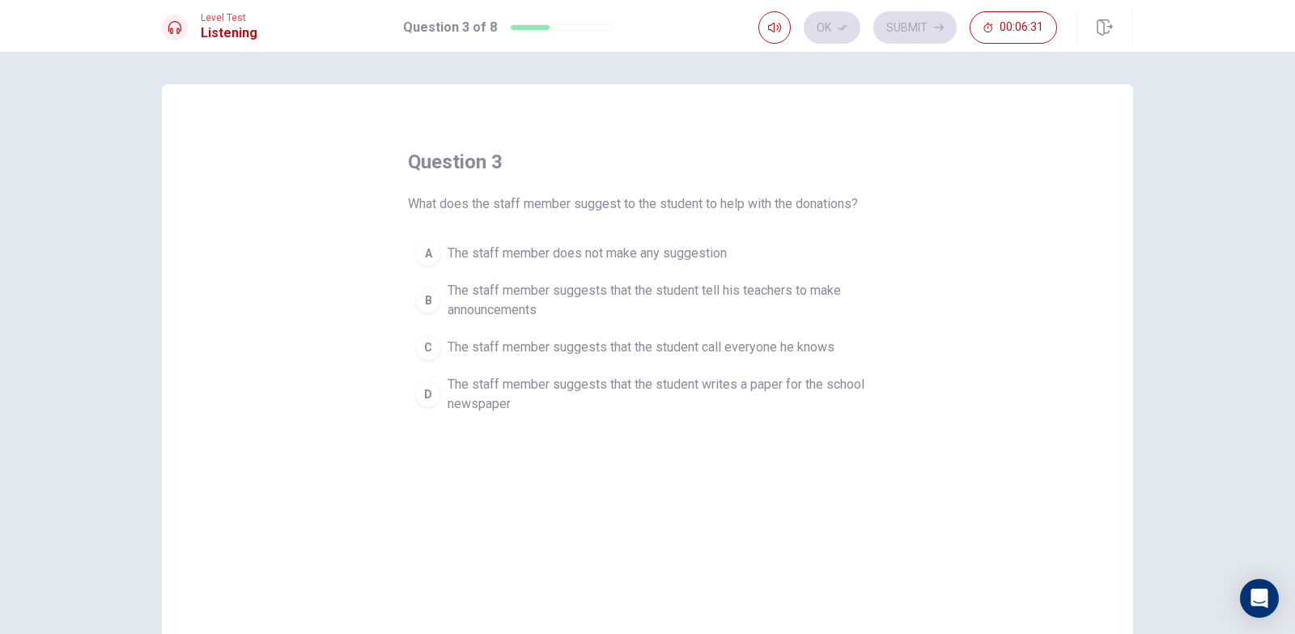
click at [423, 300] on div "B" at bounding box center [428, 300] width 26 height 26
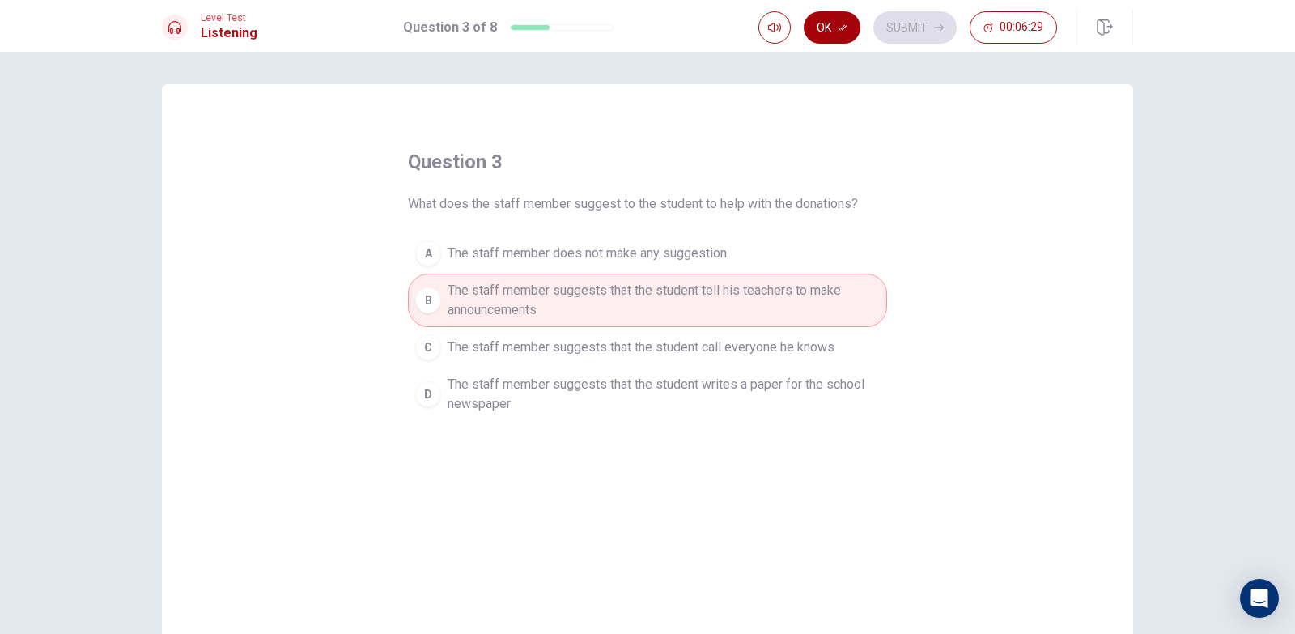
click at [808, 20] on button "Ok" at bounding box center [832, 27] width 57 height 32
click at [905, 23] on button "Submit" at bounding box center [915, 27] width 83 height 32
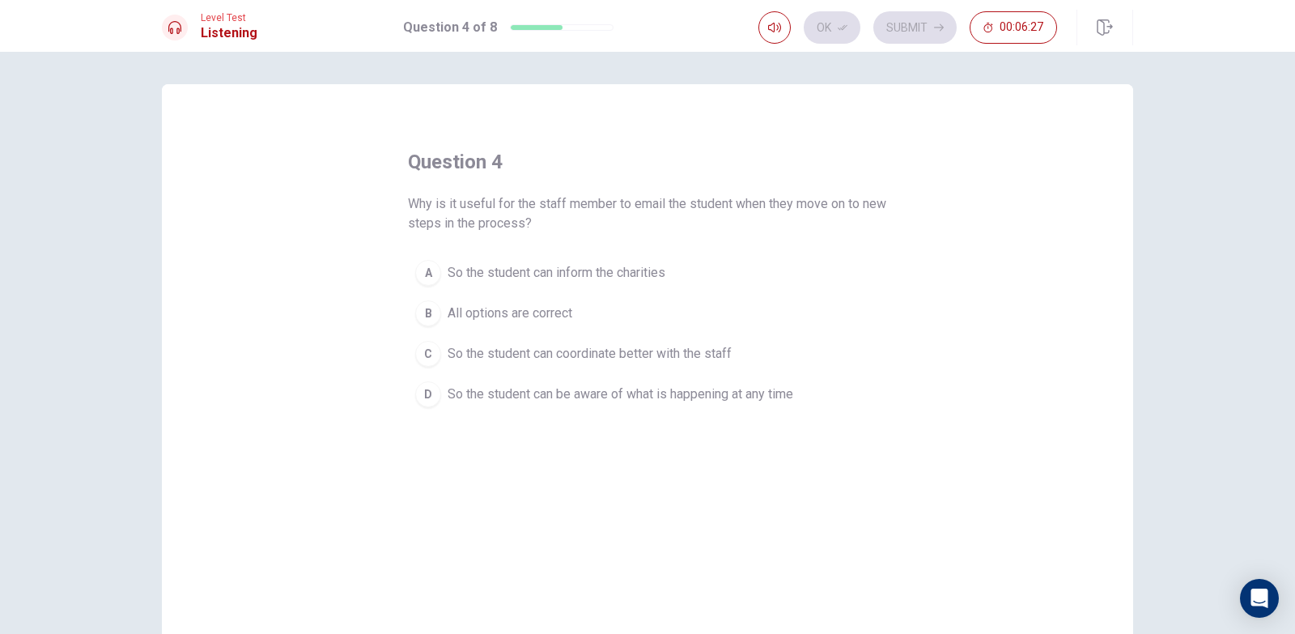
click at [905, 23] on div "Ok Submit 00:06:27" at bounding box center [908, 27] width 299 height 32
click at [425, 312] on div "B" at bounding box center [428, 313] width 26 height 26
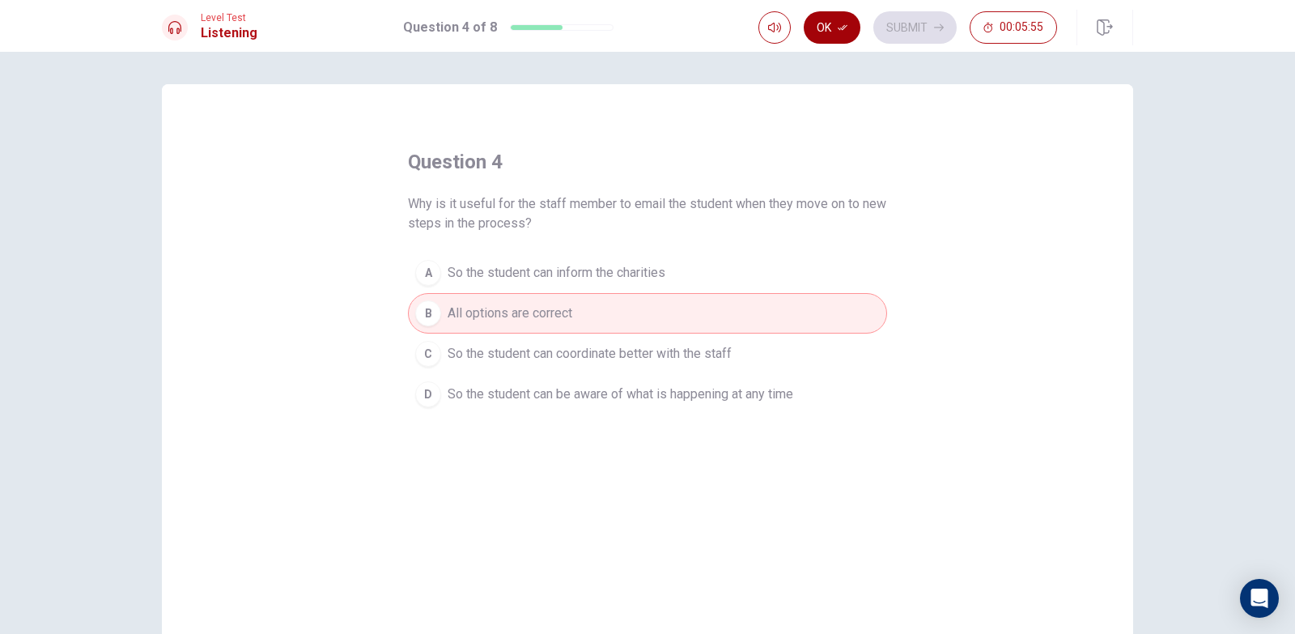
click at [844, 30] on icon "button" at bounding box center [843, 28] width 10 height 6
click at [906, 30] on button "Submit" at bounding box center [915, 27] width 83 height 32
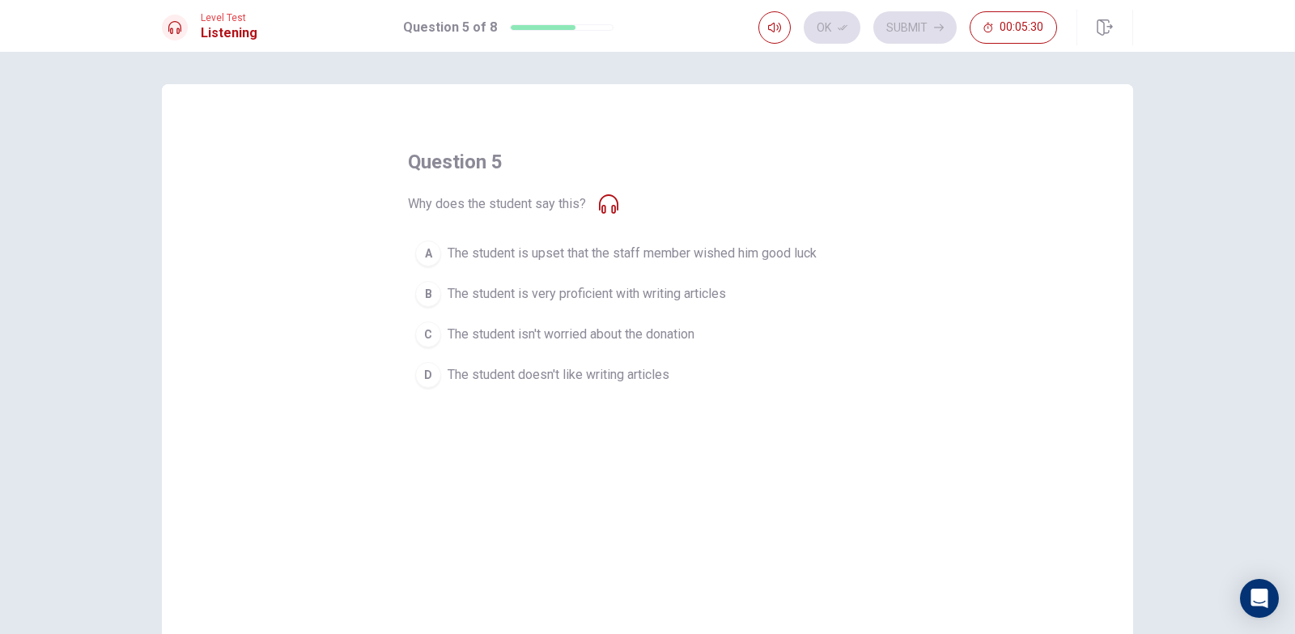
click at [396, 283] on div "question 5 Why does the student say this? A The student is upset that the staff…" at bounding box center [648, 365] width 972 height 563
click at [422, 290] on div "B" at bounding box center [428, 294] width 26 height 26
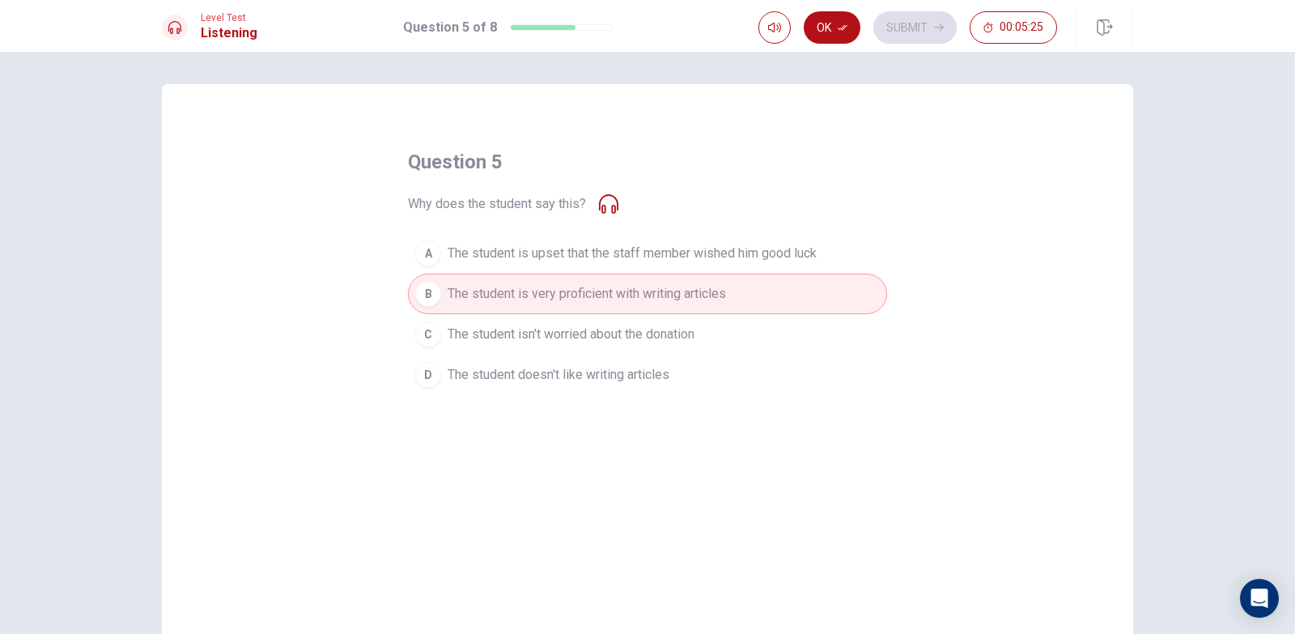
click at [423, 285] on div "B" at bounding box center [428, 294] width 26 height 26
click at [419, 287] on div "B" at bounding box center [428, 294] width 26 height 26
click at [824, 25] on button "Ok" at bounding box center [832, 27] width 57 height 32
click at [899, 23] on button "Submit" at bounding box center [915, 27] width 83 height 32
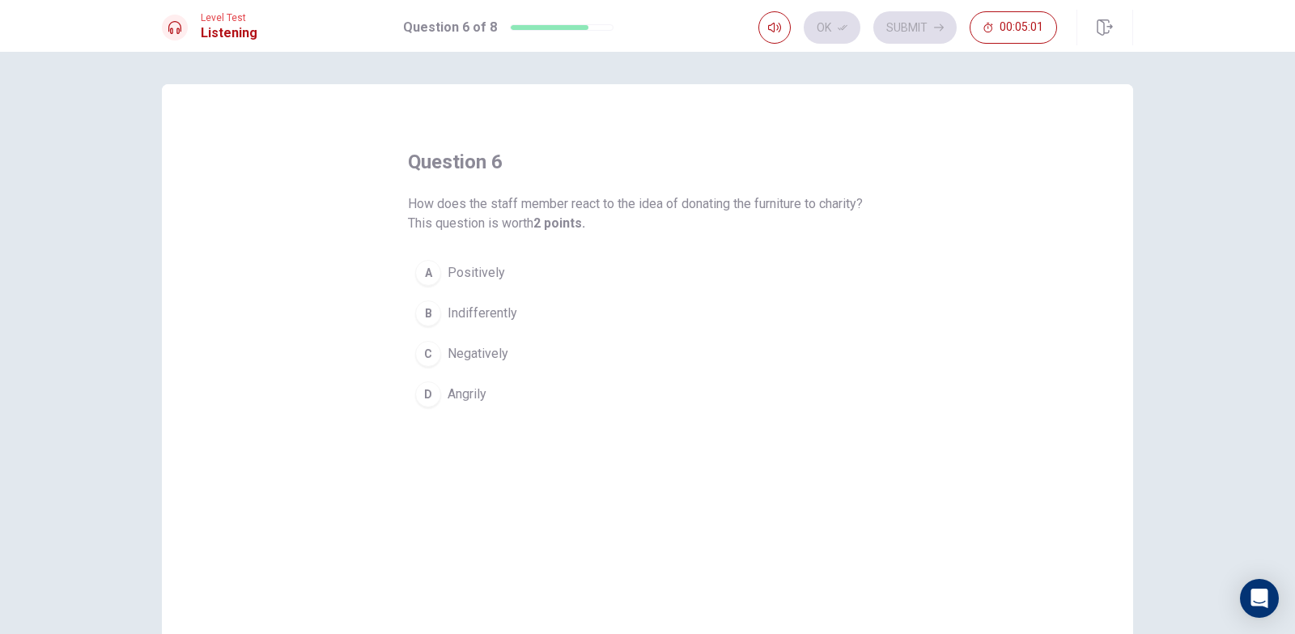
click at [424, 325] on div "B" at bounding box center [428, 313] width 26 height 26
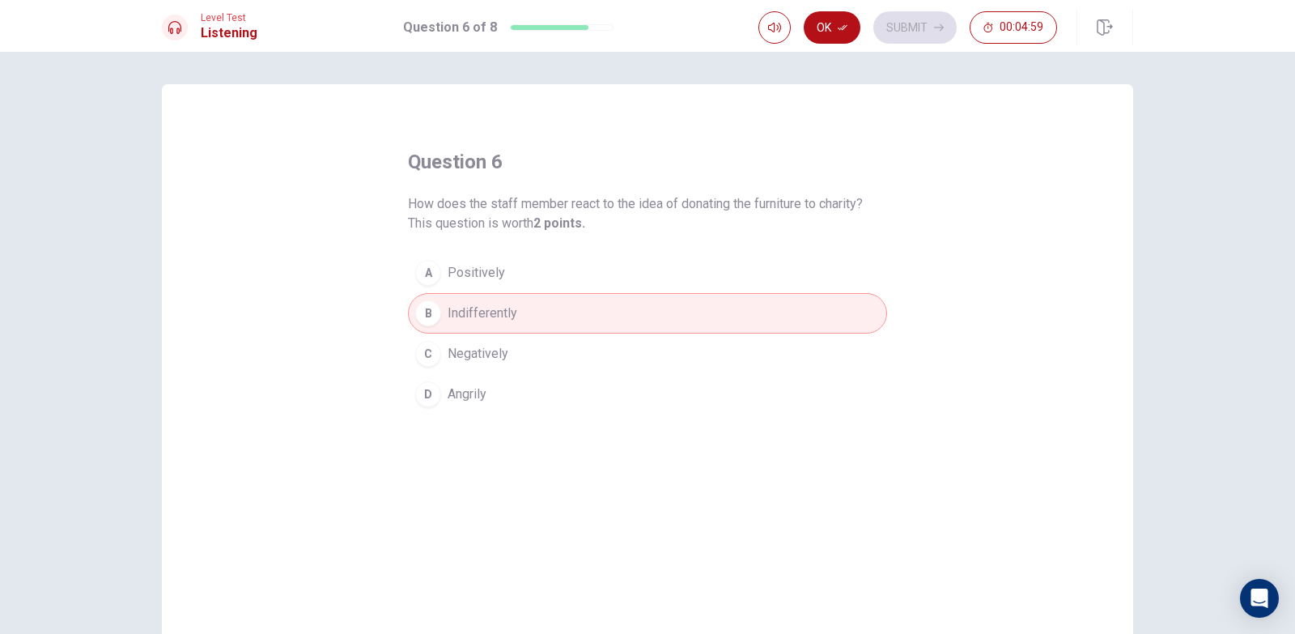
click at [425, 273] on div "A" at bounding box center [428, 273] width 26 height 26
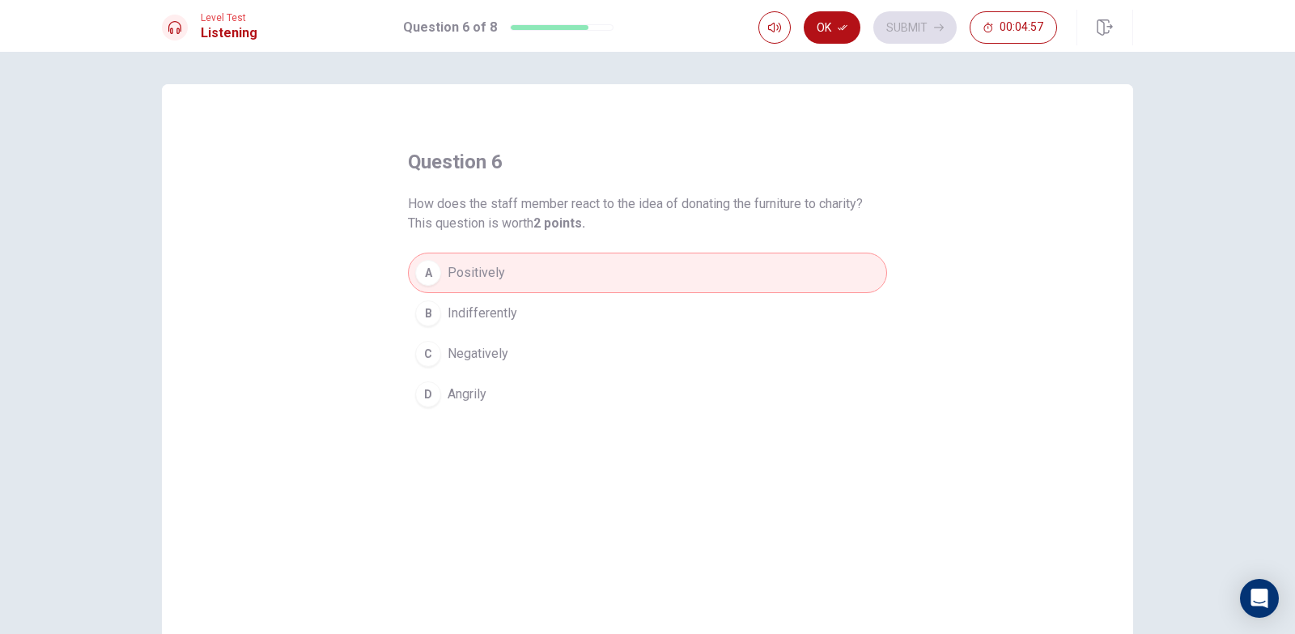
click at [426, 354] on div "C" at bounding box center [428, 354] width 26 height 26
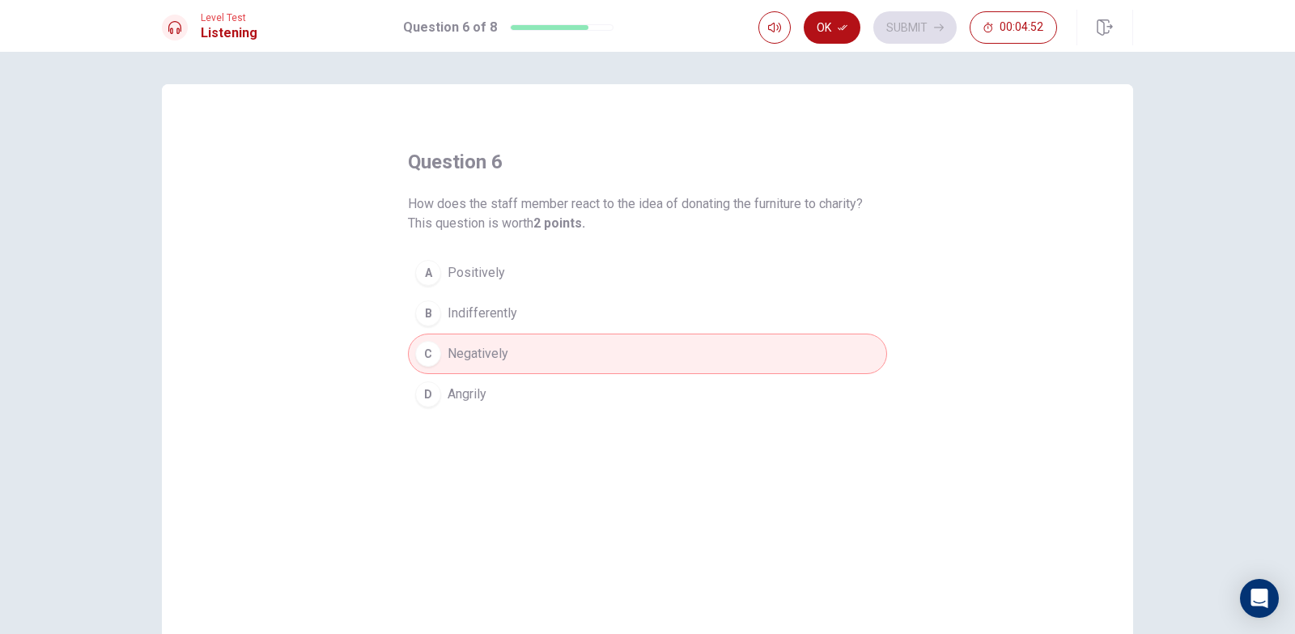
click at [423, 272] on div "A" at bounding box center [428, 273] width 26 height 26
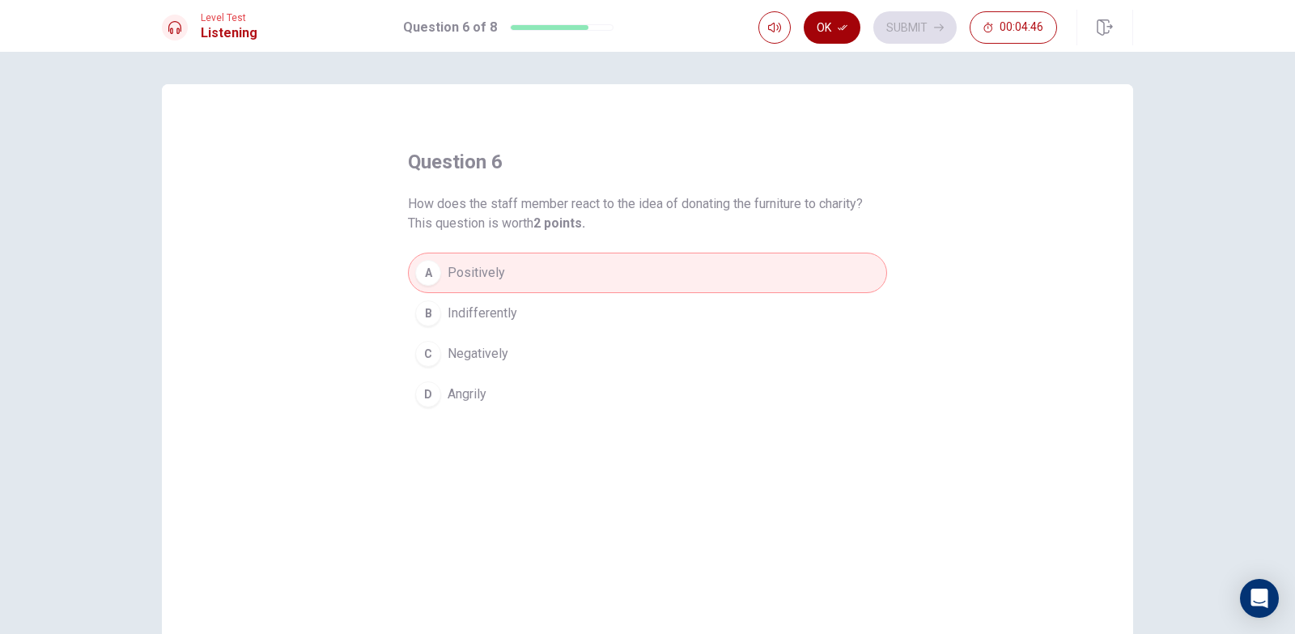
click at [824, 25] on button "Ok" at bounding box center [832, 27] width 57 height 32
click at [895, 21] on button "Submit" at bounding box center [915, 27] width 83 height 32
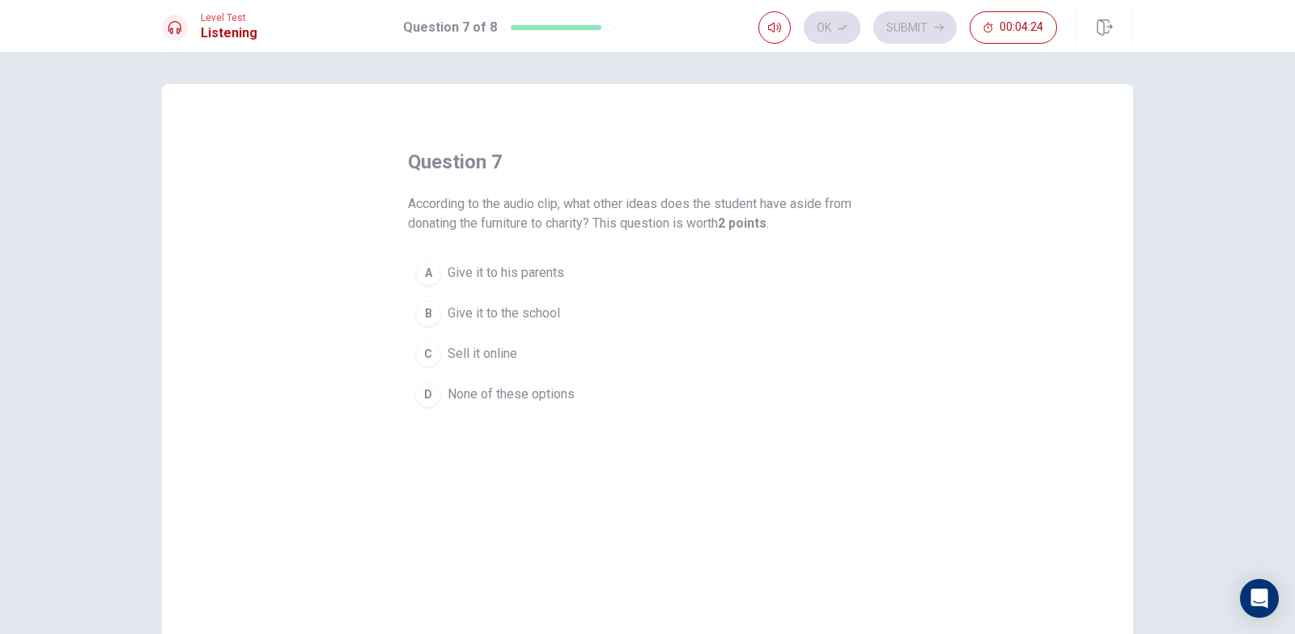
click at [419, 306] on div "B" at bounding box center [428, 313] width 26 height 26
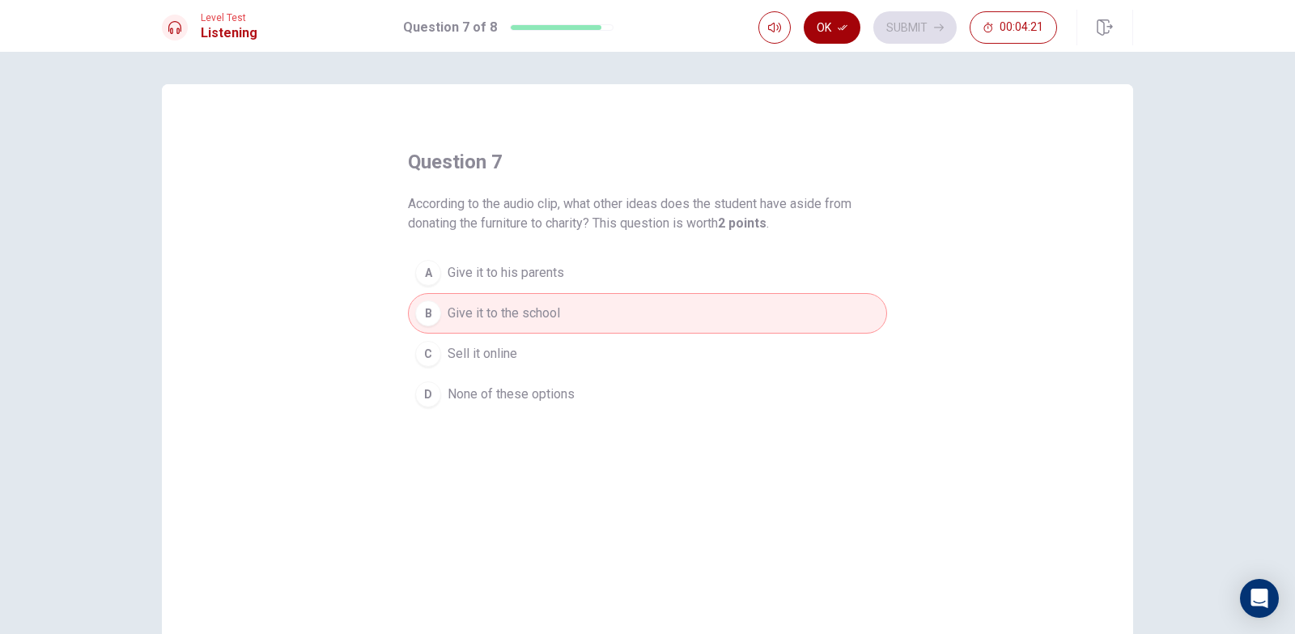
click at [838, 20] on button "Ok" at bounding box center [832, 27] width 57 height 32
click at [891, 29] on button "Submit" at bounding box center [915, 27] width 83 height 32
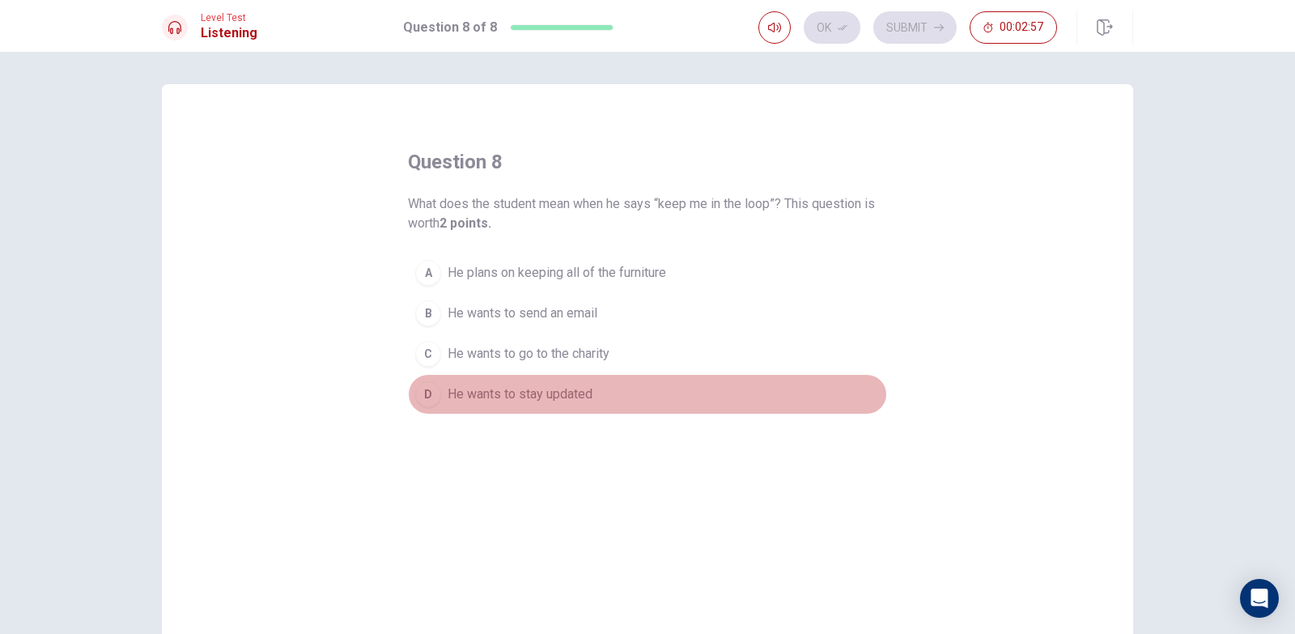
click at [415, 391] on div "D" at bounding box center [428, 394] width 26 height 26
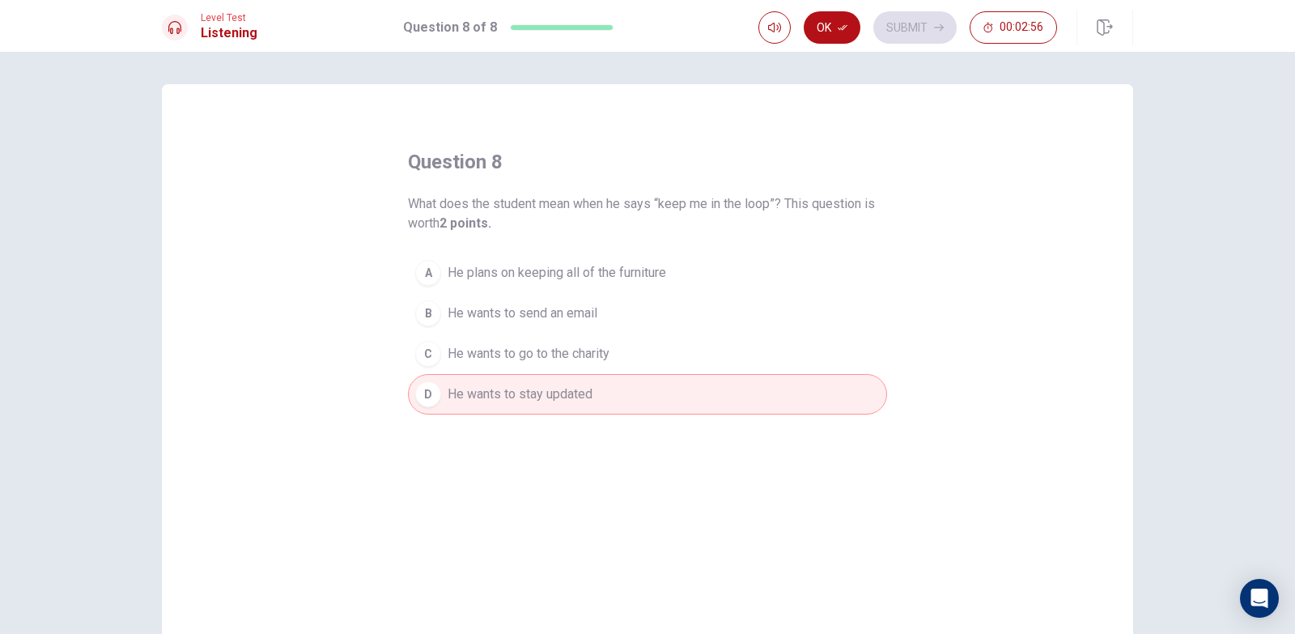
click at [836, 18] on button "Ok" at bounding box center [832, 27] width 57 height 32
click at [836, 19] on div "Ok Submit 00:02:55" at bounding box center [908, 27] width 299 height 32
click at [926, 22] on button "Submit" at bounding box center [915, 27] width 83 height 32
click at [926, 23] on div "Ok Submit 00:02:55" at bounding box center [908, 27] width 299 height 32
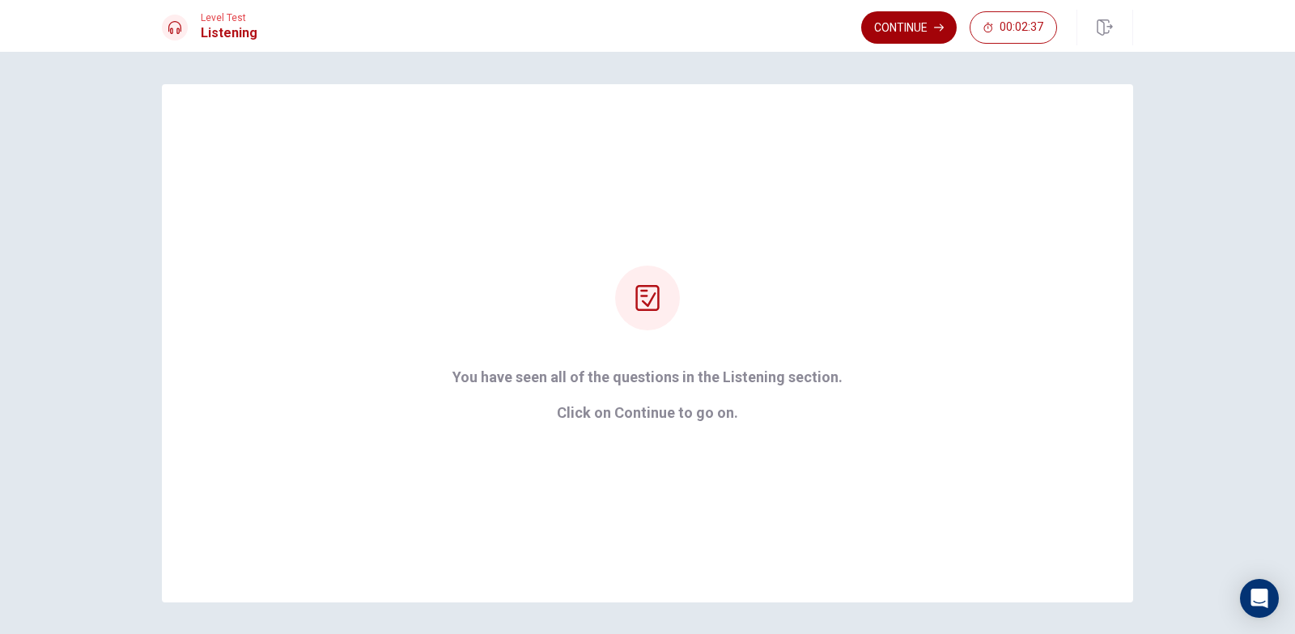
click at [933, 28] on button "Continue" at bounding box center [909, 27] width 96 height 32
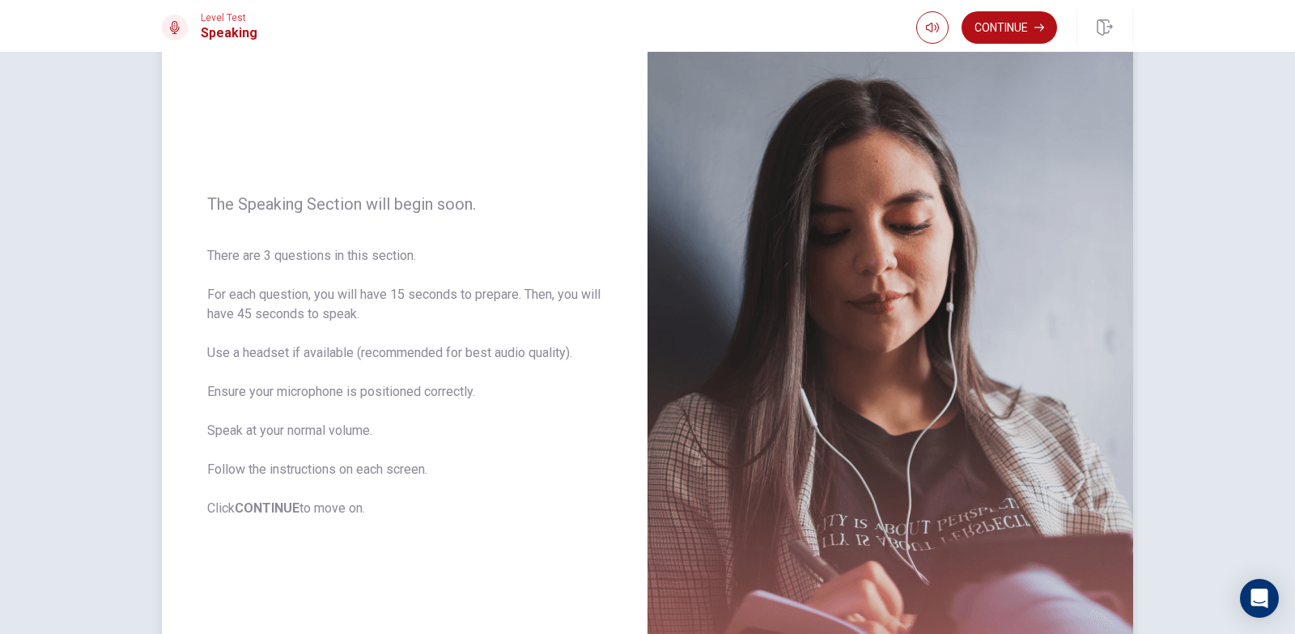
scroll to position [240, 0]
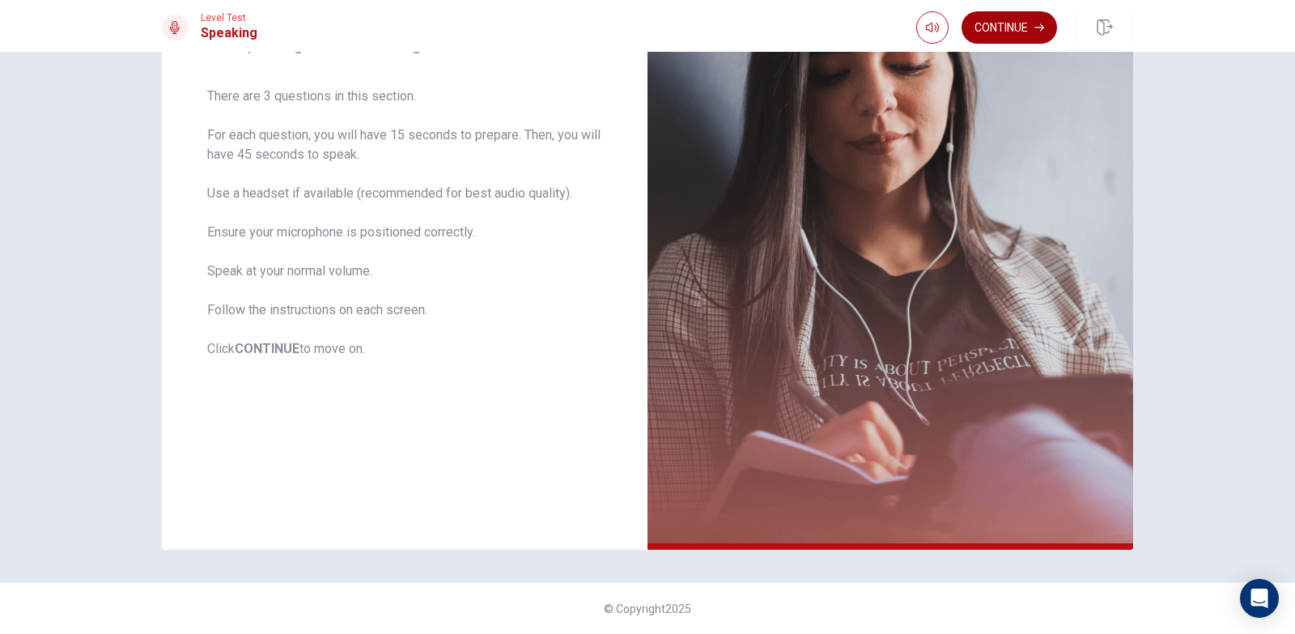
click at [1040, 20] on button "Continue" at bounding box center [1010, 27] width 96 height 32
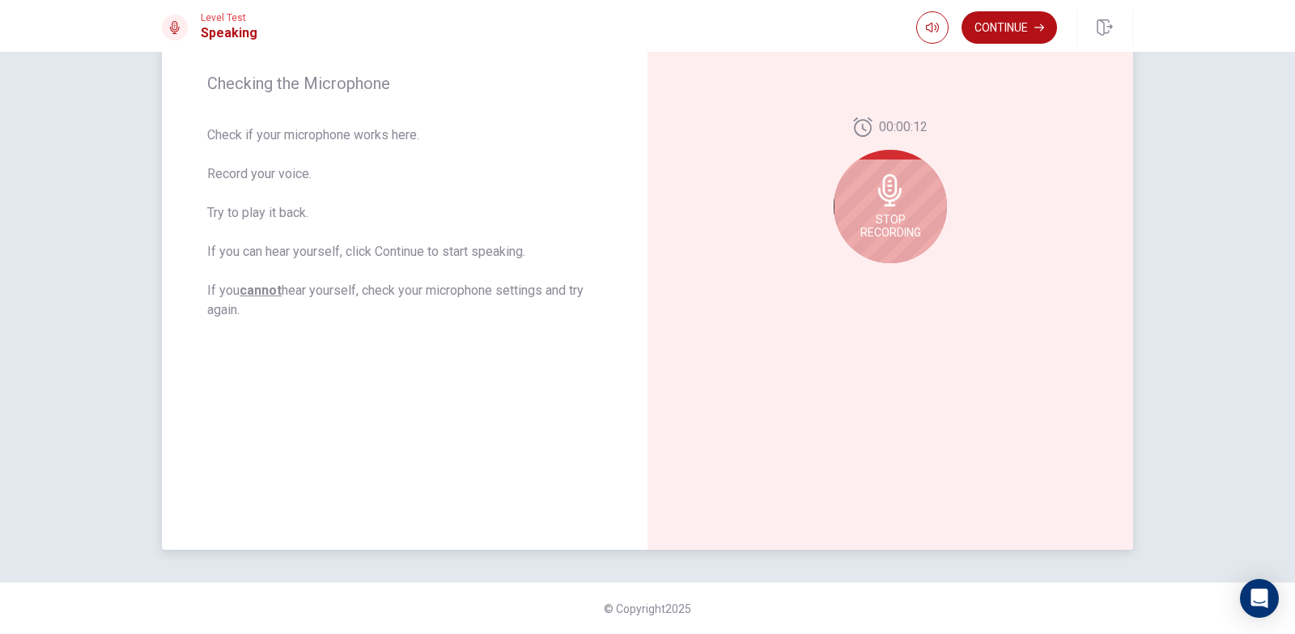
click at [895, 192] on icon at bounding box center [890, 190] width 32 height 32
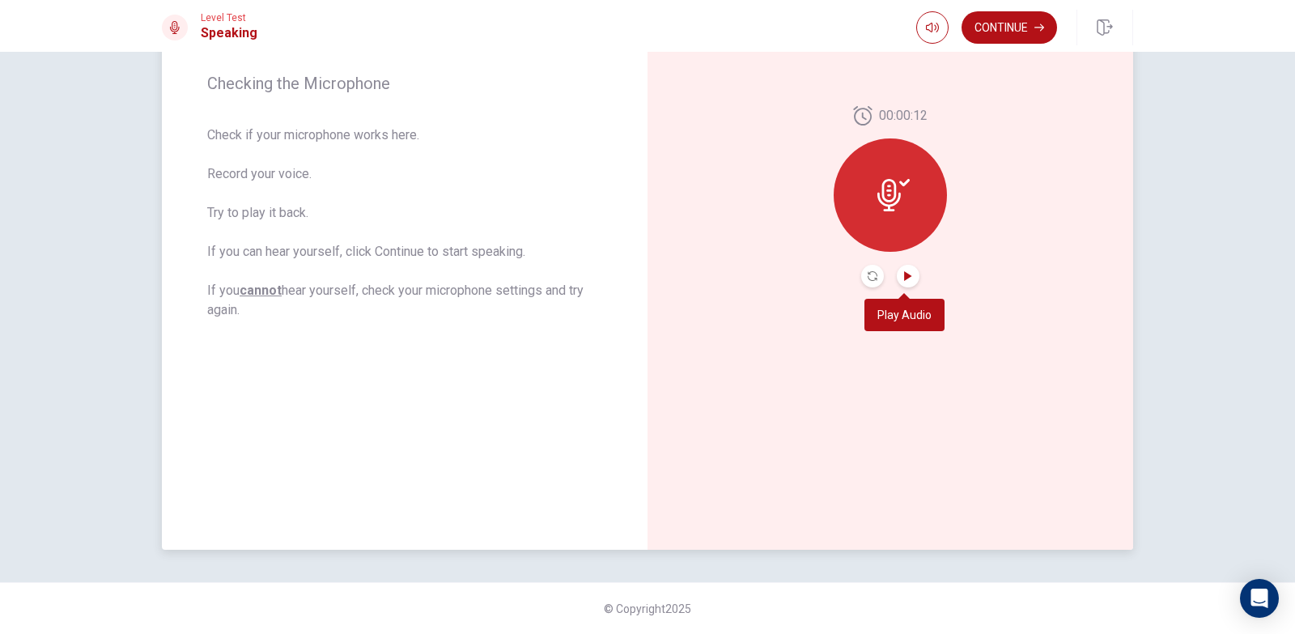
click at [906, 278] on icon "Play Audio" at bounding box center [907, 276] width 7 height 10
click at [868, 274] on icon "Record Again" at bounding box center [873, 276] width 10 height 10
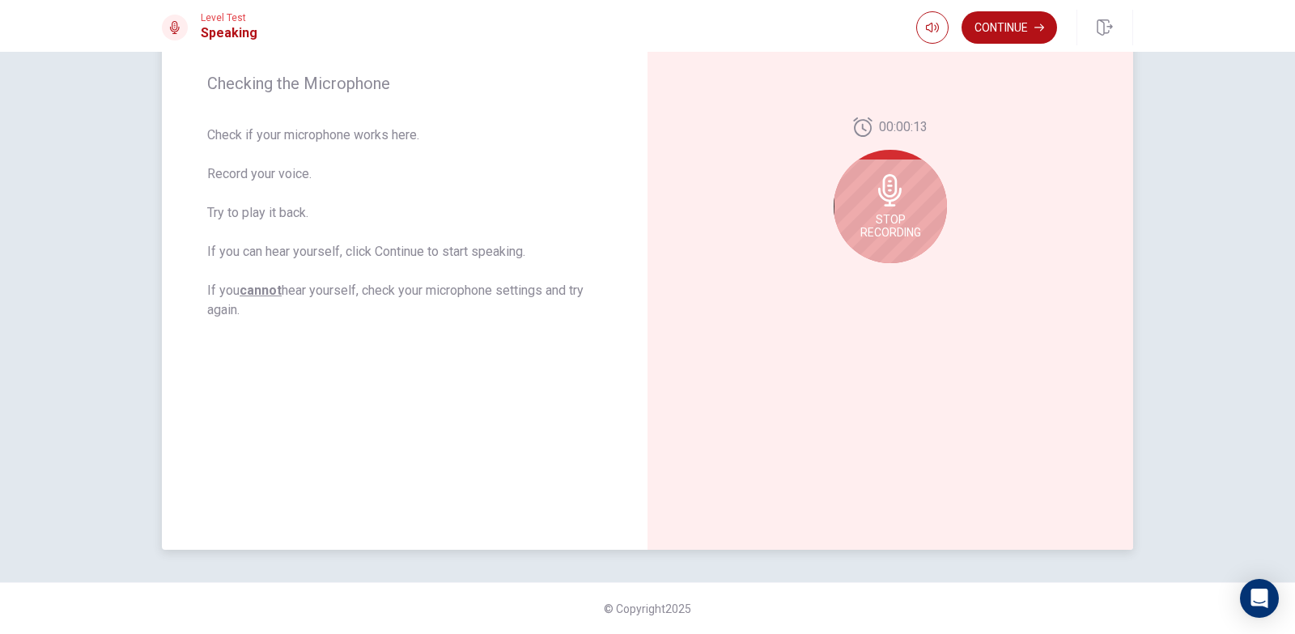
click at [882, 226] on span "Stop Recording" at bounding box center [891, 226] width 61 height 26
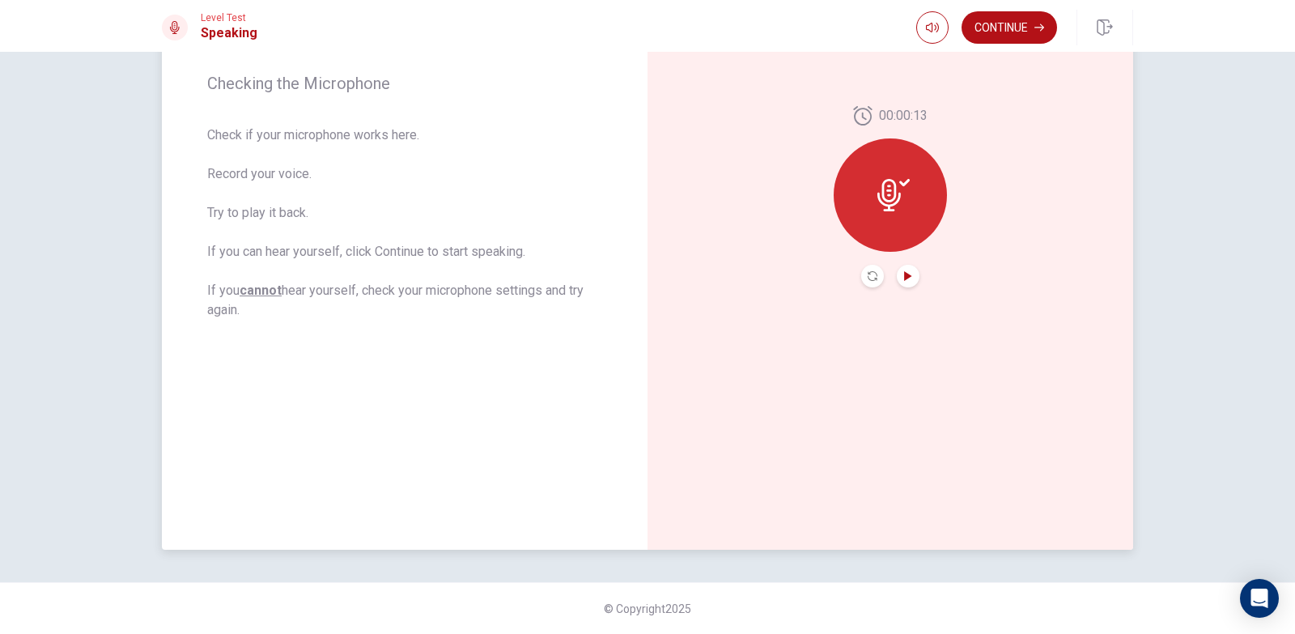
click at [904, 279] on icon "Play Audio" at bounding box center [909, 276] width 10 height 10
click at [1008, 28] on button "Continue" at bounding box center [1010, 27] width 96 height 32
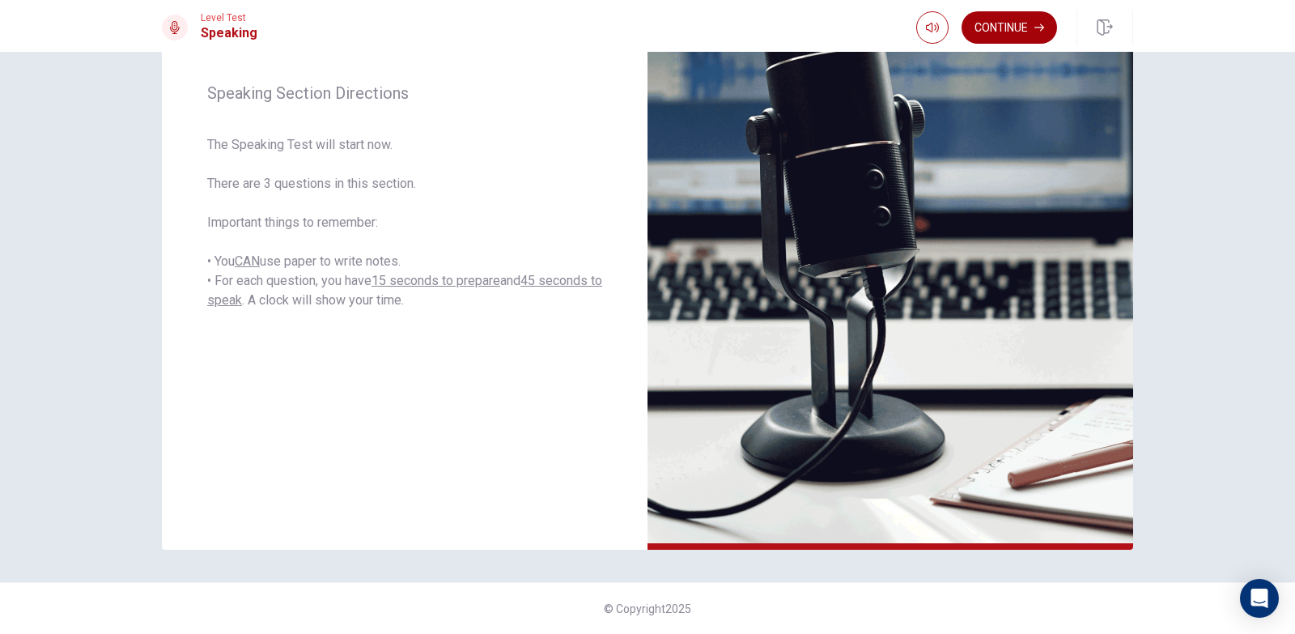
click at [1010, 28] on button "Continue" at bounding box center [1010, 27] width 96 height 32
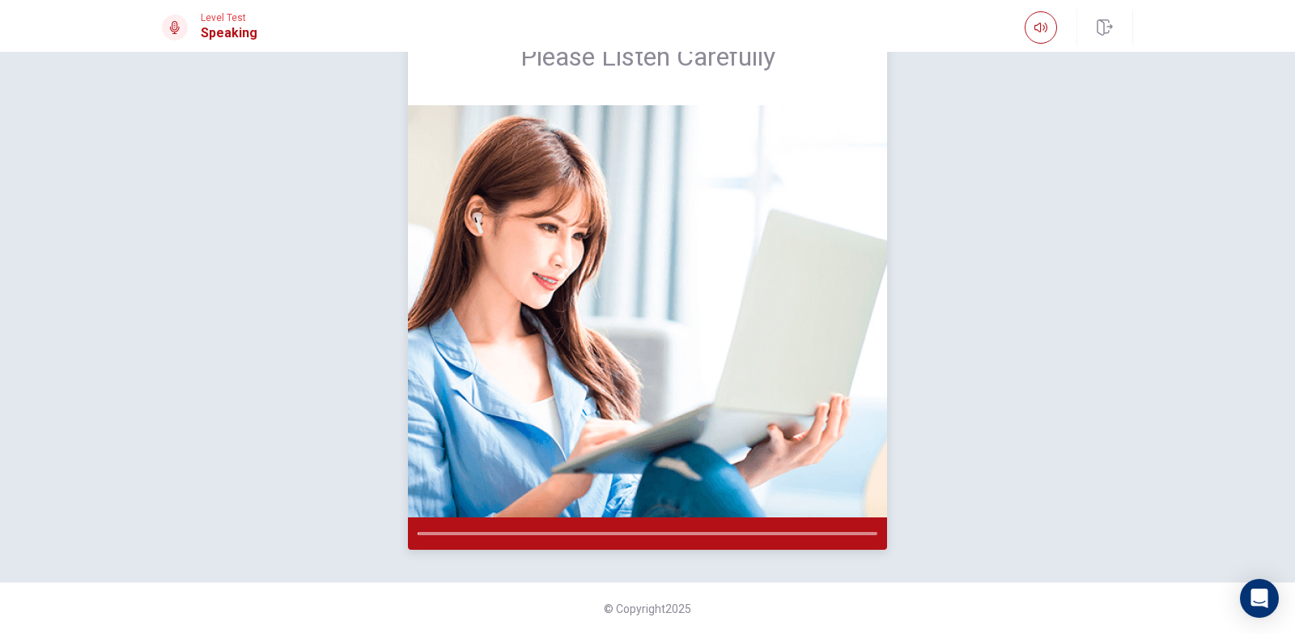
scroll to position [0, 0]
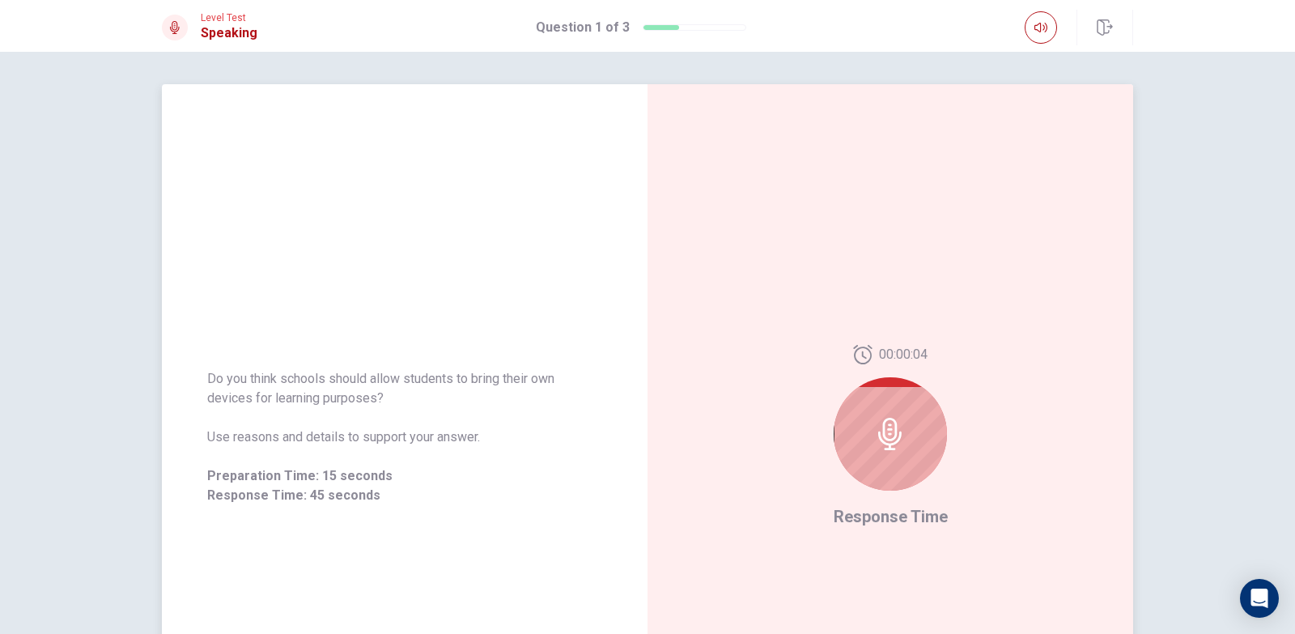
click at [895, 425] on icon at bounding box center [890, 434] width 32 height 32
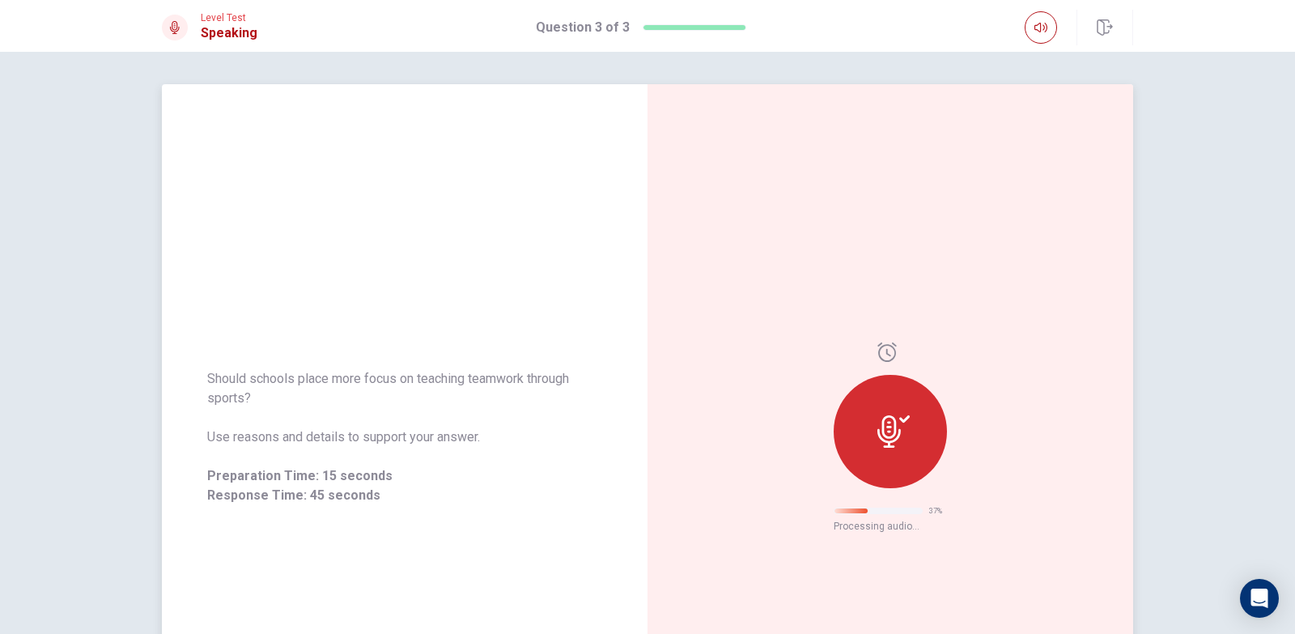
click at [869, 425] on div at bounding box center [890, 431] width 113 height 113
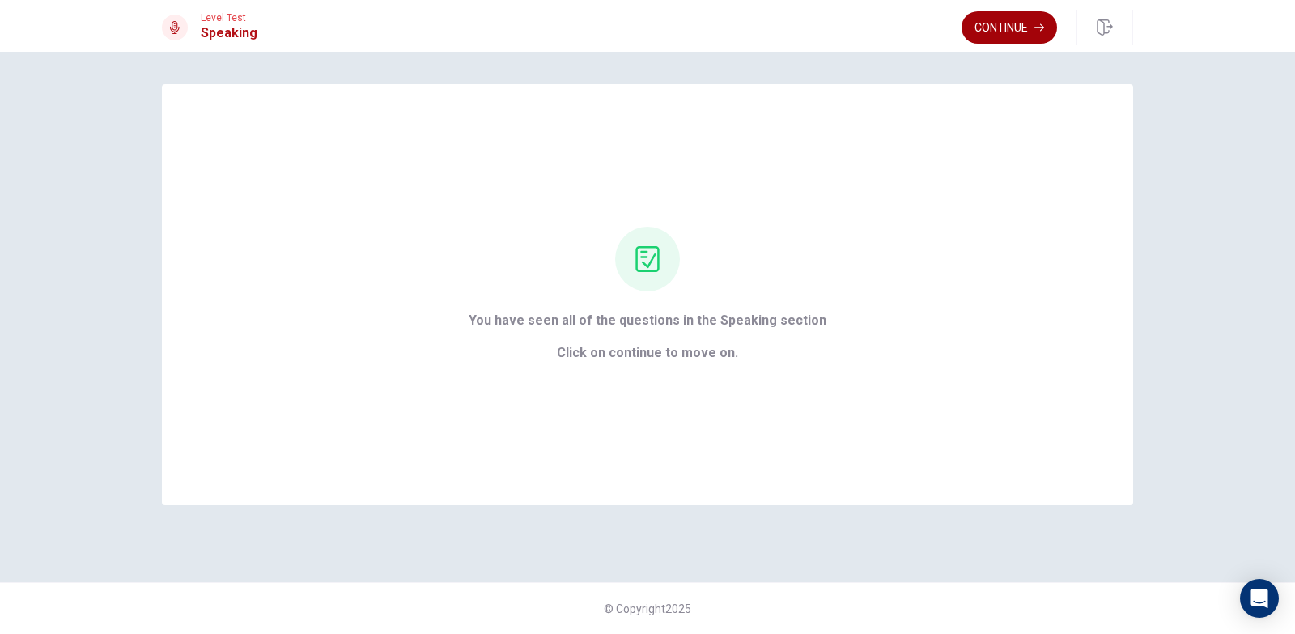
click at [985, 37] on button "Continue" at bounding box center [1010, 27] width 96 height 32
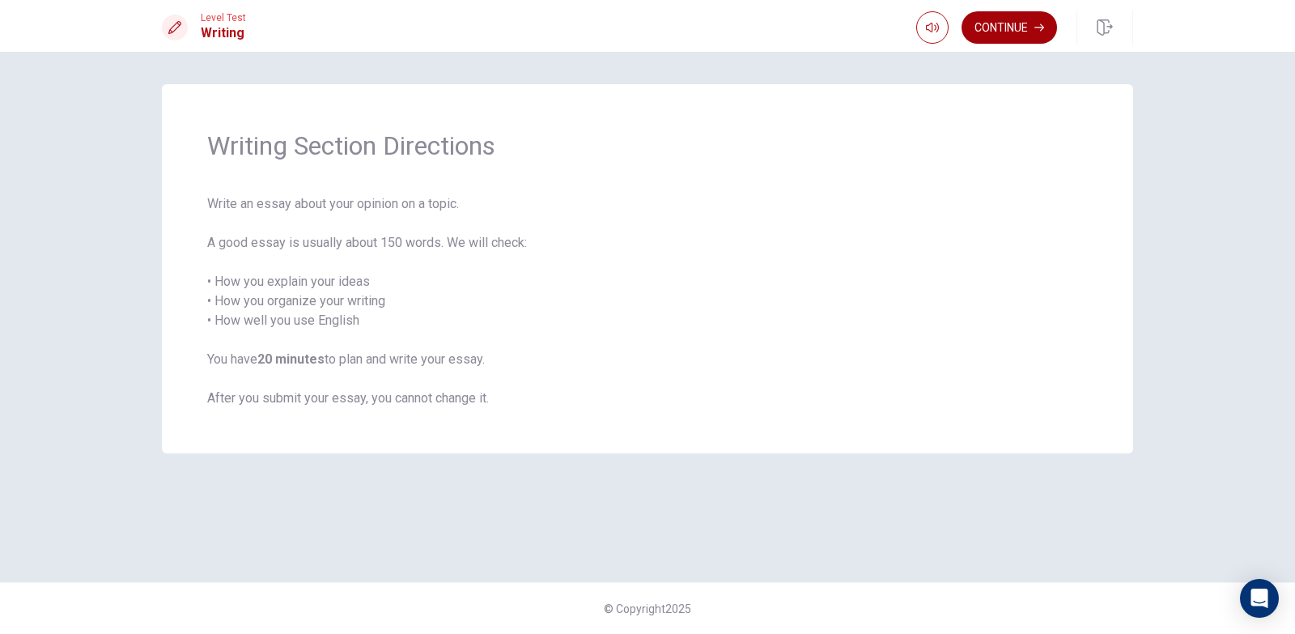
click at [1016, 33] on button "Continue" at bounding box center [1010, 27] width 96 height 32
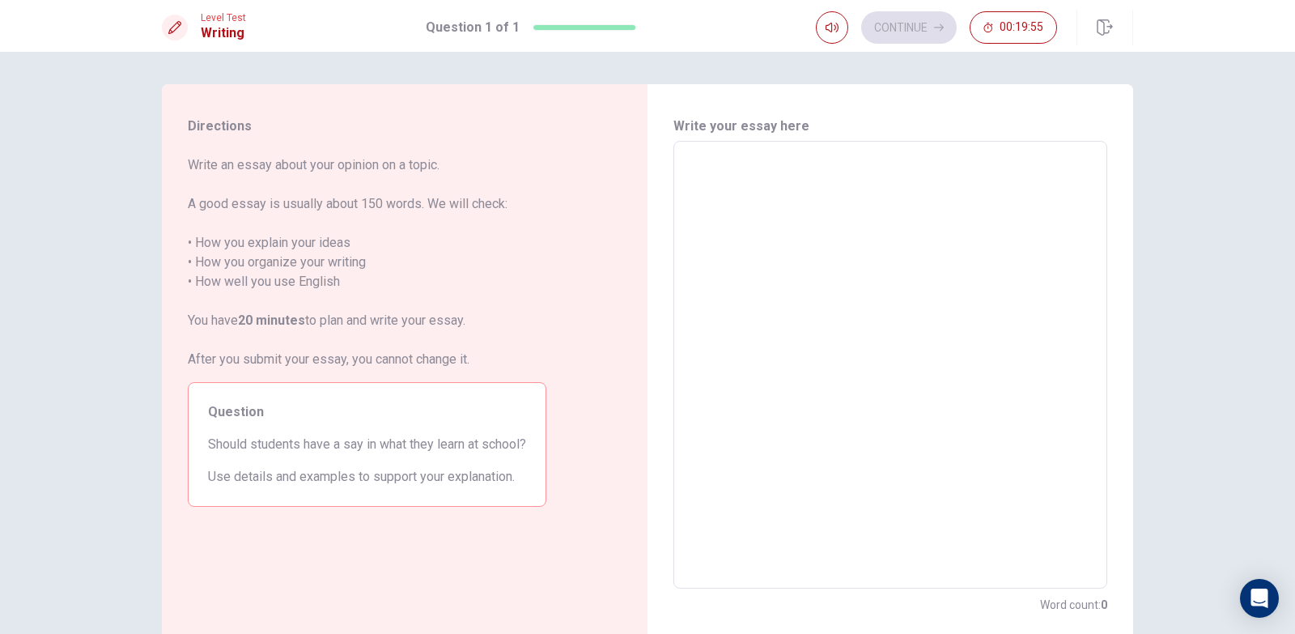
drag, startPoint x: 776, startPoint y: 200, endPoint x: 785, endPoint y: 201, distance: 8.9
click at [777, 200] on textarea at bounding box center [890, 365] width 411 height 421
drag, startPoint x: 785, startPoint y: 201, endPoint x: 806, endPoint y: 245, distance: 49.6
click at [790, 218] on textarea at bounding box center [890, 365] width 411 height 421
click at [824, 287] on textarea at bounding box center [890, 365] width 411 height 421
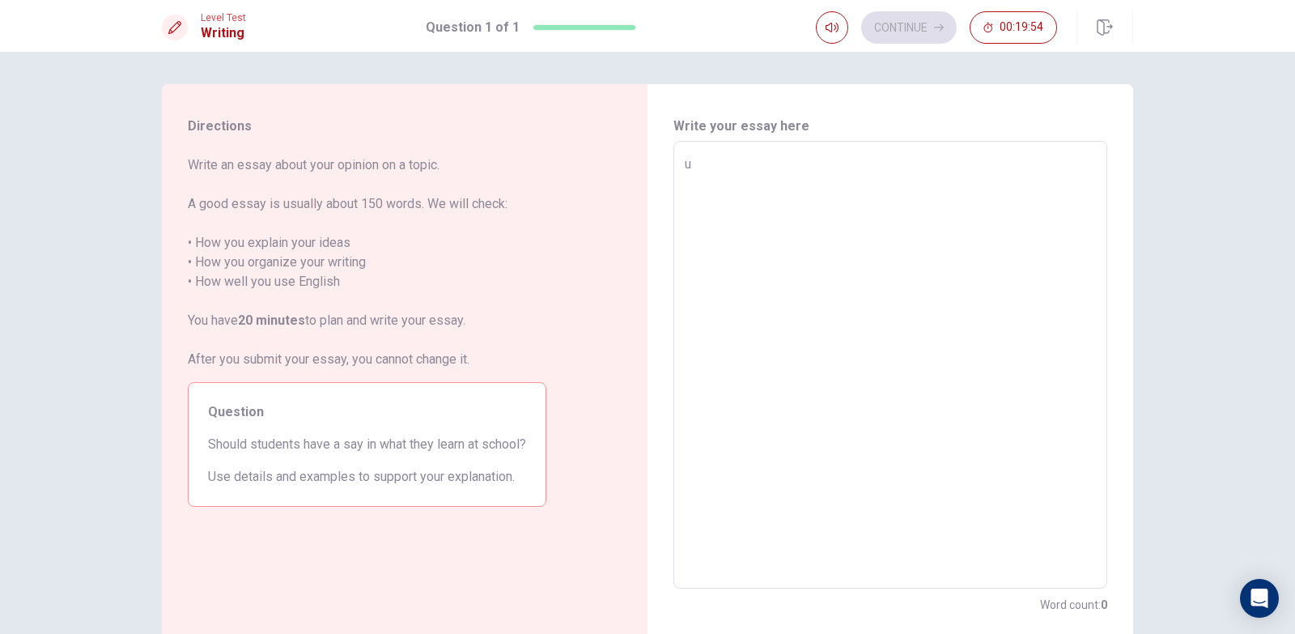
type textarea "ui"
type textarea "x"
type textarea "ui9"
type textarea "x"
type textarea "ui9lp"
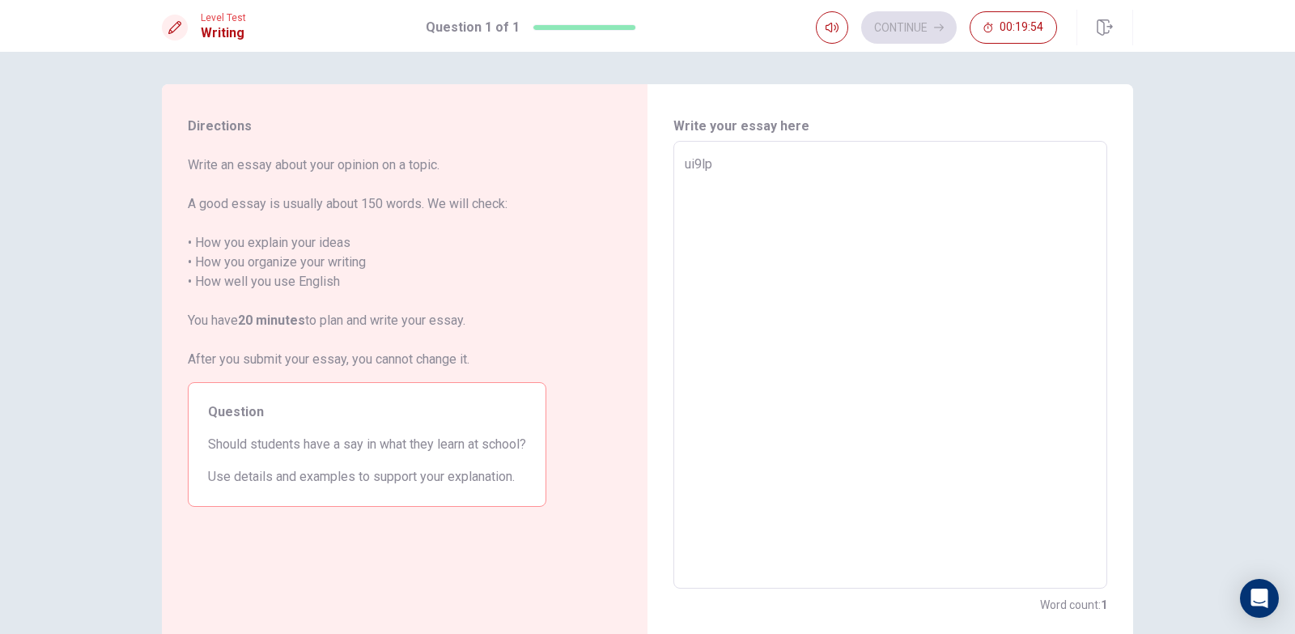
type textarea "x"
type textarea "ui9lpy"
type textarea "x"
type textarea "ui9lpyu"
type textarea "x"
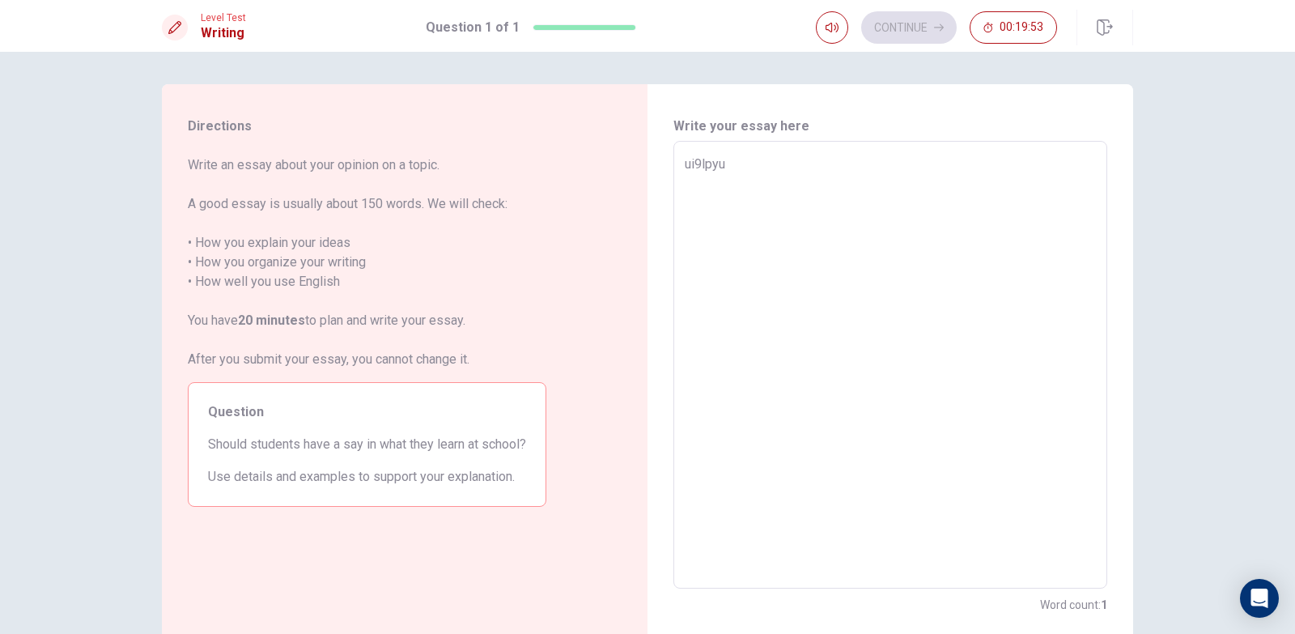
type textarea "ui9lpy"
type textarea "x"
type textarea "ui9lp"
type textarea "x"
type textarea "ui9l"
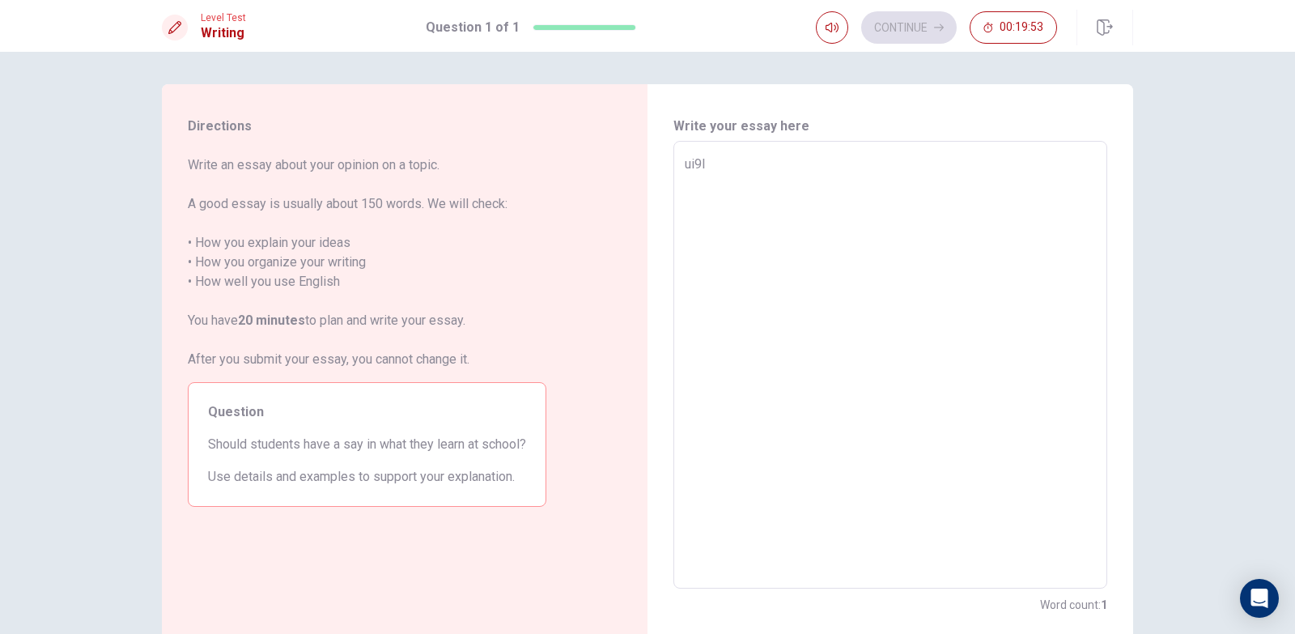
type textarea "x"
type textarea "ui9"
type textarea "x"
type textarea "ui"
type textarea "x"
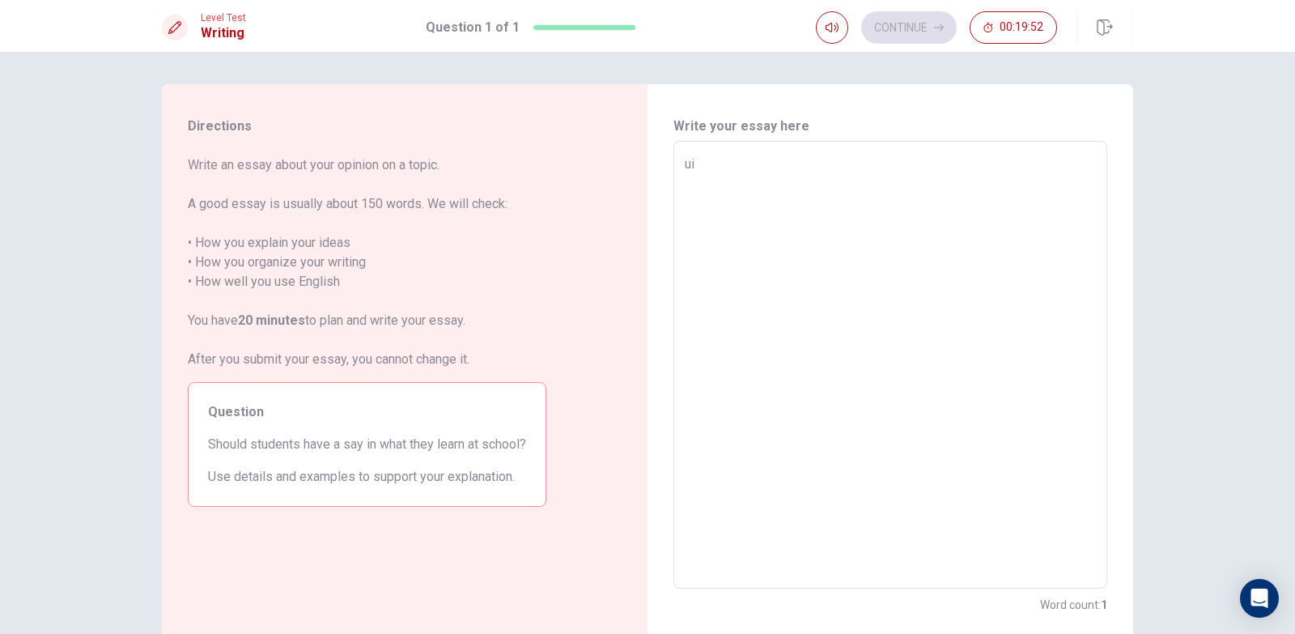
type textarea "u"
type textarea "x"
type textarea "Y"
type textarea "x"
type textarea "Ye"
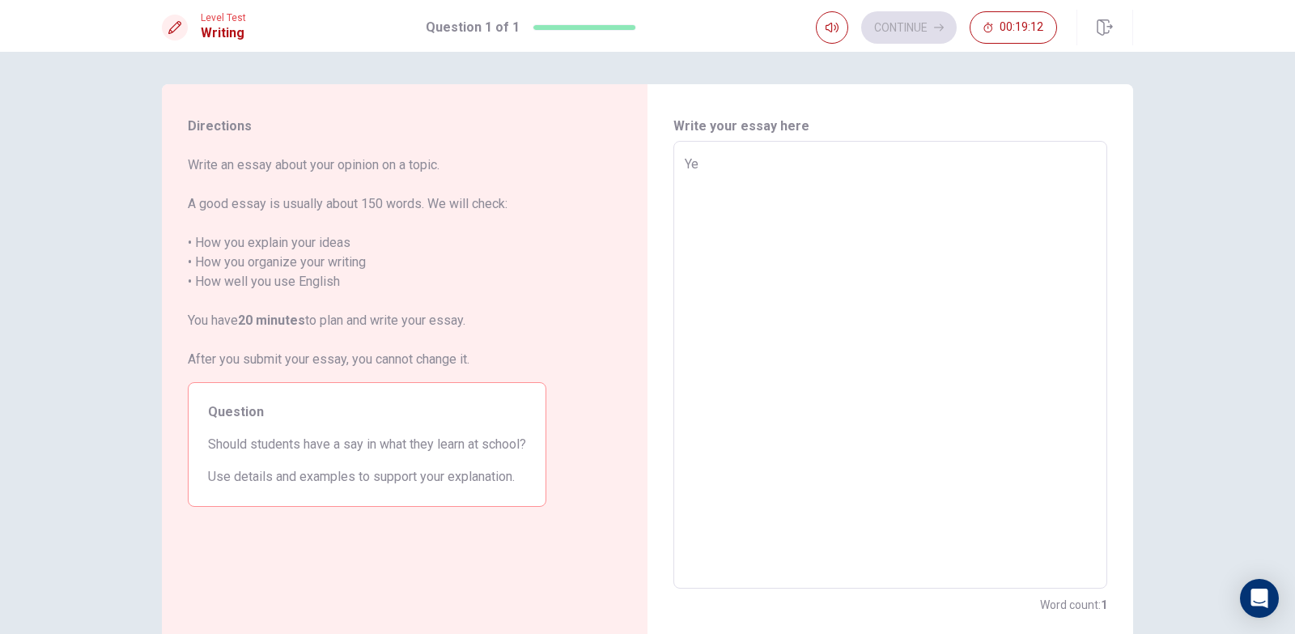
type textarea "x"
type textarea "Yes"
type textarea "x"
type textarea "Yes'"
type textarea "x"
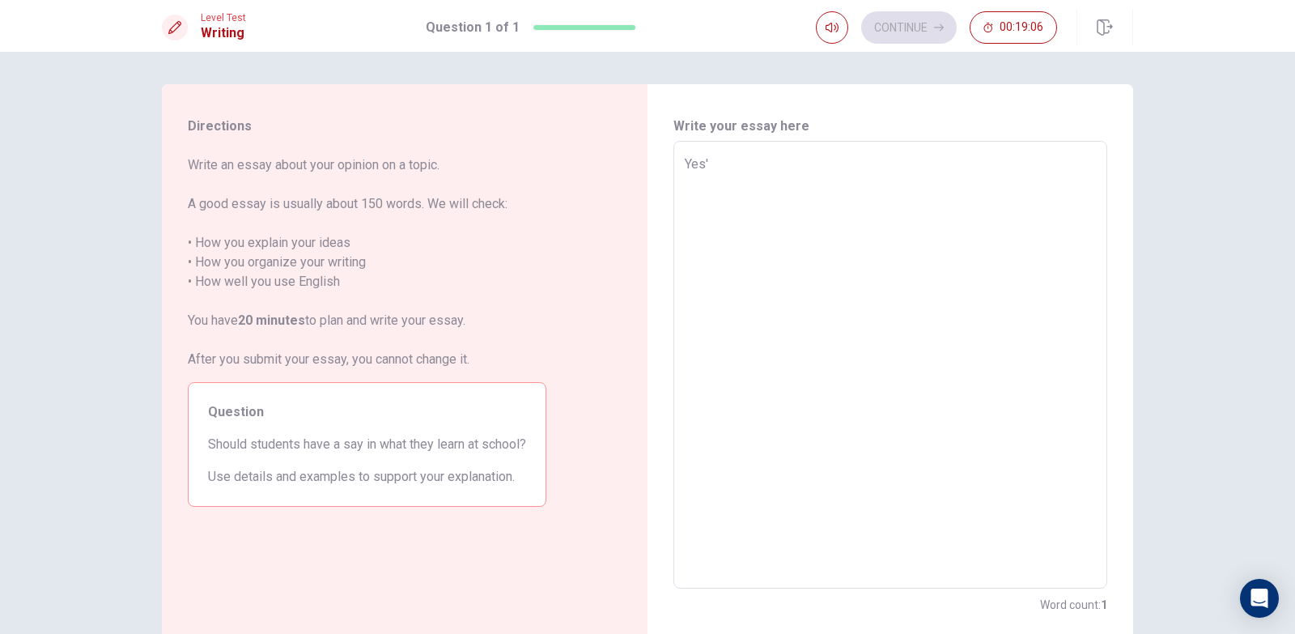
type textarea "Yes"
type textarea "x"
type textarea "Yes,"
type textarea "x"
type textarea "Yes,t"
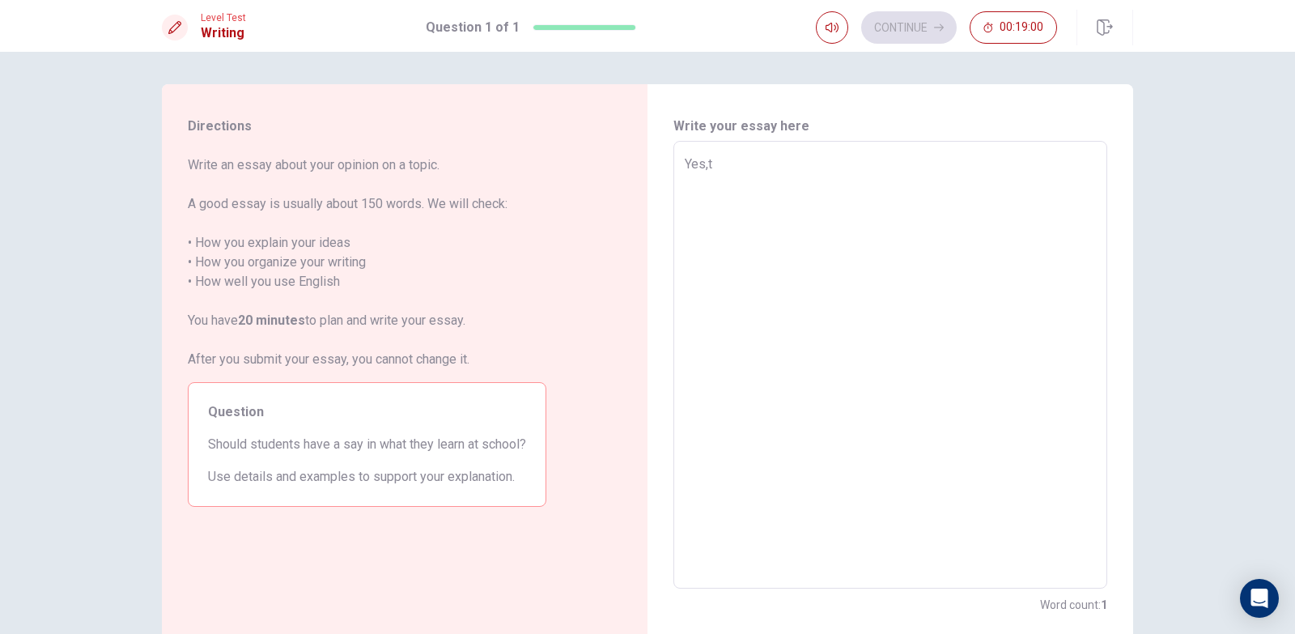
type textarea "x"
type textarea "Yes,th"
type textarea "x"
type textarea "Yes,the"
type textarea "x"
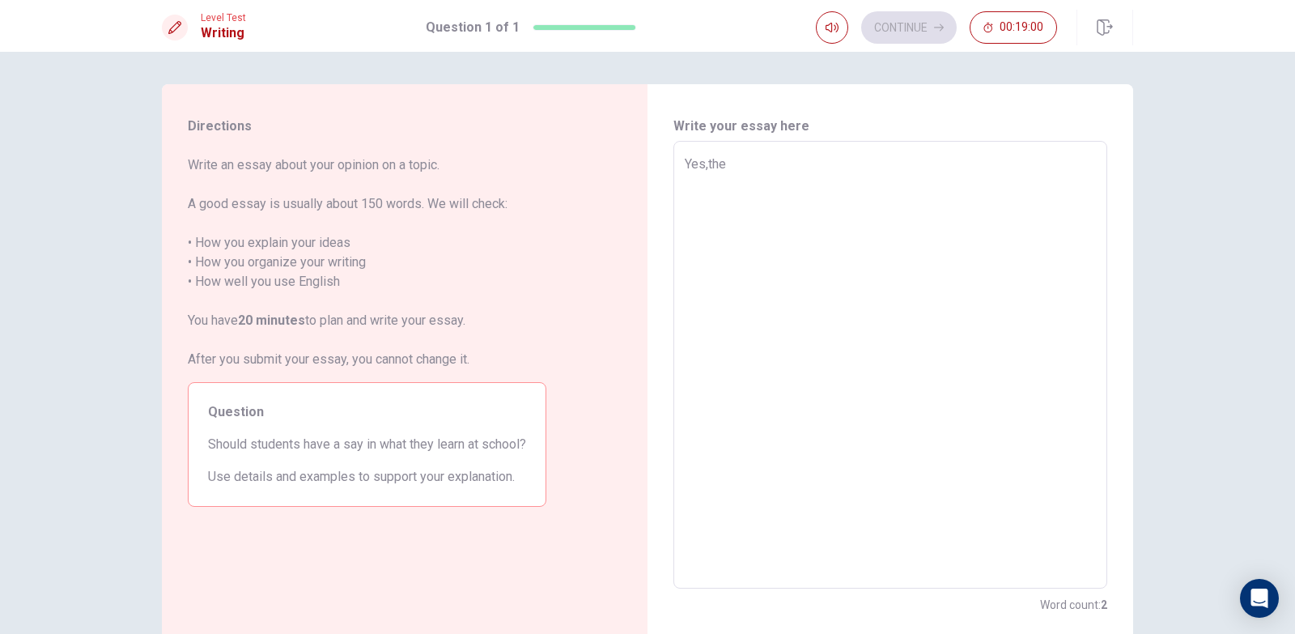
type textarea "Yes,they"
type textarea "x"
type textarea "Yes,they"
type textarea "x"
type textarea "Yes,they s"
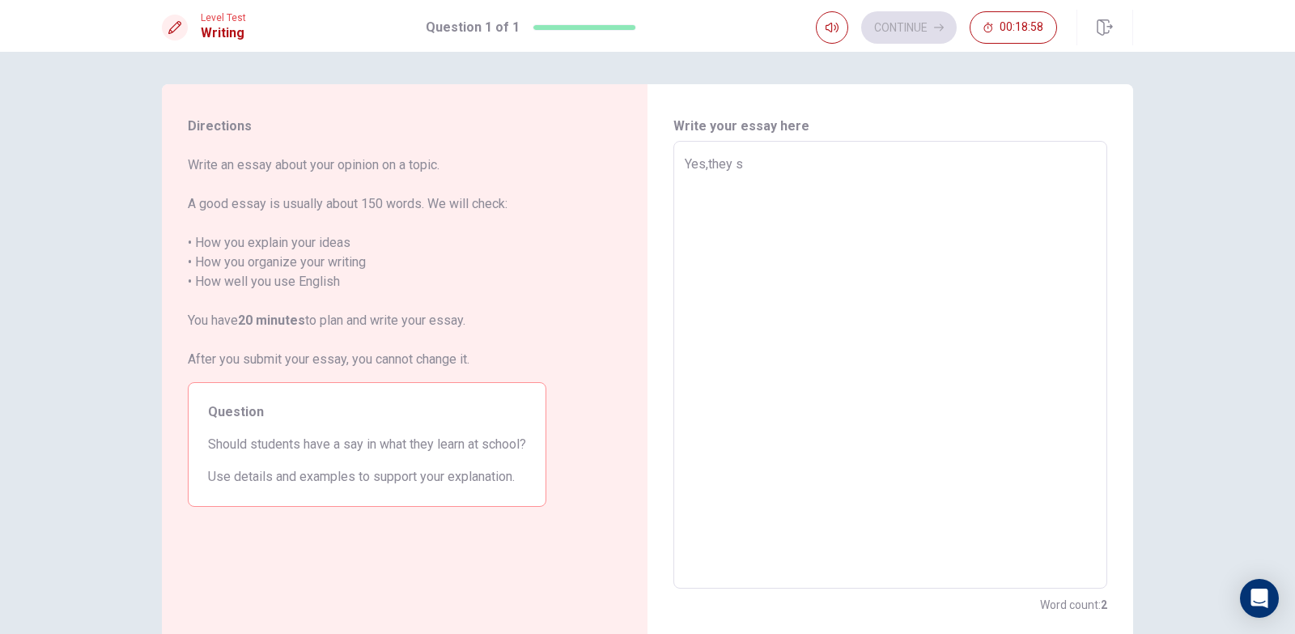
type textarea "x"
type textarea "Yes,they sh"
type textarea "x"
type textarea "Yes,they sho"
type textarea "x"
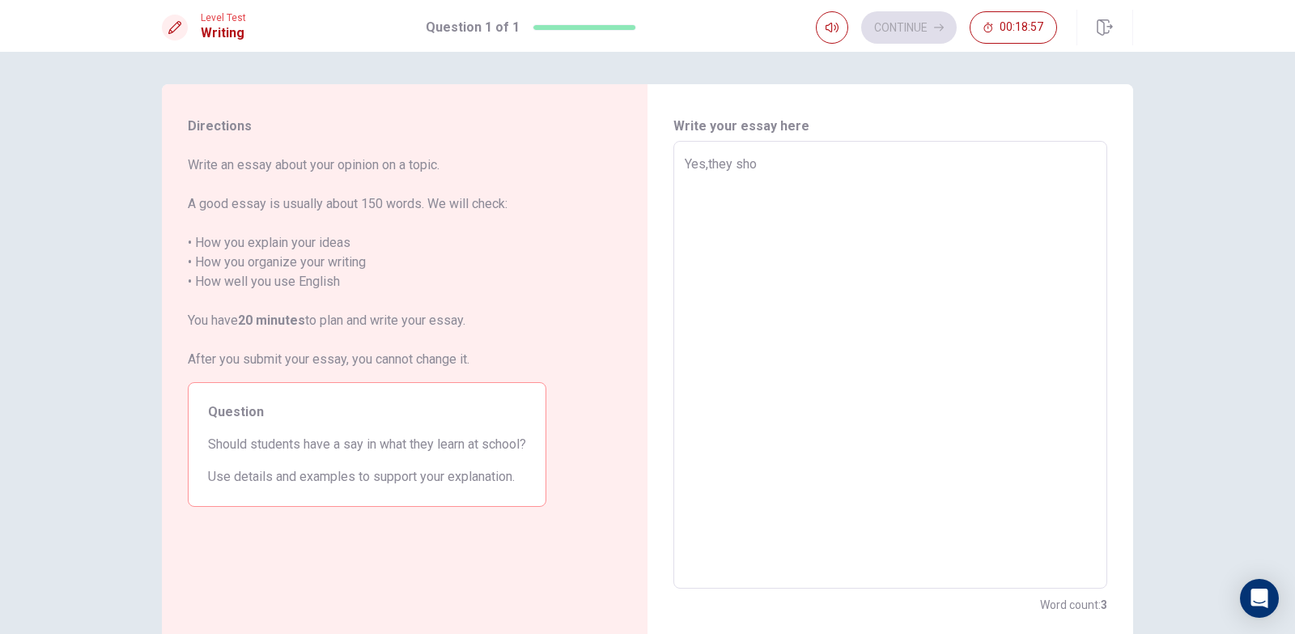
type textarea "Yes,they shou"
type textarea "x"
type textarea "Yes,they shoul"
type textarea "x"
type textarea "Yes,they should"
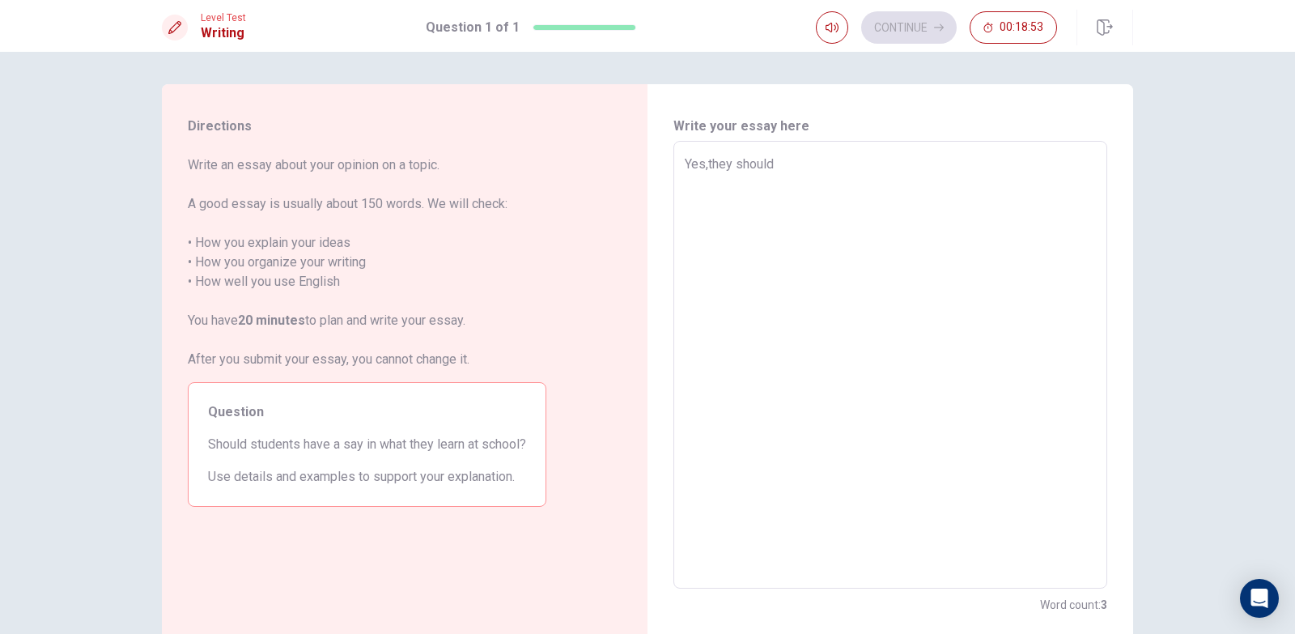
type textarea "x"
type textarea "Yes,they should"
type textarea "x"
type textarea "Yes,they should h"
type textarea "x"
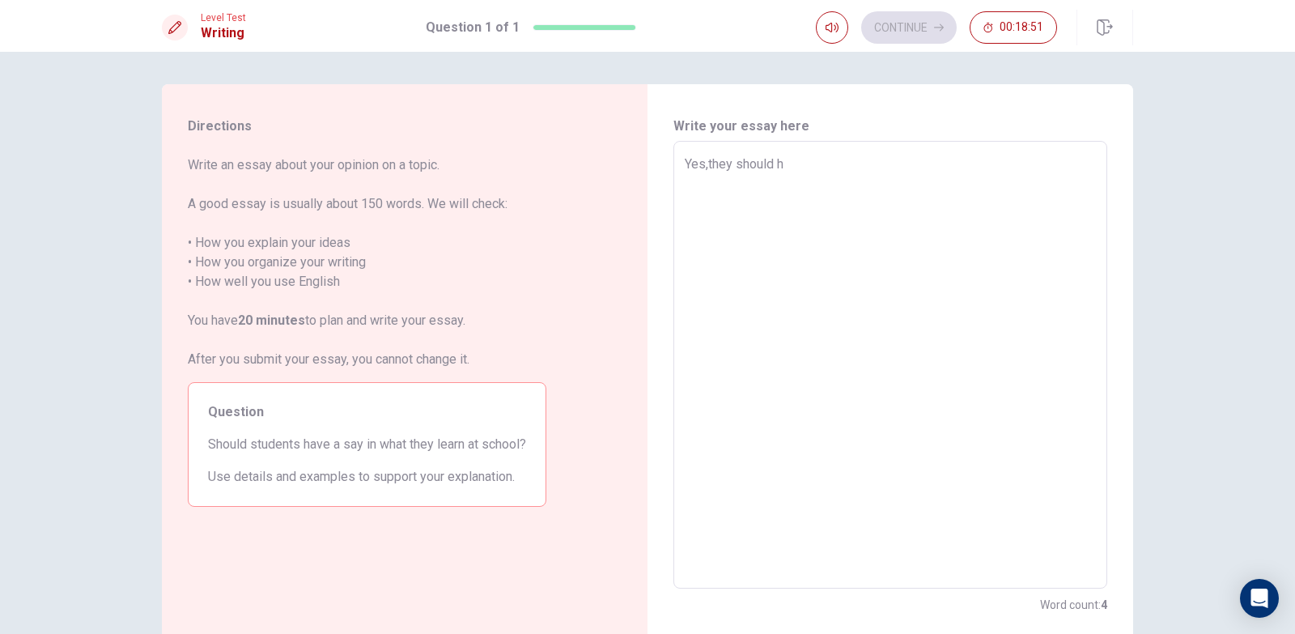
type textarea "Yes,they should ha"
type textarea "x"
type textarea "Yes,they should hav"
type textarea "x"
type textarea "Yes,they should have"
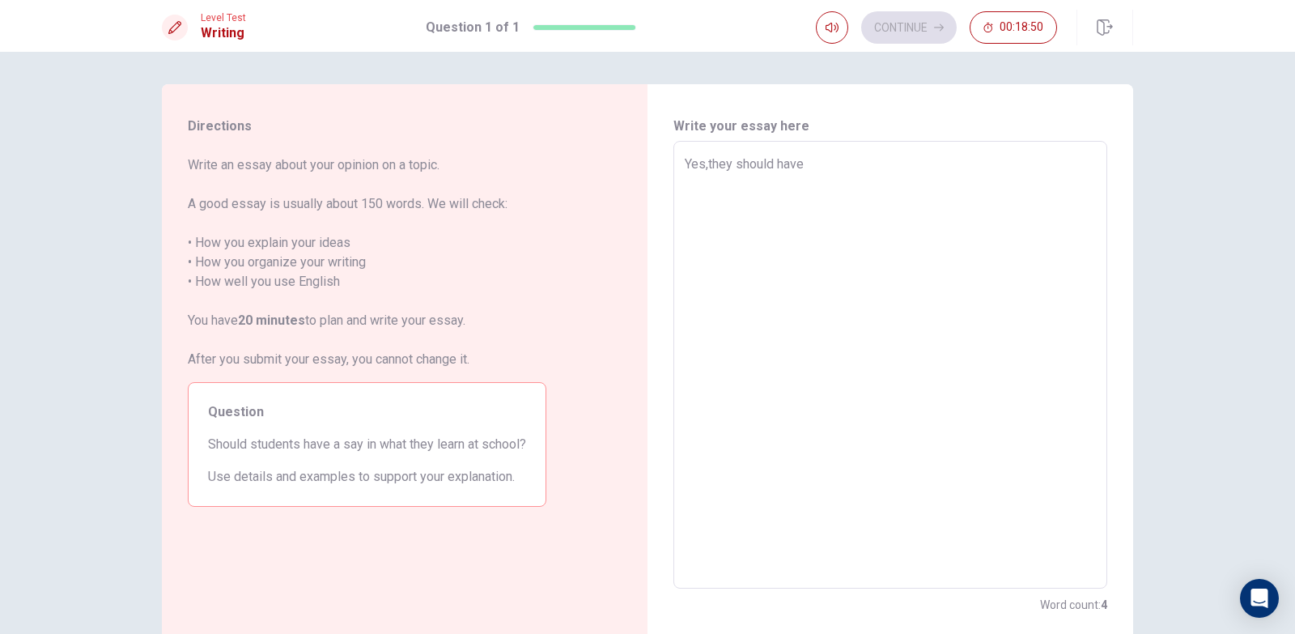
type textarea "x"
type textarea "Yes,they should have"
type textarea "x"
type textarea "Yes,they should have a"
type textarea "x"
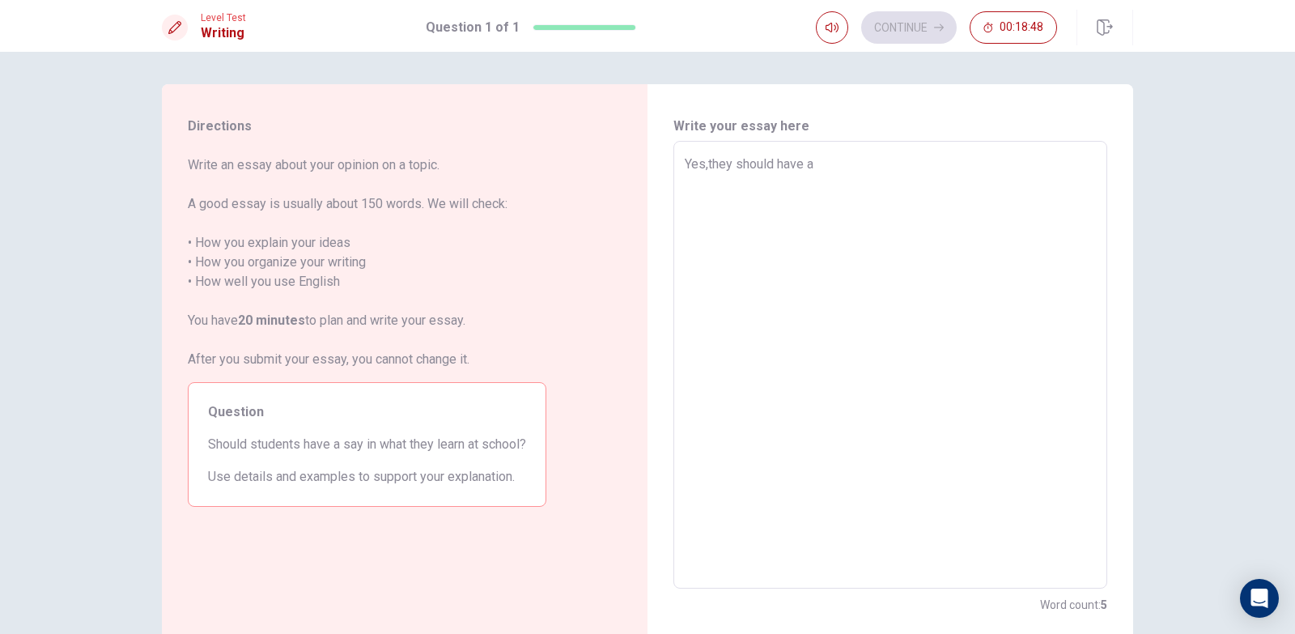
type textarea "Yes,they should have a"
type textarea "x"
type textarea "Yes,they should have a"
type textarea "x"
type textarea "Yes,they should have a s"
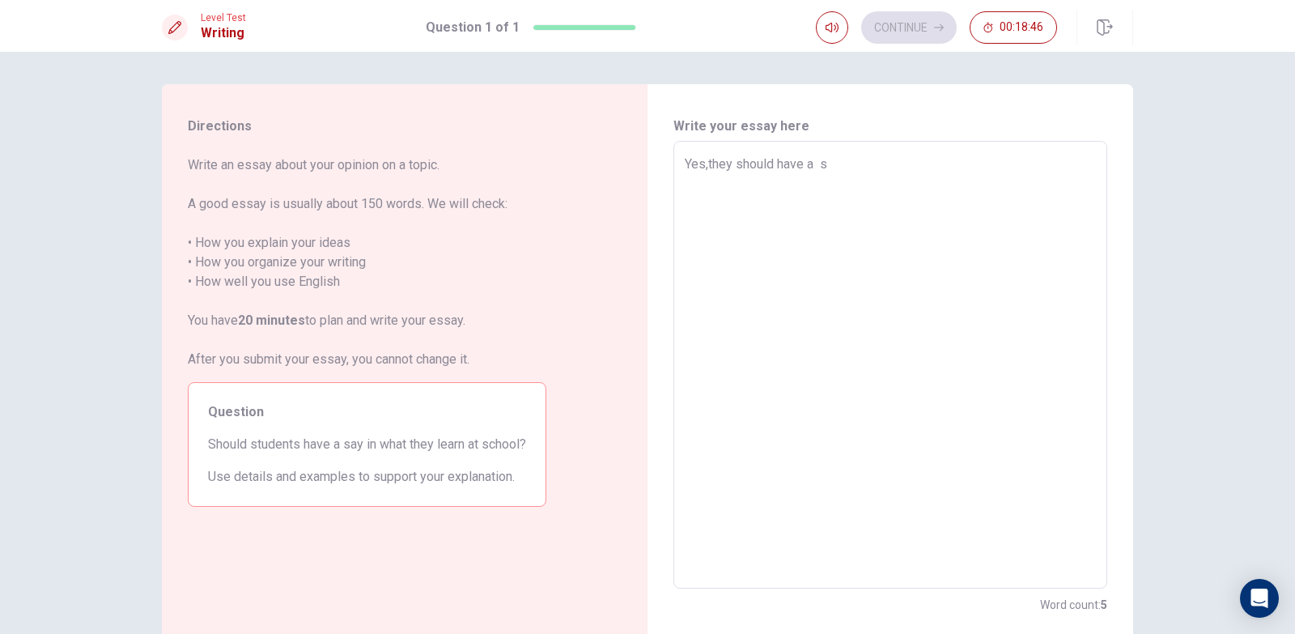
type textarea "x"
type textarea "Yes,they should have a sa"
type textarea "x"
type textarea "Yes,they should have a s"
type textarea "x"
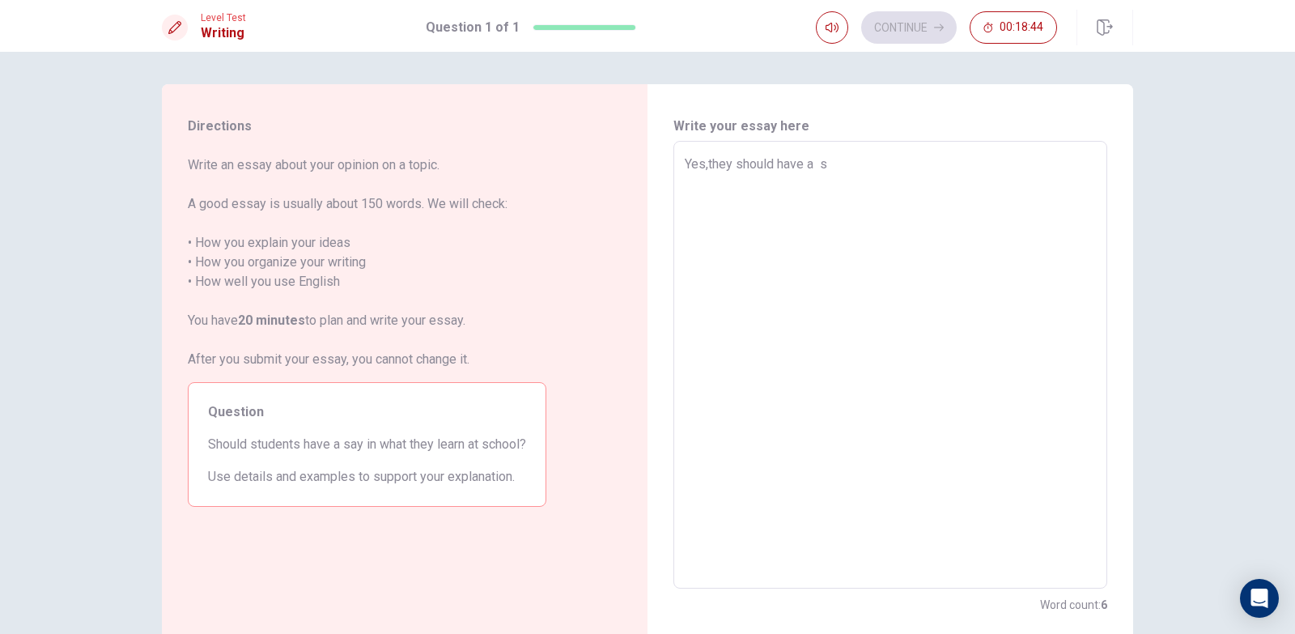
type textarea "Yes,they should have a"
type textarea "x"
type textarea "Yes,they should have a"
type textarea "x"
type textarea "Yes,they should have a s"
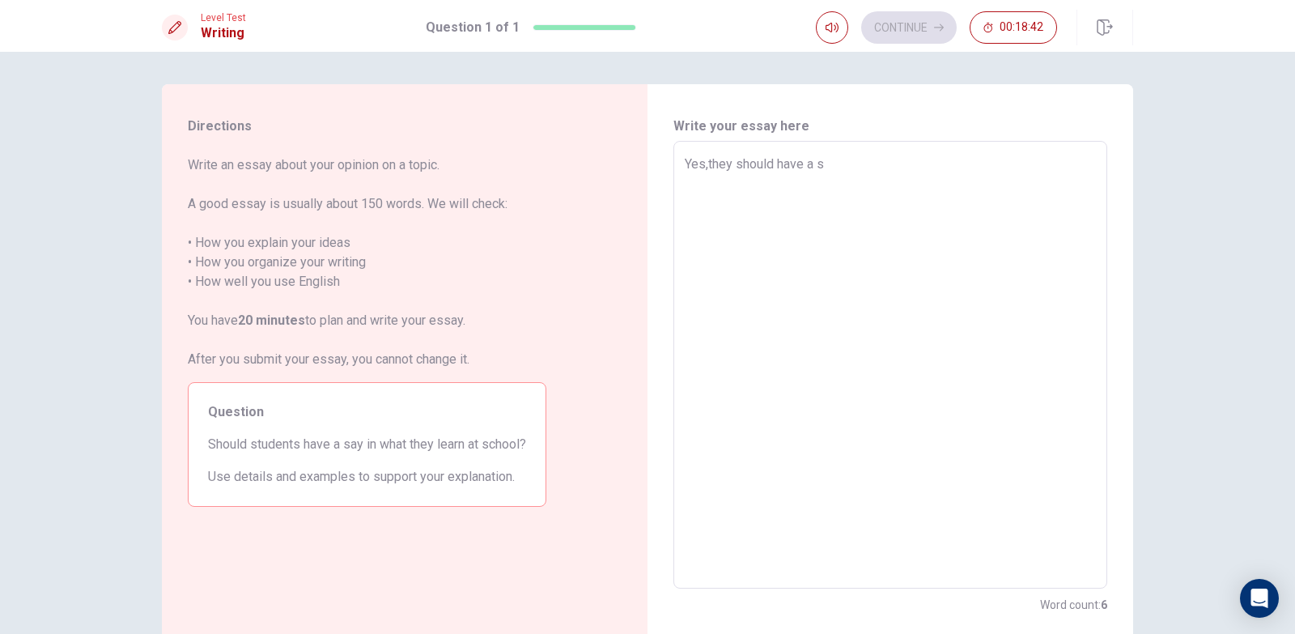
type textarea "x"
type textarea "Yes,they should have a sa"
type textarea "x"
type textarea "Yes,they should have a say"
type textarea "x"
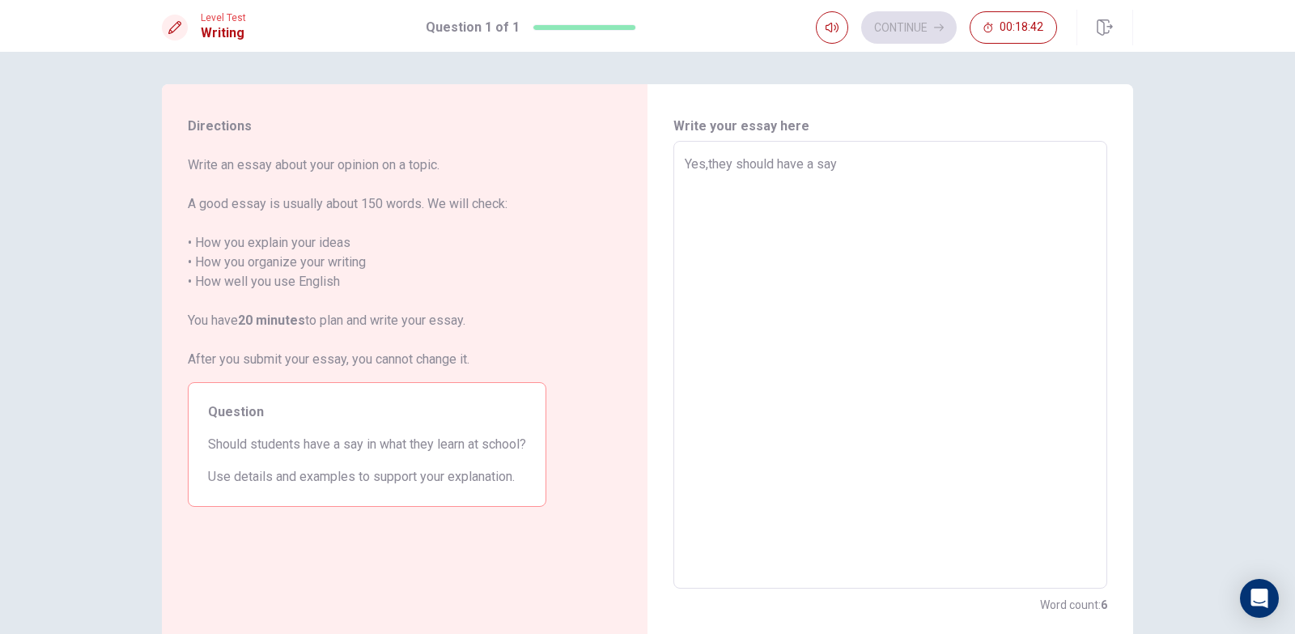
type textarea "Yes,they should have a say"
type textarea "x"
type textarea "Yes,they should have a say w"
type textarea "x"
type textarea "Yes,they should have a say wh"
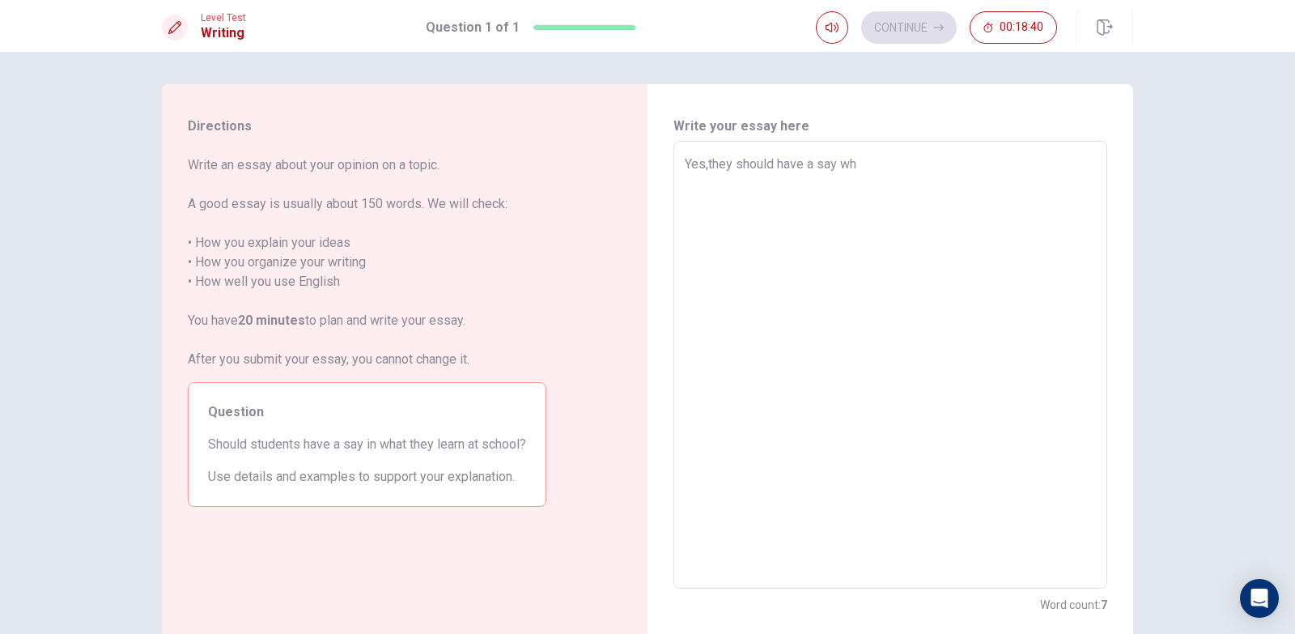
type textarea "x"
type textarea "Yes,they should have a say wha"
type textarea "x"
type textarea "Yes,they should have a say what"
type textarea "x"
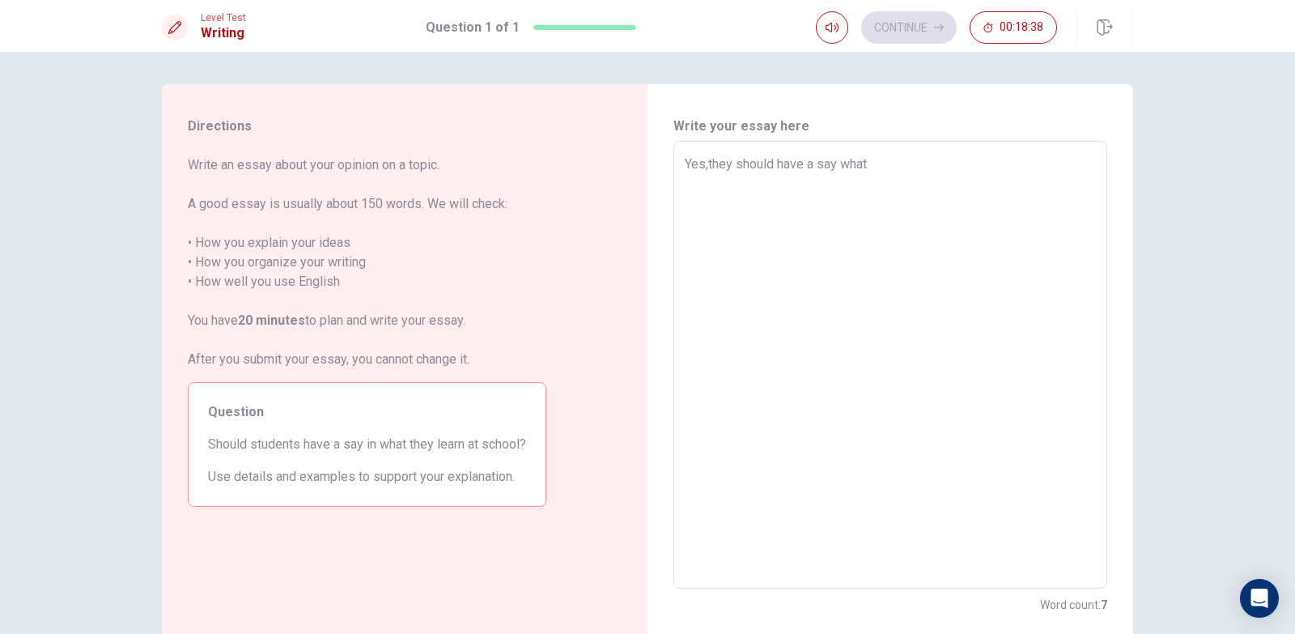
type textarea "Yes,they should have a say what"
type textarea "x"
type textarea "Yes,they should have a say what t"
type textarea "x"
type textarea "Yes,they should have a say what th"
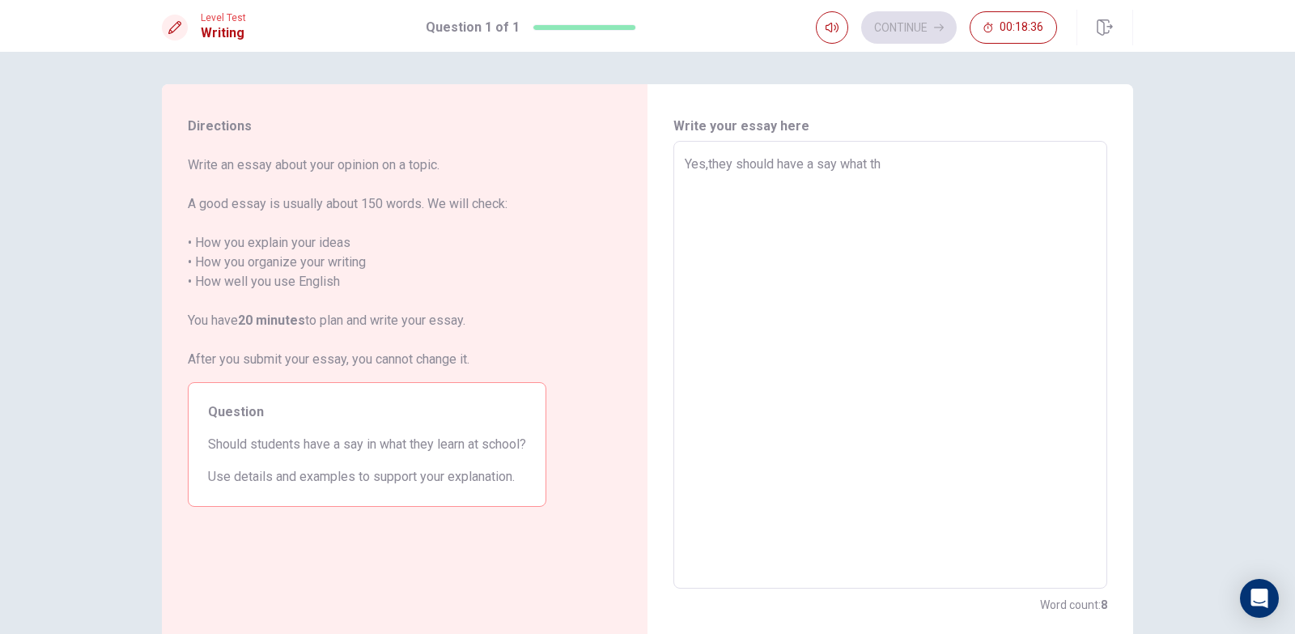
type textarea "x"
type textarea "Yes,they should have a say what the"
type textarea "x"
type textarea "Yes,they should have a say what thet"
type textarea "x"
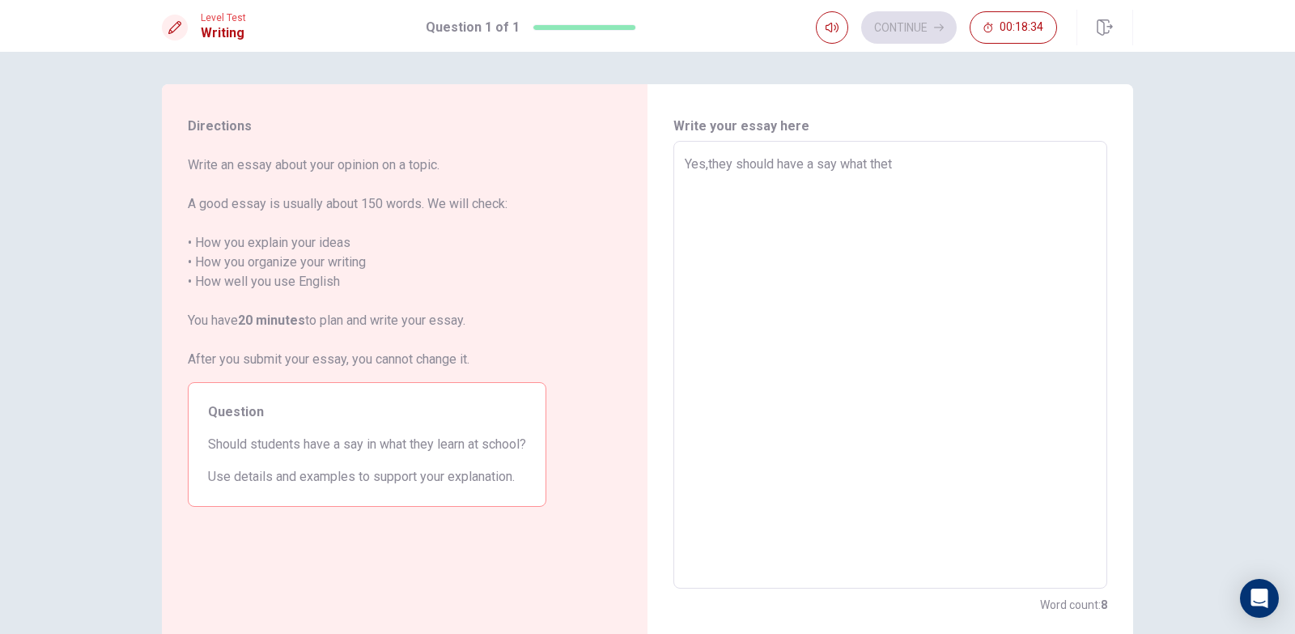
type textarea "Yes,they should have a say what thet"
type textarea "x"
type textarea "Yes,they should have a say what thet"
type textarea "x"
type textarea "Yes,they should have a say what the"
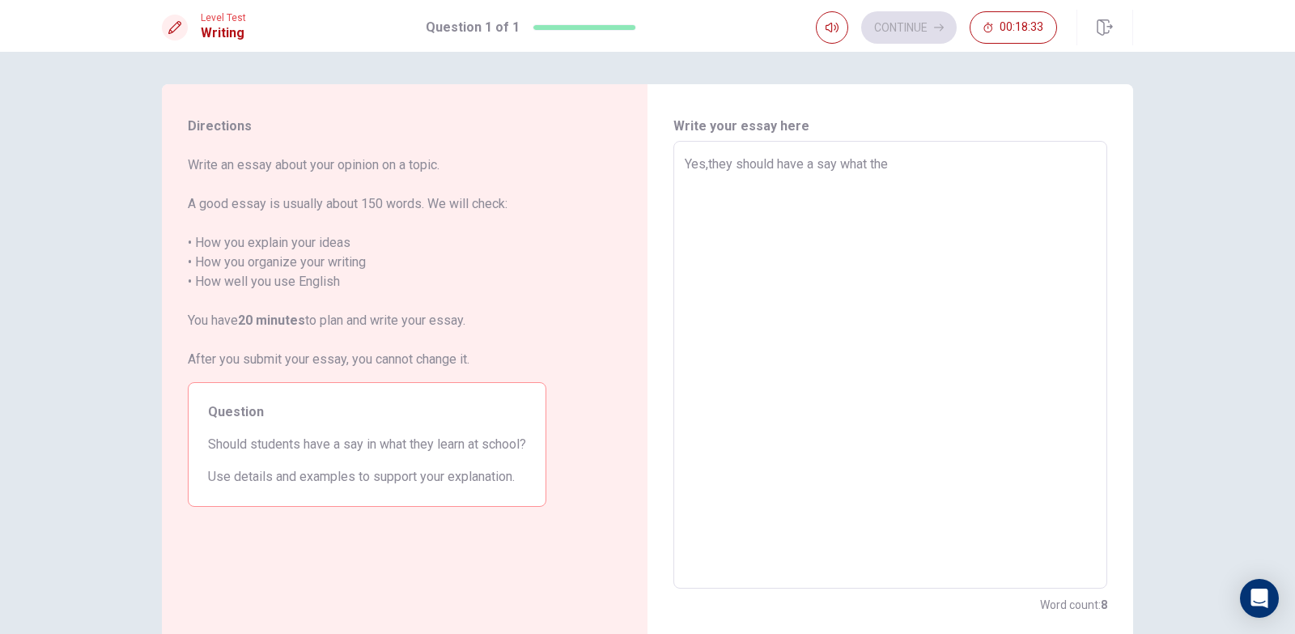
type textarea "x"
type textarea "Yes,they should have a say what they"
type textarea "x"
type textarea "Yes,they should have a say what they"
type textarea "x"
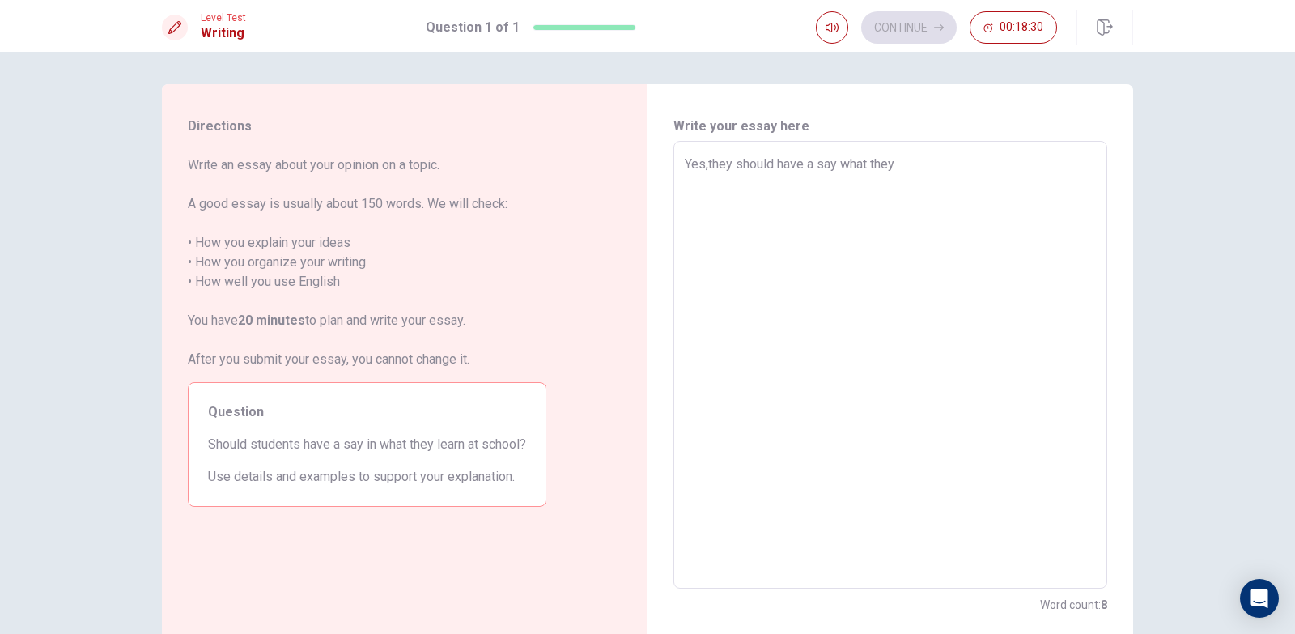
type textarea "Yes,they should have a say what they l"
type textarea "x"
type textarea "Yes,they should have a say what they le"
type textarea "x"
type textarea "Yes,they should have a say what they lea"
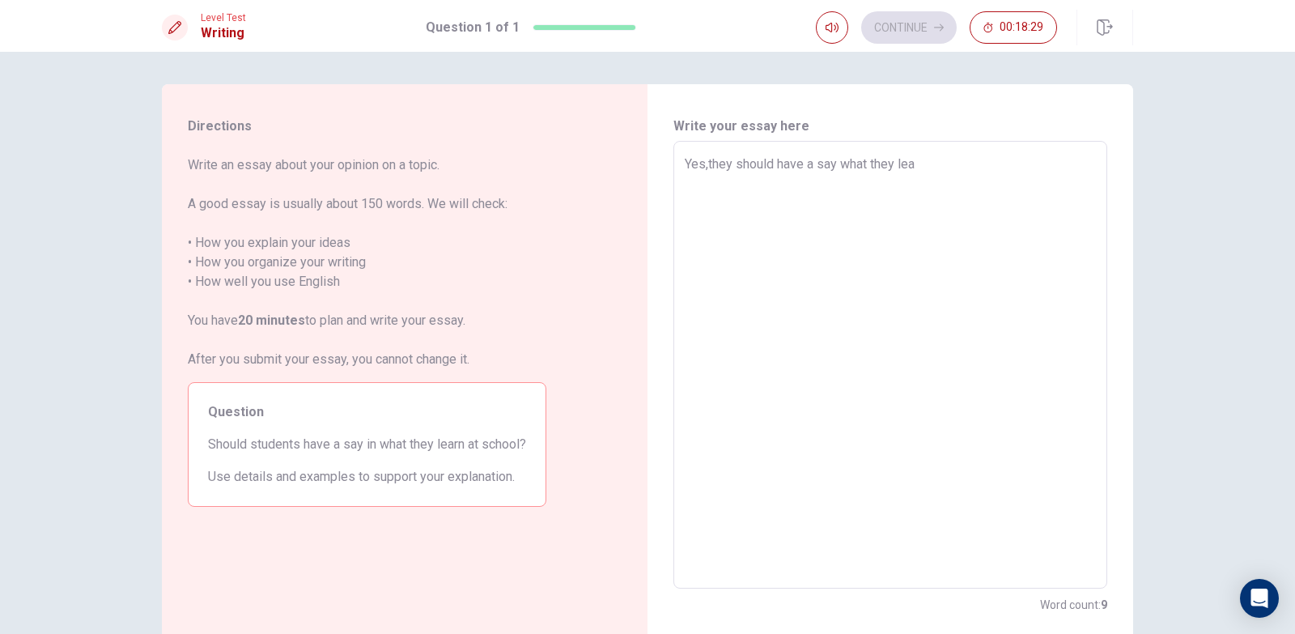
type textarea "x"
type textarea "Yes,they should have a say what they lear"
type textarea "x"
type textarea "Yes,they should have a say what they learn"
type textarea "x"
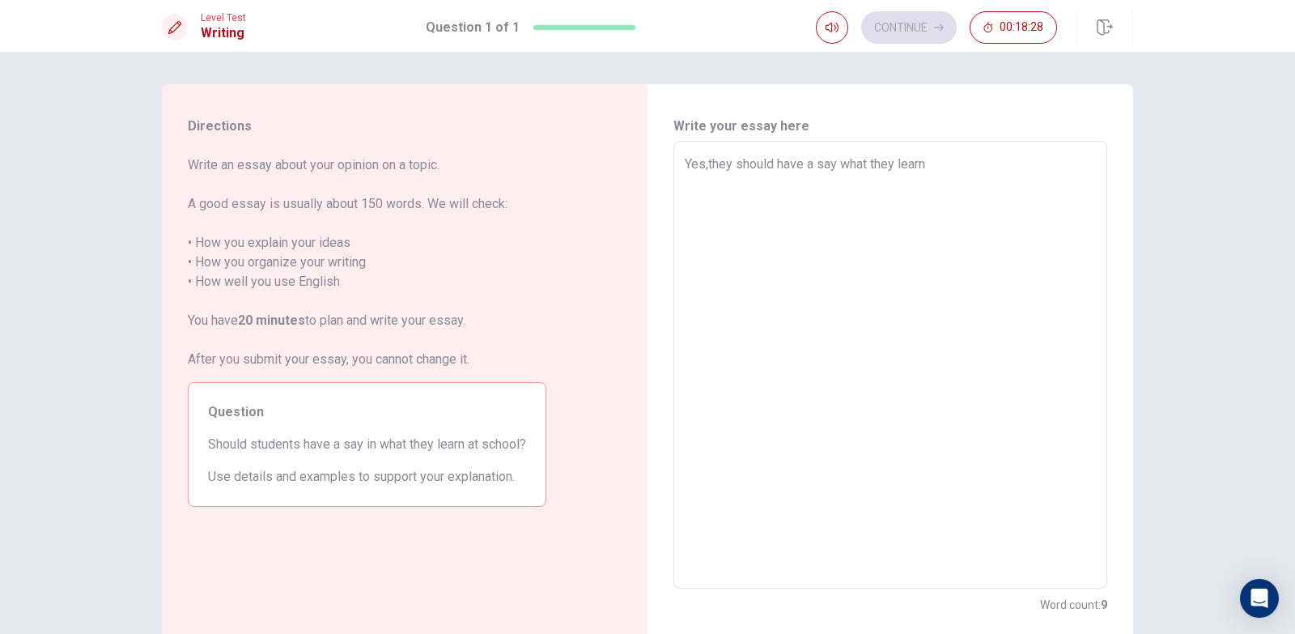
type textarea "Yes,they should have a say what they learn"
type textarea "x"
type textarea "Yes,they should have a say what they learn a"
type textarea "x"
type textarea "Yes,they should have a say what they learn at"
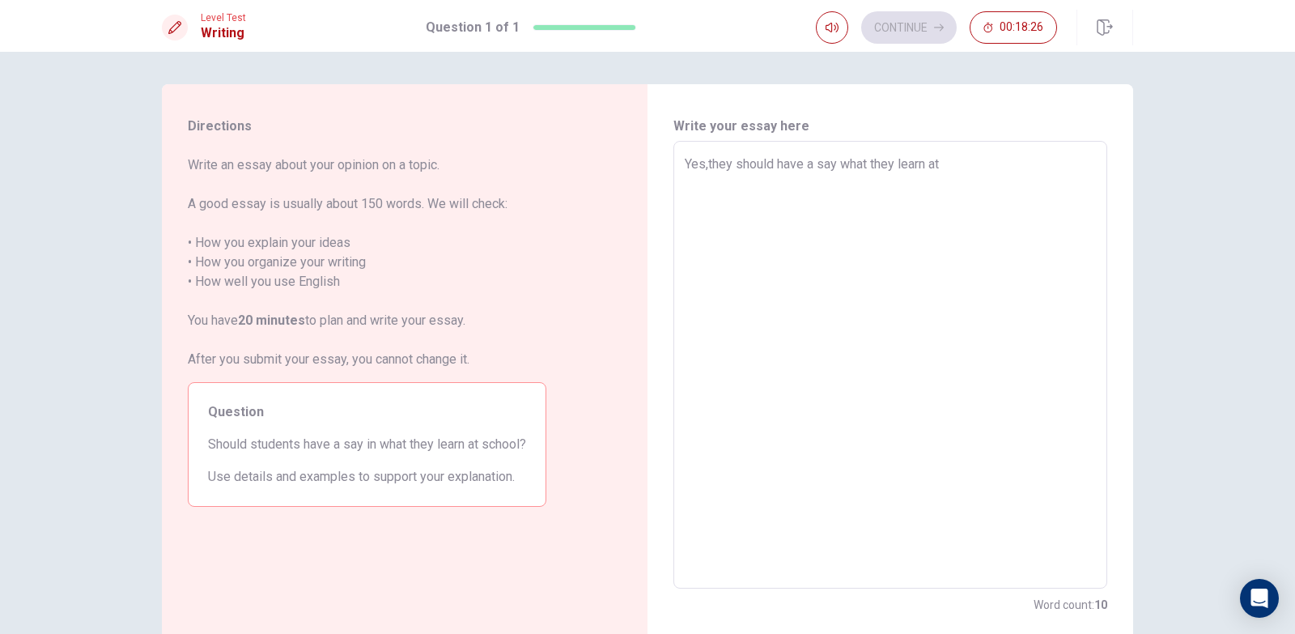
type textarea "x"
type textarea "Yes,they should have a say what they learn at"
type textarea "x"
type textarea "Yes,they should have a say what they learn at s"
type textarea "x"
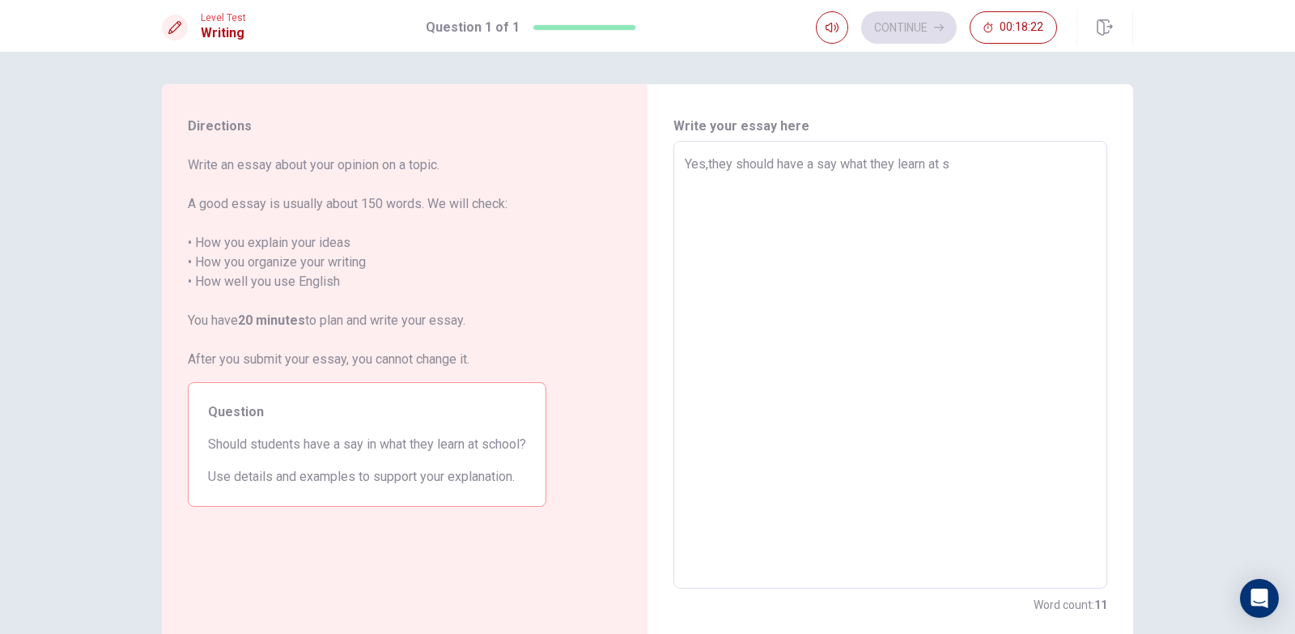
type textarea "Yes,they should have a say what they learn at sc"
type textarea "x"
type textarea "Yes,they should have a say what they learn at sco"
type textarea "x"
type textarea "Yes,they should have a say what they learn at scoo"
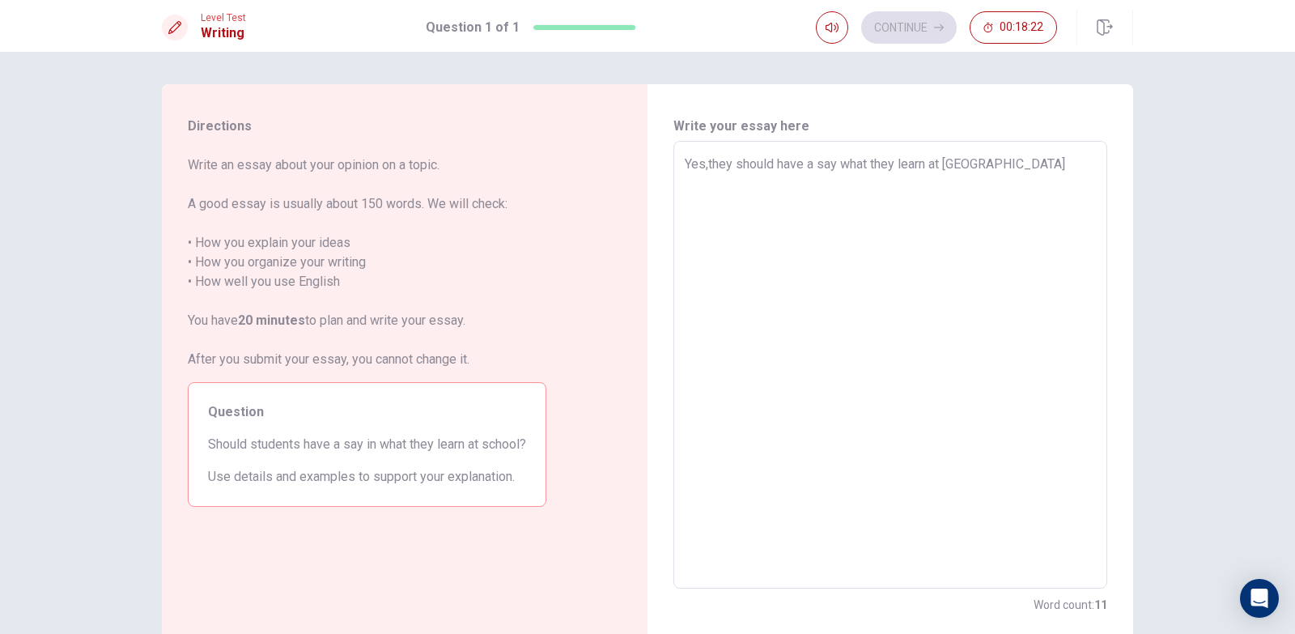
type textarea "x"
type textarea "Yes,they should have a say what they learn at scool"
type textarea "x"
type textarea "Yes,they should have a say what they learn at scool"
type textarea "x"
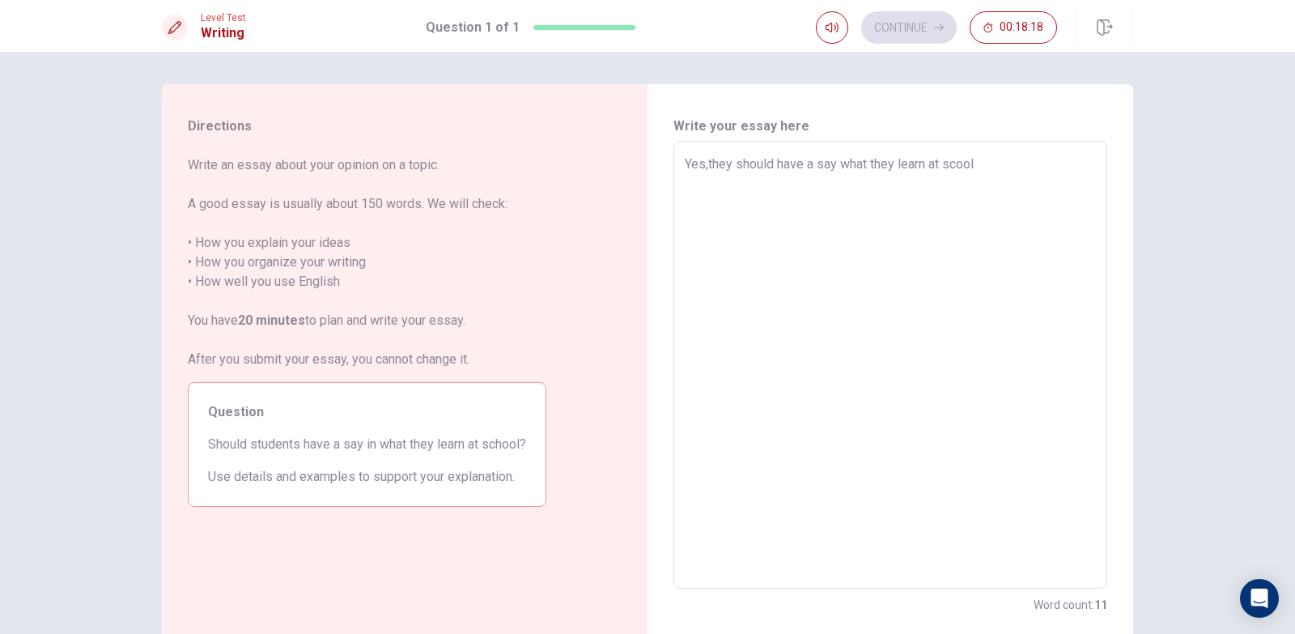
type textarea "Yes,they should have a say what they learn at scool b"
type textarea "x"
type textarea "Yes,they should have a say what they learn at scool be"
type textarea "x"
type textarea "Yes,they should have a say what they learn at scool bec"
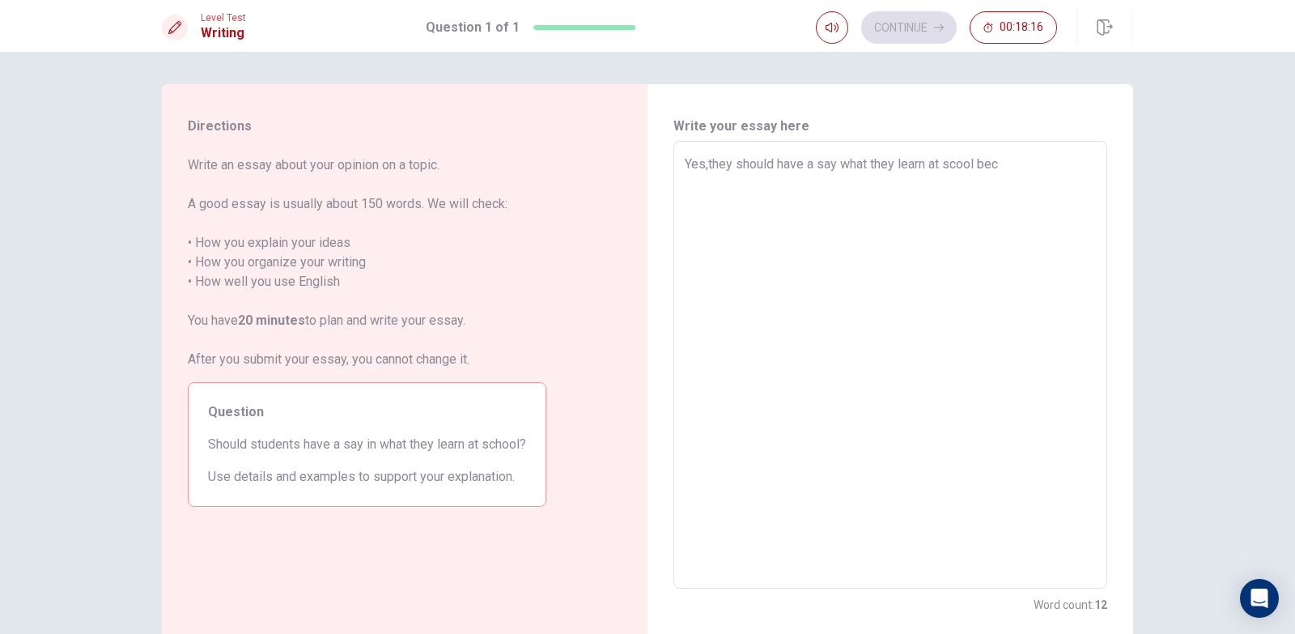
type textarea "x"
type textarea "Yes,they should have a say what they learn at scool beca"
type textarea "x"
type textarea "Yes,they should have a say what they learn at scool becas"
type textarea "x"
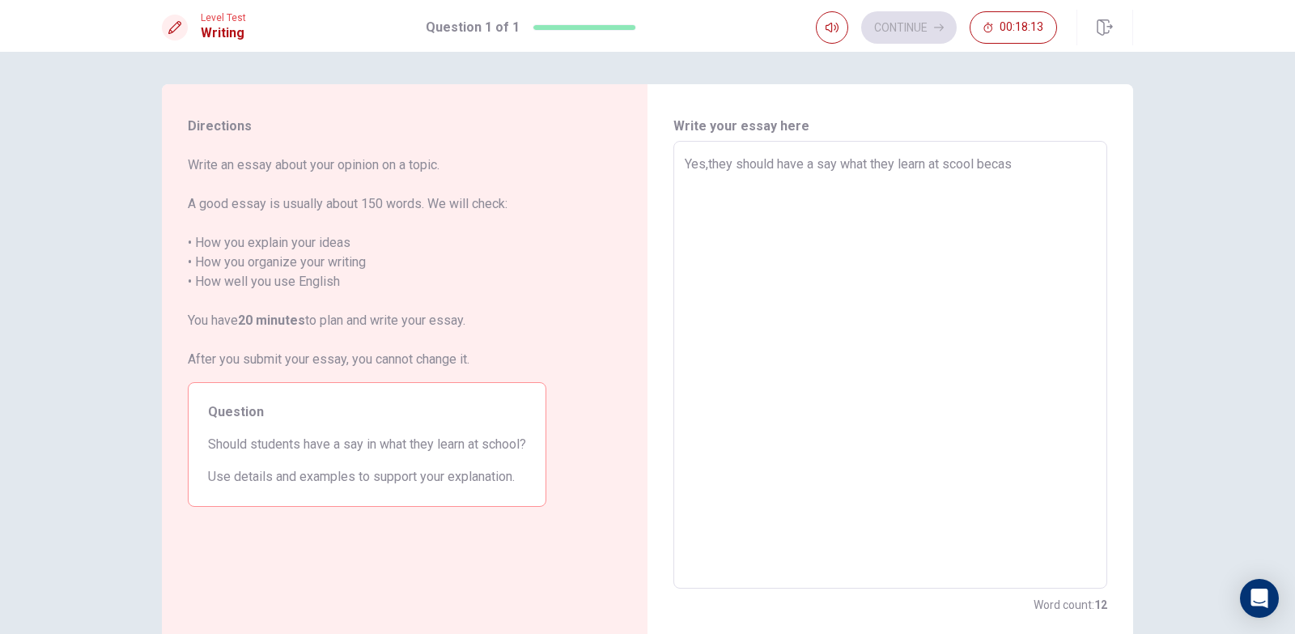
type textarea "Yes,they should have a say what they learn at scool beca"
type textarea "x"
type textarea "Yes,they should have a say what they learn at scool becau"
type textarea "x"
type textarea "Yes,they should have a say what they learn at scool becaus"
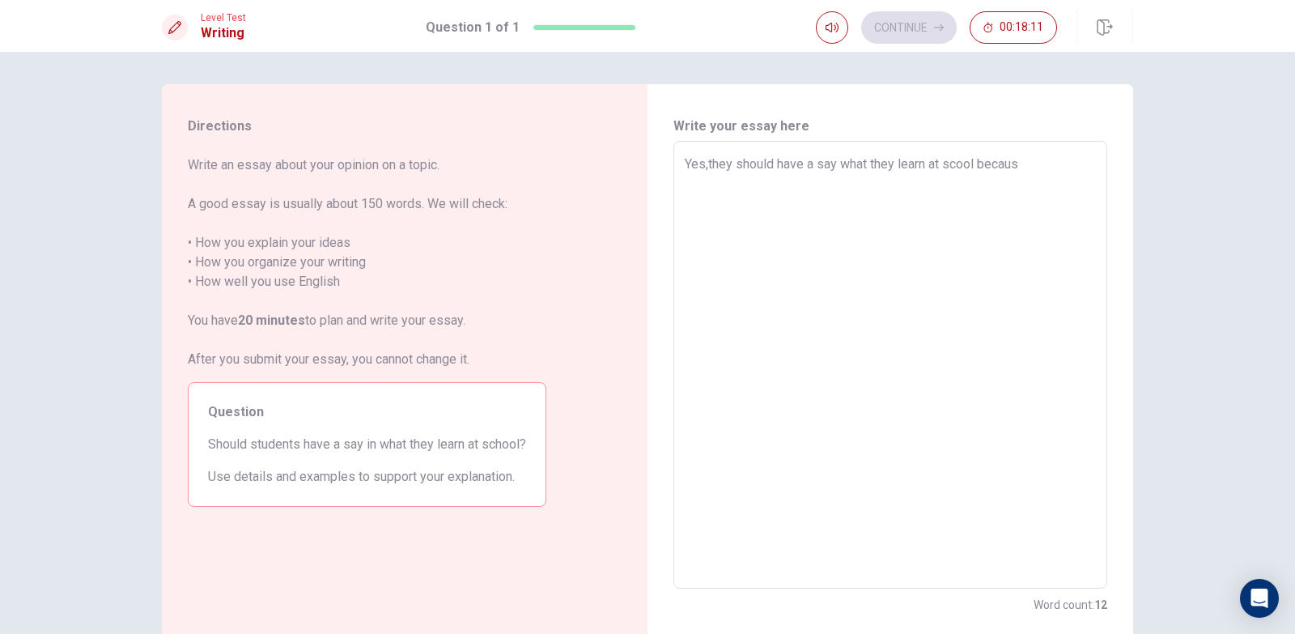
type textarea "x"
type textarea "Yes,they should have a say what they learn at scool because"
type textarea "x"
type textarea "Yes,they should have a say what they learn at scool because"
type textarea "x"
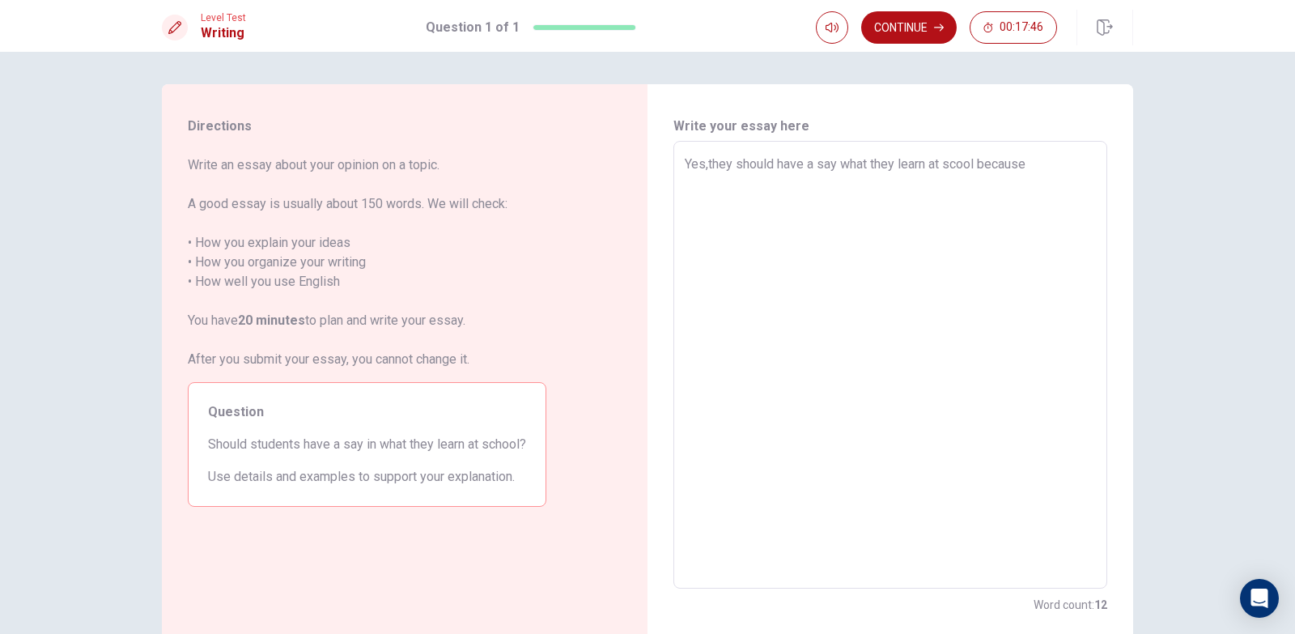
type textarea "Yes,they should have a say what they learn at scool because o"
type textarea "x"
type textarea "Yes,they should have a say what they learn at scool because ot"
type textarea "x"
type textarea "Yes,they should have a say what they learn at scool because oth"
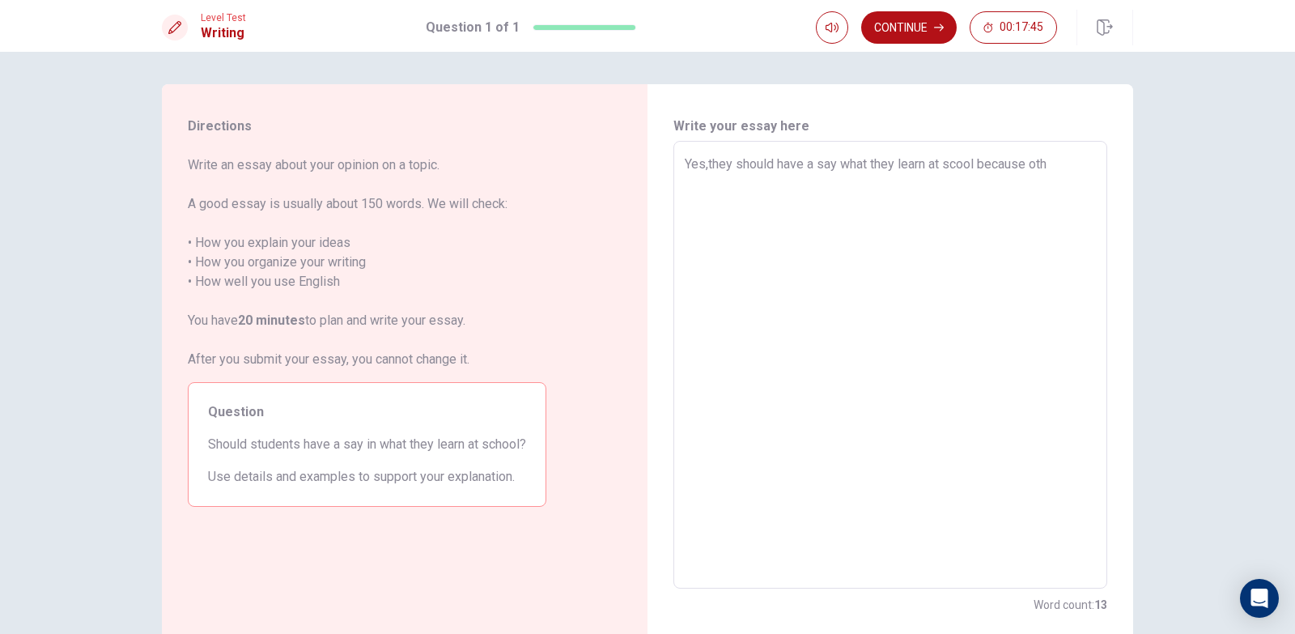
type textarea "x"
type textarea "Yes,they should have a say what they learn at scool because othe"
type textarea "x"
type textarea "Yes,they should have a say what they learn at scool because other"
type textarea "x"
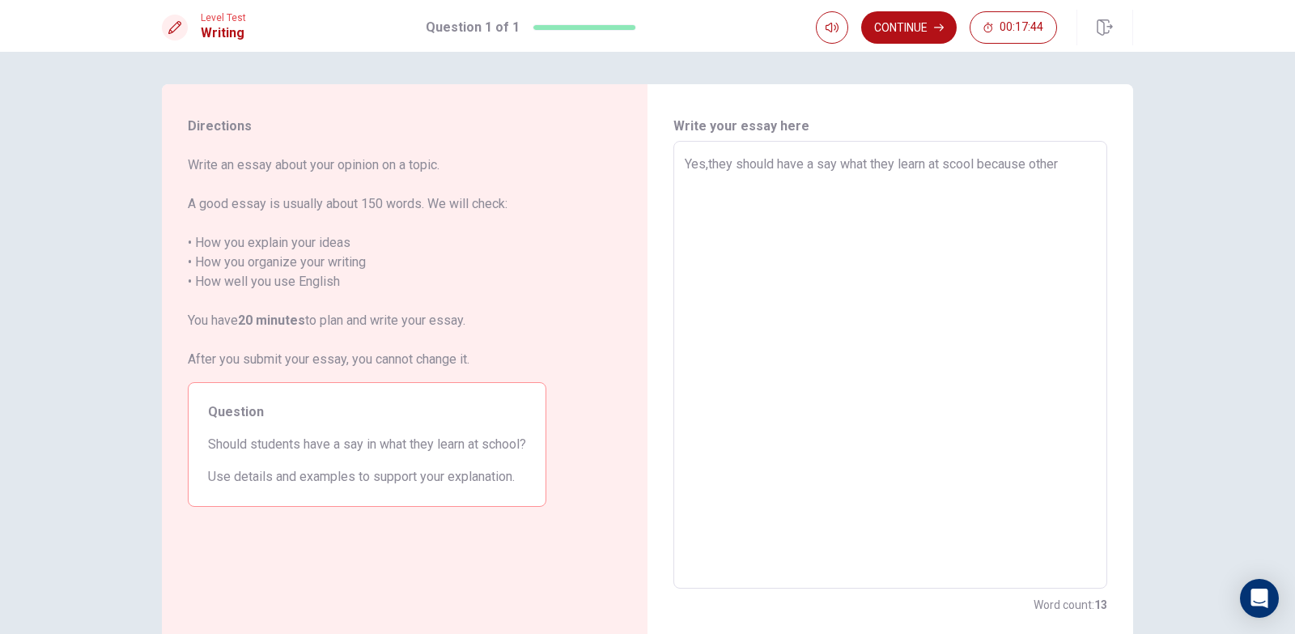
type textarea "Yes,they should have a say what they learn at scool because other"
type textarea "x"
type textarea "Yes,they should have a say what they learn at scool because other p"
type textarea "x"
type textarea "Yes,they should have a say what they learn at scool because other pe"
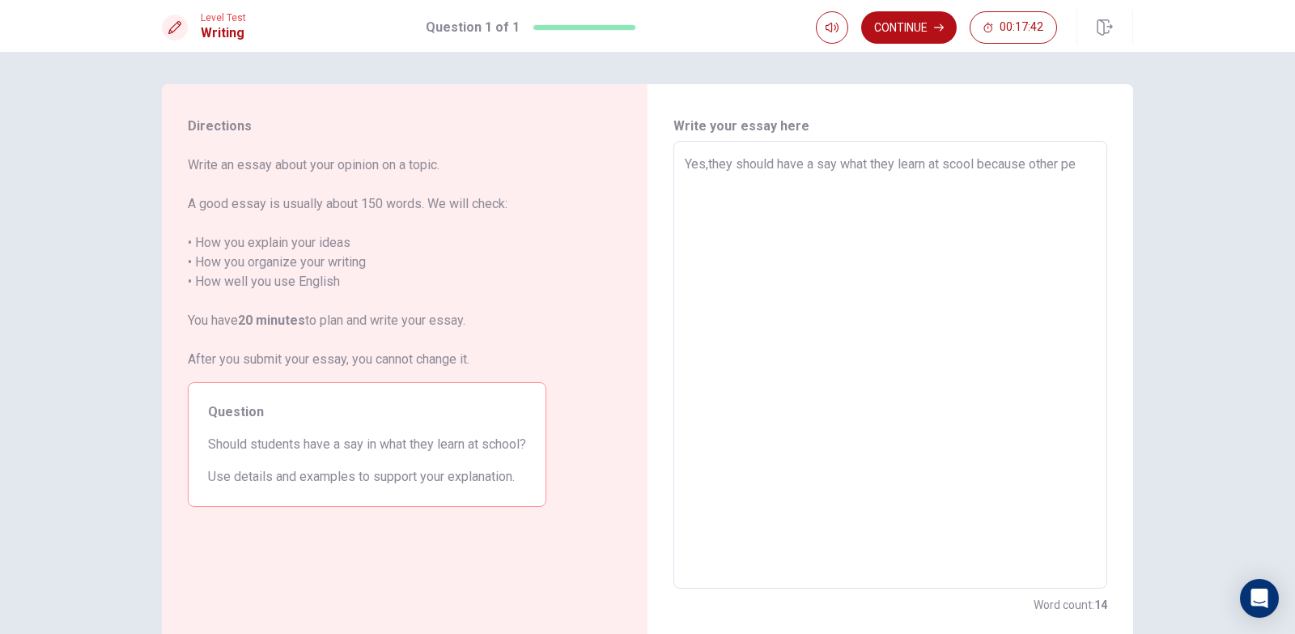
type textarea "x"
type textarea "Yes,they should have a say what they learn at scool because other peo"
type textarea "x"
type textarea "Yes,they should have a say what they learn at scool because other peop"
type textarea "x"
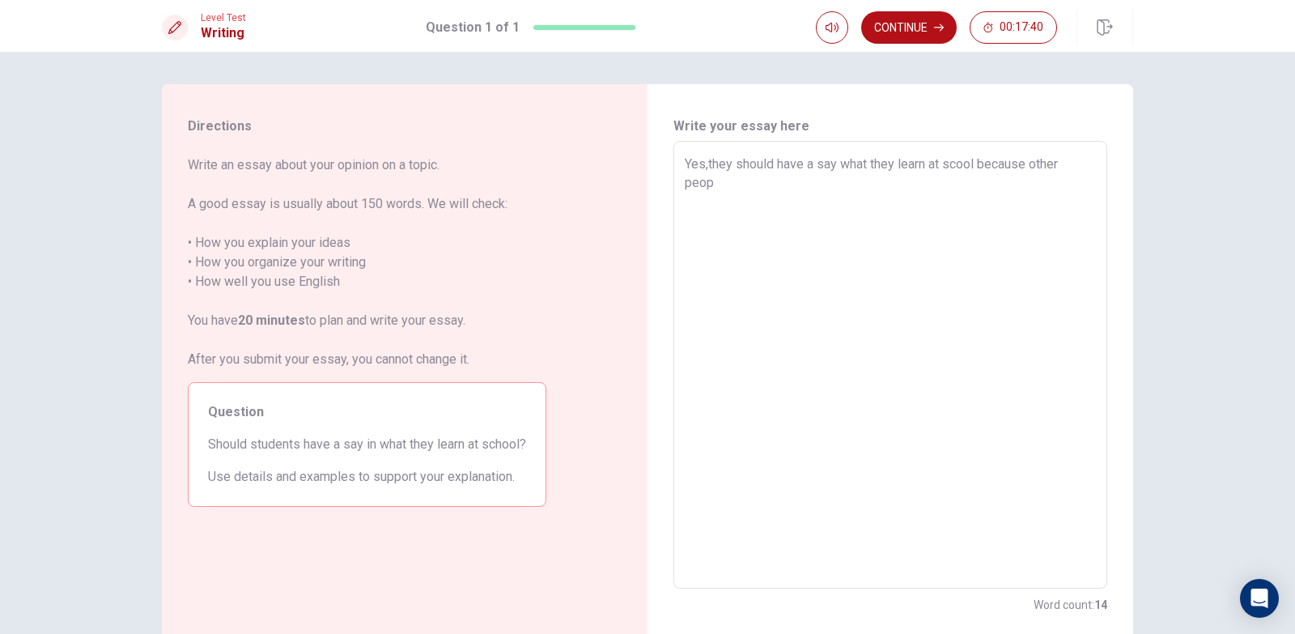
type textarea "Yes,they should have a say what they learn at scool because other peopl"
type textarea "x"
type textarea "Yes,they should have a say what they learn at scool because other people"
type textarea "x"
type textarea "Yes,they should have a say what they learn at scool because other people"
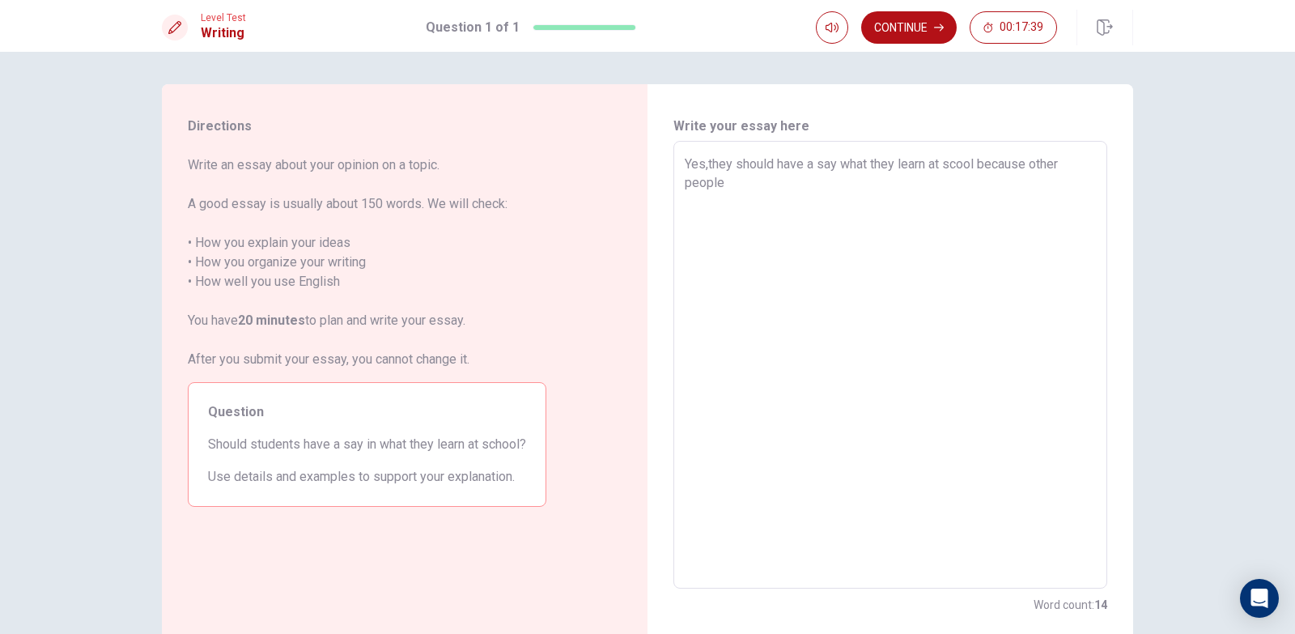
type textarea "x"
type textarea "Yes,they should have a say what they learn at scool because other people w"
type textarea "x"
type textarea "Yes,they should have a say what they learn at scool because other people wi"
type textarea "x"
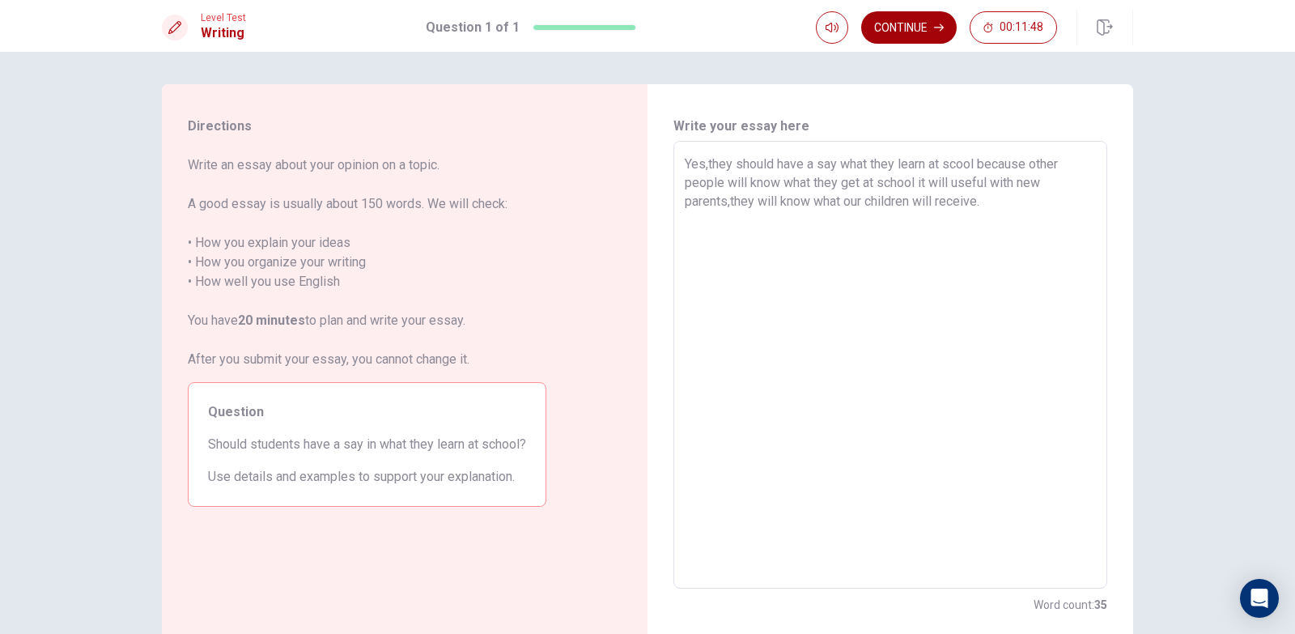
click at [910, 32] on button "Continue" at bounding box center [909, 27] width 96 height 32
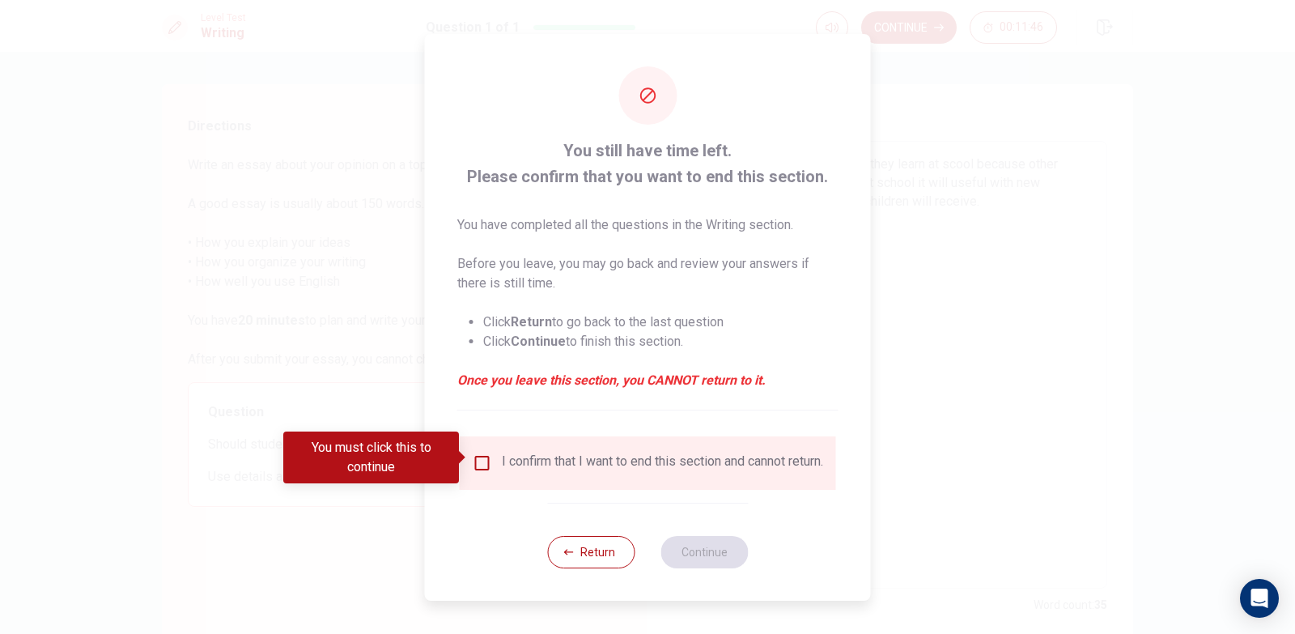
drag, startPoint x: 464, startPoint y: 452, endPoint x: 480, endPoint y: 457, distance: 16.9
click at [470, 453] on div "You must click this to continue" at bounding box center [376, 458] width 187 height 52
click at [480, 457] on input "You must click this to continue" at bounding box center [482, 462] width 19 height 19
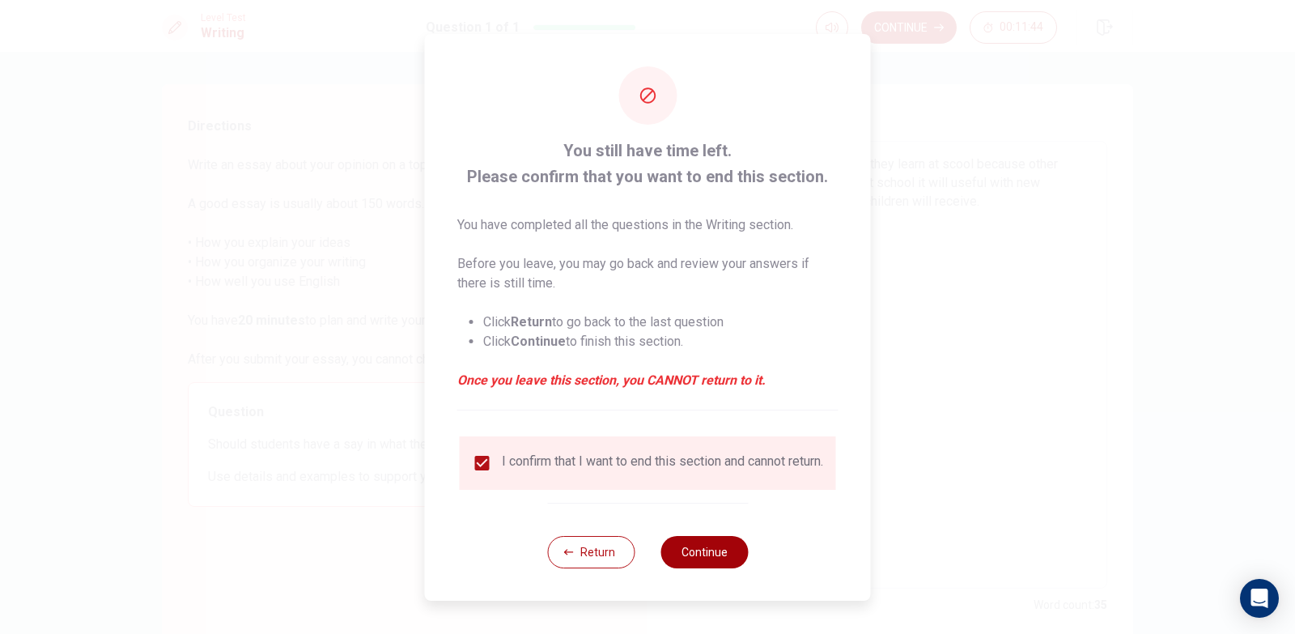
click at [715, 558] on button "Continue" at bounding box center [704, 552] width 87 height 32
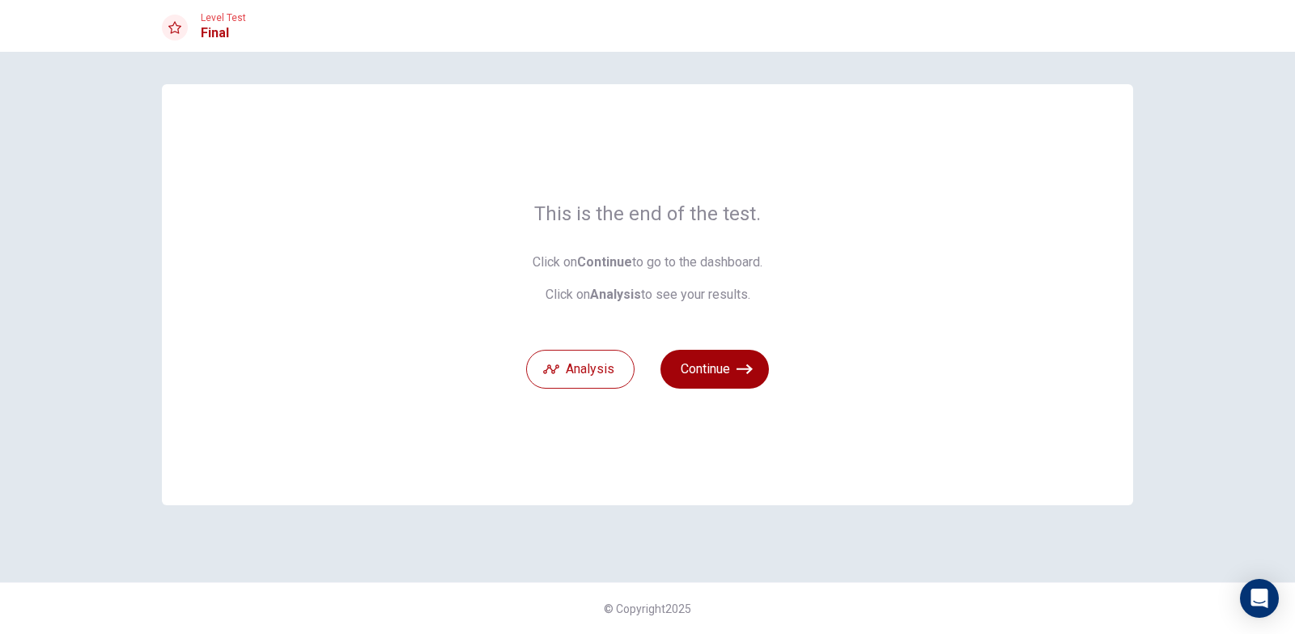
click at [734, 372] on button "Continue" at bounding box center [715, 369] width 108 height 39
